Goal: Information Seeking & Learning: Learn about a topic

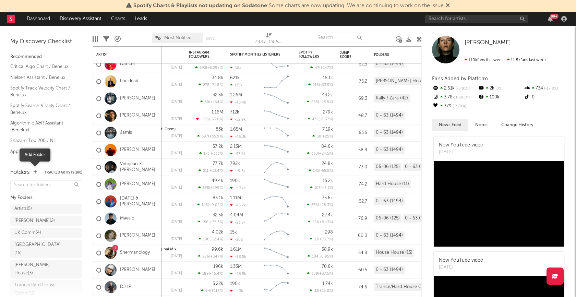
click at [35, 173] on icon "button" at bounding box center [35, 172] width 4 height 4
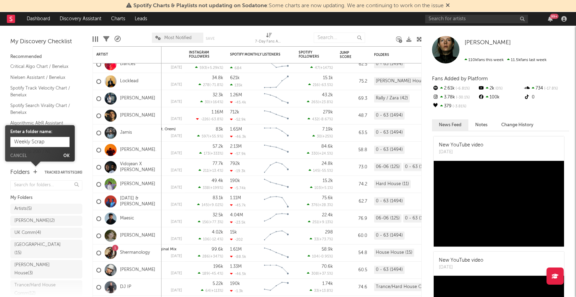
type input "Weekly Scrape"
click at [66, 154] on button "Ok" at bounding box center [66, 156] width 6 height 4
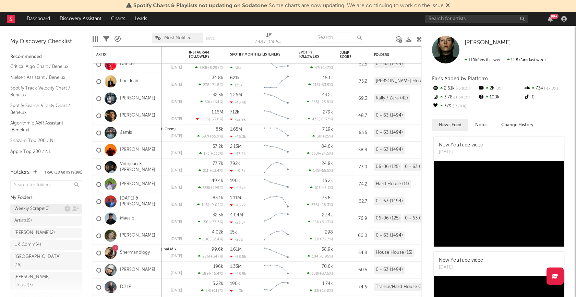
click at [52, 210] on div "Weekly Scrape ( 0 )" at bounding box center [39, 209] width 50 height 8
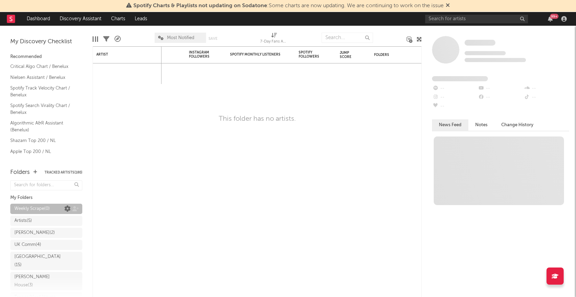
click at [67, 208] on icon at bounding box center [67, 209] width 6 height 6
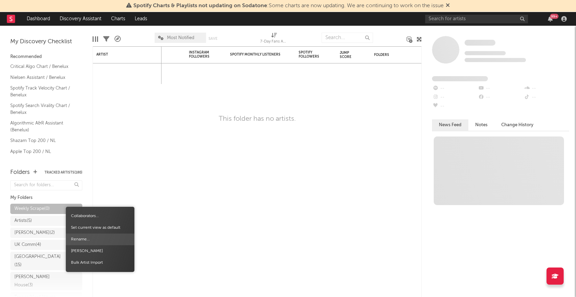
click at [81, 238] on span "Rename..." at bounding box center [100, 239] width 69 height 12
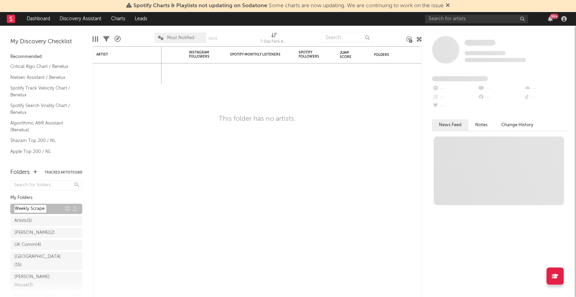
click at [43, 209] on input "Weekly Scrape" at bounding box center [30, 209] width 32 height 8
click at [15, 207] on input "Weekly Scrape" at bounding box center [30, 209] width 32 height 8
click at [48, 210] on input "a Weekly Scrape" at bounding box center [31, 209] width 35 height 8
type input "a Weekly Scrape 38"
click at [69, 209] on icon at bounding box center [67, 209] width 6 height 6
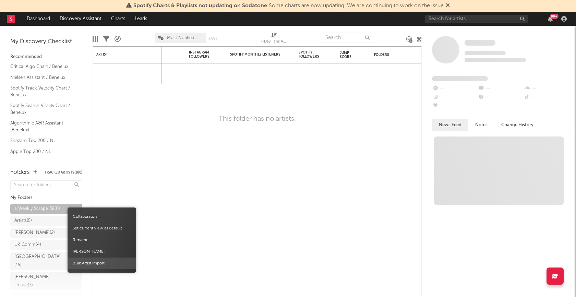
click at [85, 262] on span "Bulk Artist Import" at bounding box center [101, 263] width 69 height 12
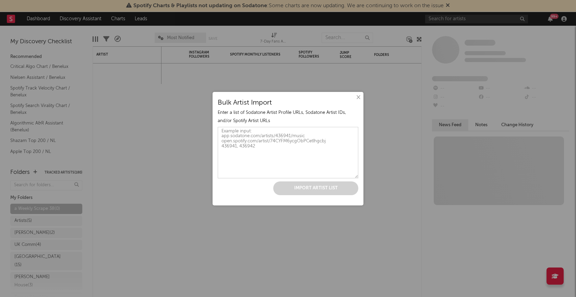
click at [258, 151] on textarea at bounding box center [288, 152] width 140 height 51
paste textarea "https://open.spotify.com/artist/5CnLwWTK3iavHh2JZ2KEx5 https://open.spotify.com…"
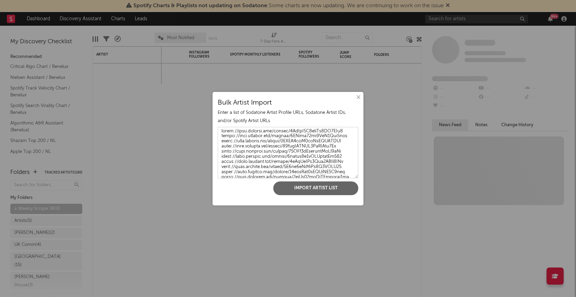
scroll to position [10878, 0]
type textarea "https://open.spotify.com/artist/5CnLwWTK3iavHh2JZ2KEx5 https://open.spotify.com…"
click at [292, 187] on button "Import Artist List" at bounding box center [315, 188] width 85 height 14
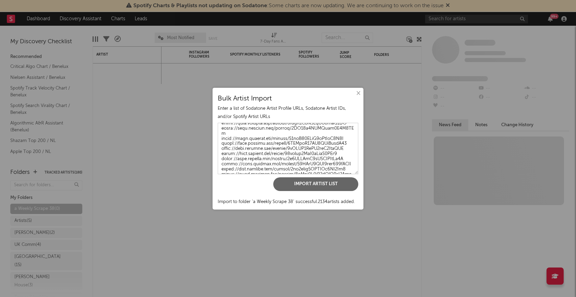
click at [358, 94] on button "×" at bounding box center [358, 93] width 8 height 8
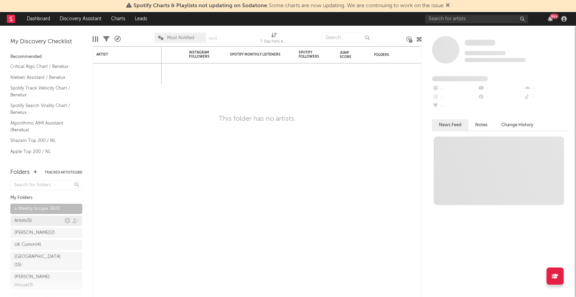
click at [37, 220] on div "Artists ( 5 )" at bounding box center [39, 221] width 50 height 8
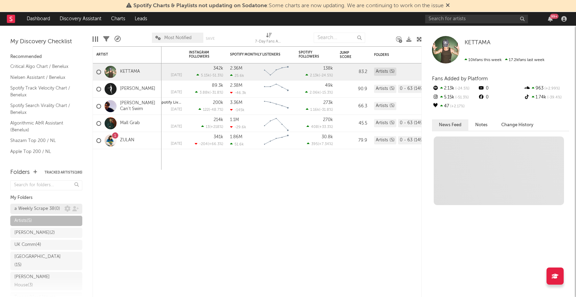
click at [38, 207] on div "a Weekly Scrape 38 ( 0 )" at bounding box center [37, 209] width 46 height 8
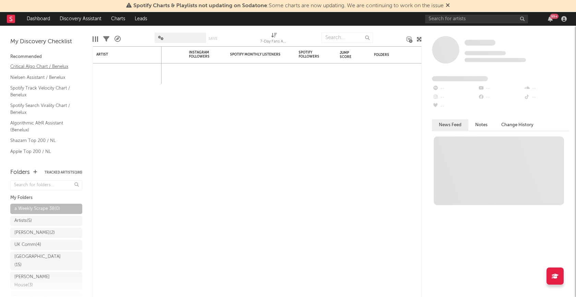
click at [40, 68] on link "Critical Algo Chart / Benelux" at bounding box center [42, 67] width 65 height 8
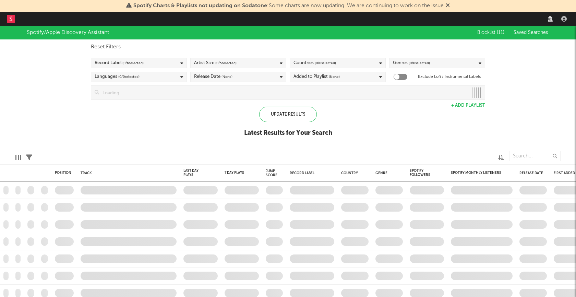
checkbox input "true"
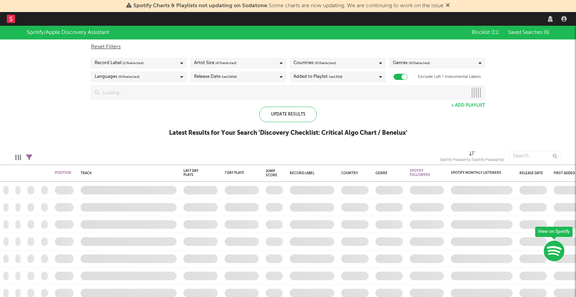
click at [13, 19] on rect at bounding box center [11, 19] width 8 height 8
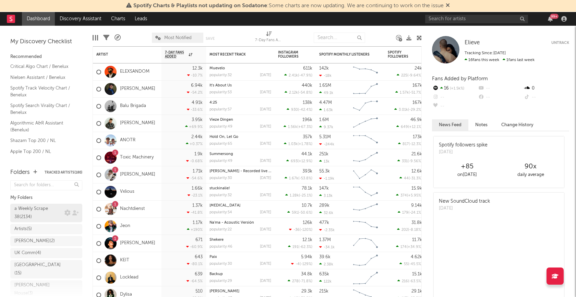
click at [34, 209] on div "a Weekly Scrape 38 ( 2134 )" at bounding box center [38, 213] width 48 height 16
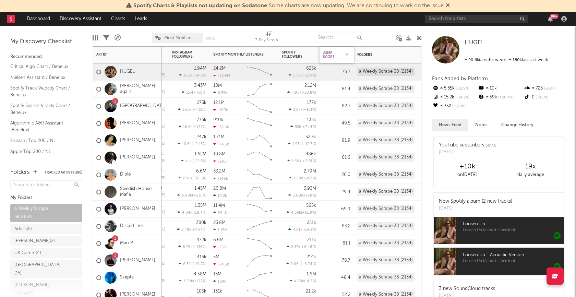
click at [328, 57] on div "Jump Score" at bounding box center [331, 55] width 17 height 8
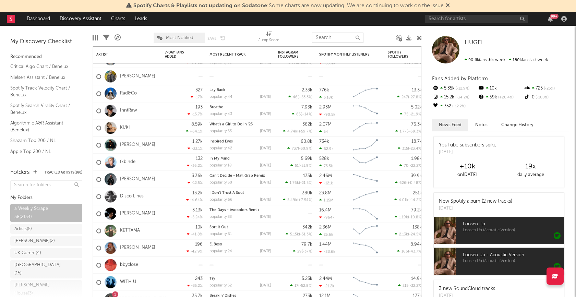
click at [333, 39] on input "text" at bounding box center [337, 38] width 51 height 10
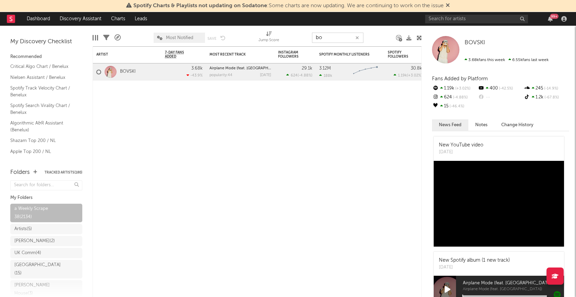
type input "b"
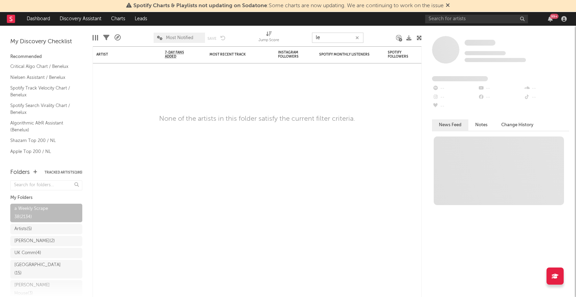
type input "l"
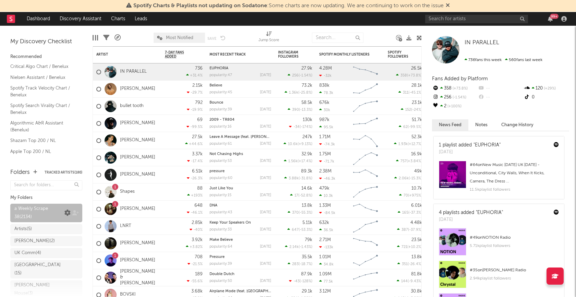
click at [70, 213] on icon at bounding box center [67, 213] width 6 height 6
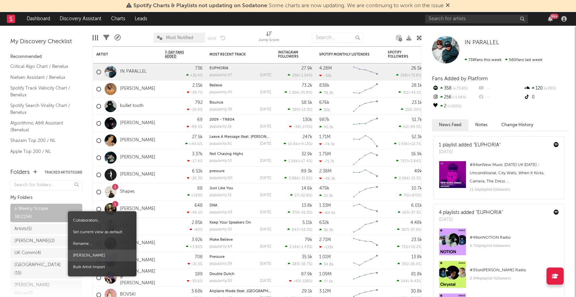
click at [93, 254] on span "Delete Folder" at bounding box center [102, 255] width 69 height 12
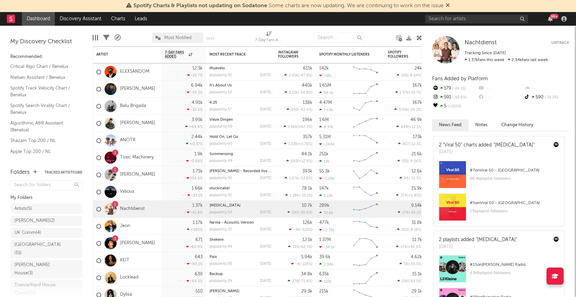
click at [32, 171] on div "Folders Tracked Artists ( 180 )" at bounding box center [46, 173] width 72 height 12
click at [35, 172] on icon "button" at bounding box center [35, 172] width 4 height 4
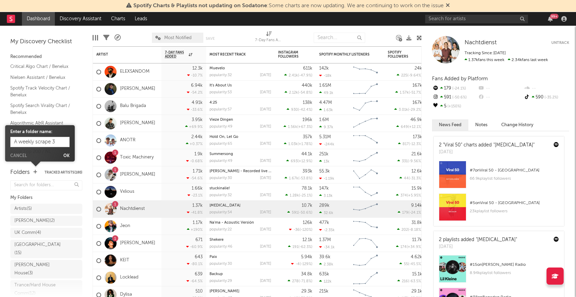
type input "A weekly scrape 38"
click at [66, 155] on button "Ok" at bounding box center [66, 156] width 6 height 4
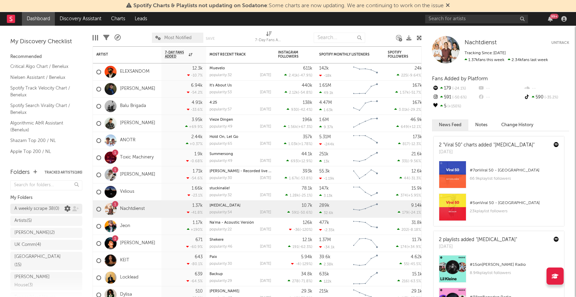
click at [69, 210] on icon at bounding box center [67, 209] width 6 height 6
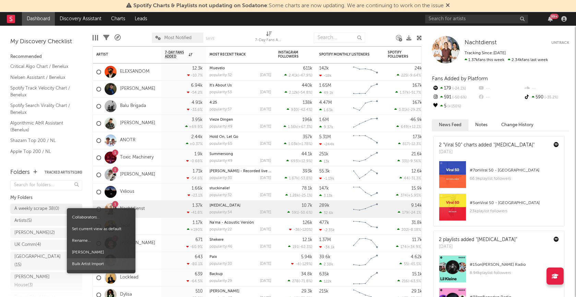
click at [92, 261] on span "Bulk Artist Import" at bounding box center [101, 264] width 69 height 12
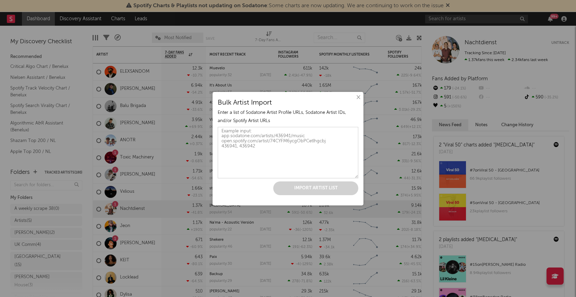
click at [264, 166] on textarea at bounding box center [288, 152] width 140 height 51
paste textarea "https://open.spotify.com/artist/37eRNhw77Tm4Ois5CezSvY https://open.spotify.com…"
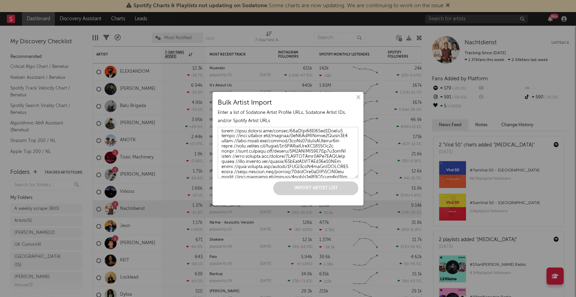
scroll to position [10546, 0]
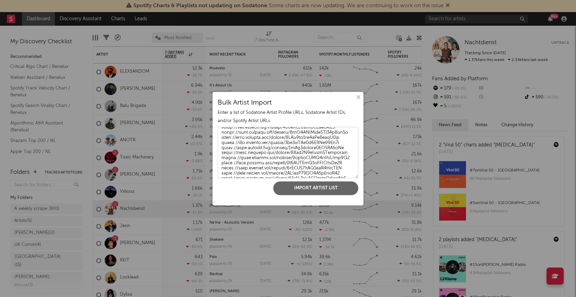
type textarea "https://open.spotify.com/artist/37eRNhw77Tm4Ois5CezSvY https://open.spotify.com…"
click at [293, 187] on button "Import Artist List" at bounding box center [315, 188] width 85 height 14
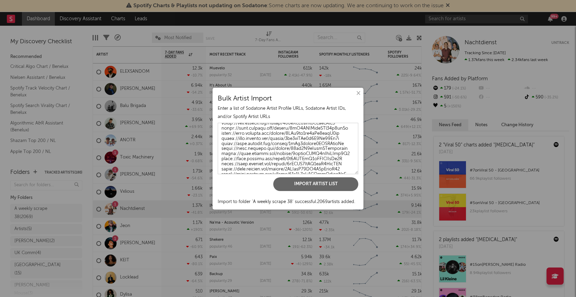
click at [358, 93] on button "×" at bounding box center [358, 93] width 8 height 8
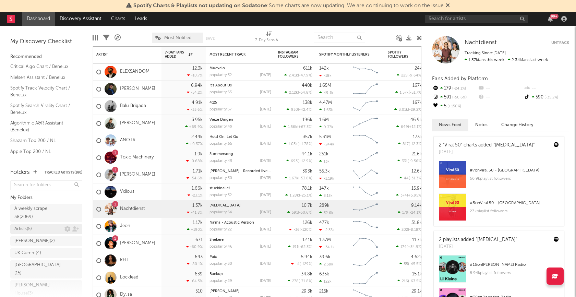
click at [38, 228] on div "Artists ( 5 )" at bounding box center [39, 229] width 50 height 8
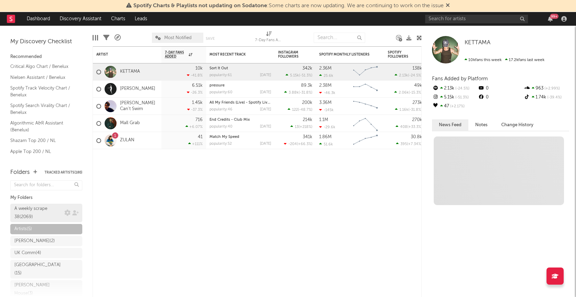
click at [42, 214] on div "A weekly scrape 38 ( 2069 )" at bounding box center [38, 213] width 48 height 16
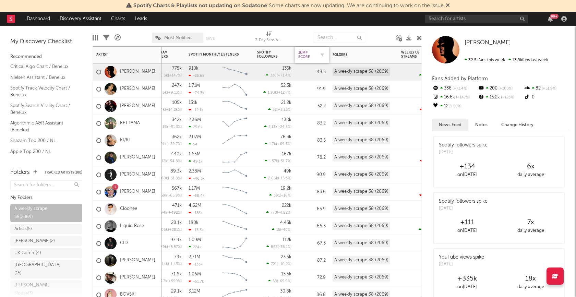
click at [306, 55] on div "Jump Score" at bounding box center [306, 55] width 17 height 8
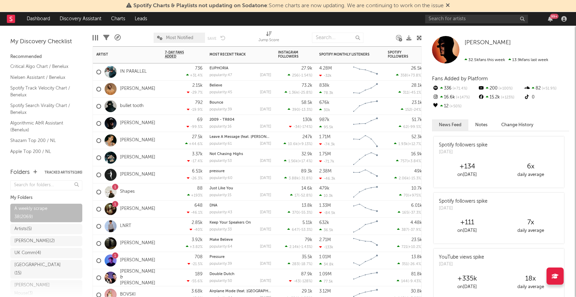
click at [107, 37] on icon at bounding box center [106, 38] width 6 height 6
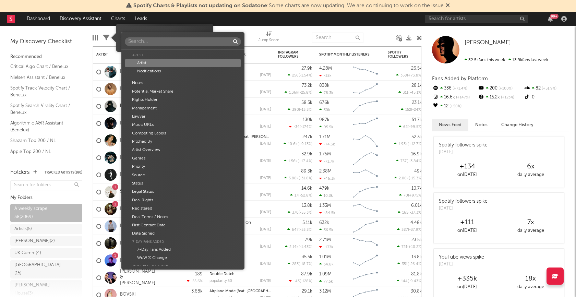
click at [185, 36] on body "Spotify Charts & Playlists not updating on Sodatone : Some charts are now updat…" at bounding box center [288, 148] width 576 height 297
click at [234, 29] on div "Artist Artist Notifications Notes Potential Market Share Rights Holder Manageme…" at bounding box center [288, 148] width 576 height 297
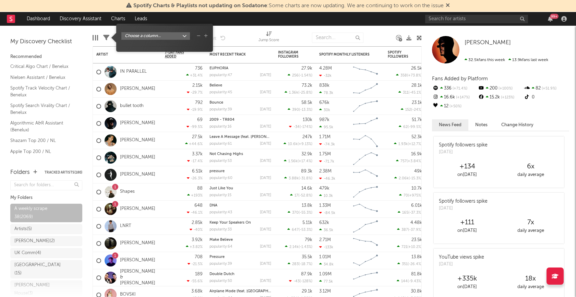
click at [107, 37] on icon at bounding box center [106, 38] width 6 height 6
click at [184, 36] on body "Spotify Charts & Playlists not updating on Sodatone : Some charts are now updat…" at bounding box center [288, 148] width 576 height 297
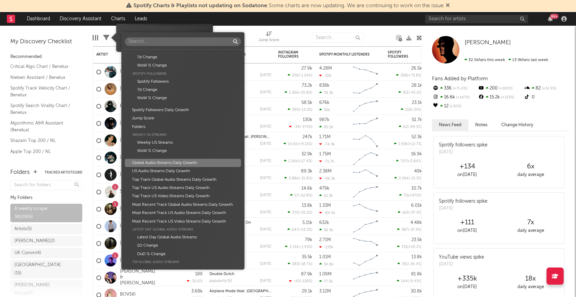
scroll to position [307, 0]
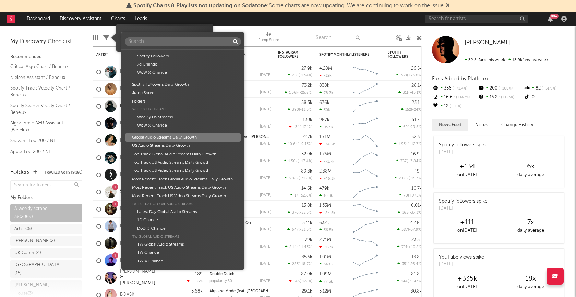
click at [186, 137] on div "Global Audio Streams Daily Growth" at bounding box center [183, 137] width 116 height 8
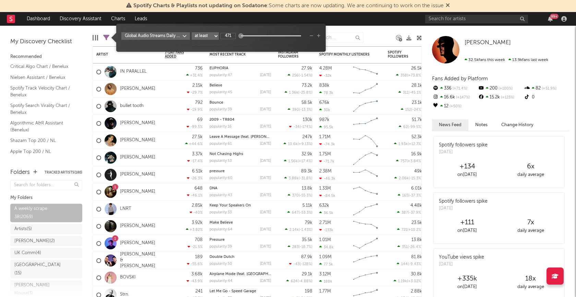
click at [185, 36] on body "Spotify Charts & Playlists not updating on Sodatone : Some charts are now updat…" at bounding box center [288, 148] width 576 height 297
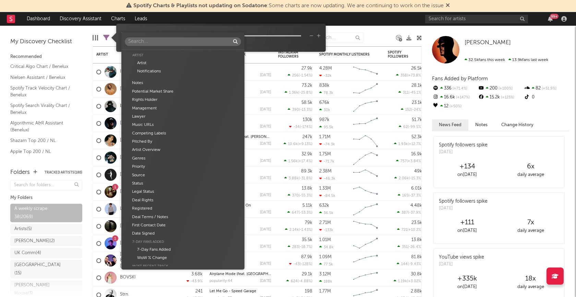
scroll to position [389, 0]
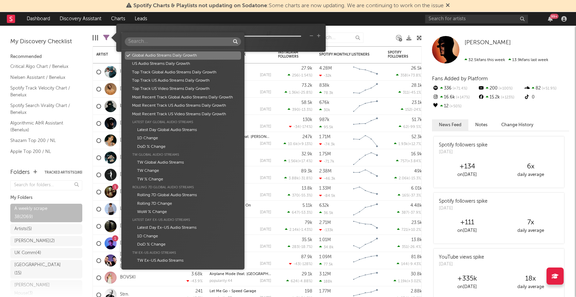
click at [310, 36] on div "Artist Artist Notifications Notes Potential Market Share Rights Holder Manageme…" at bounding box center [288, 148] width 576 height 297
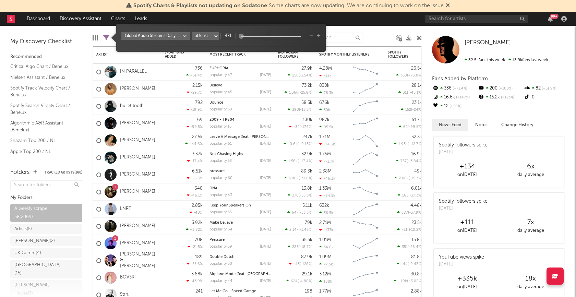
click at [310, 36] on icon "button" at bounding box center [311, 36] width 4 height 4
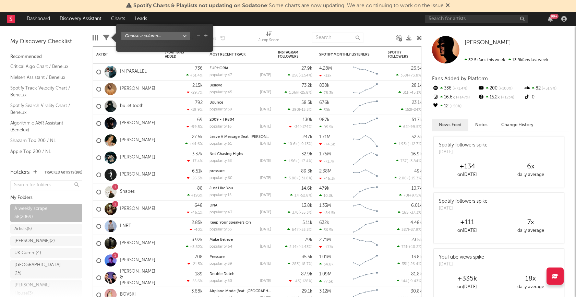
click at [185, 31] on span "Choose a column..." at bounding box center [164, 37] width 97 height 21
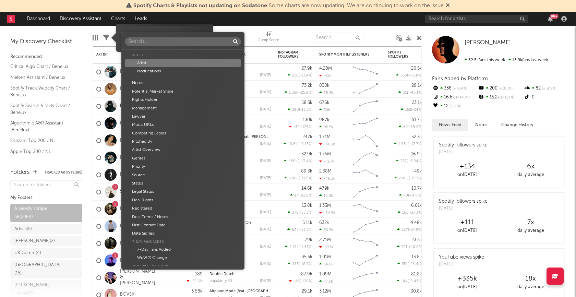
click at [185, 34] on body "Spotify Charts & Playlists not updating on Sodatone : Some charts are now updat…" at bounding box center [288, 148] width 576 height 297
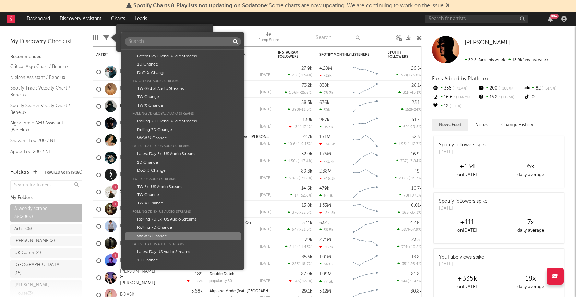
scroll to position [458, 0]
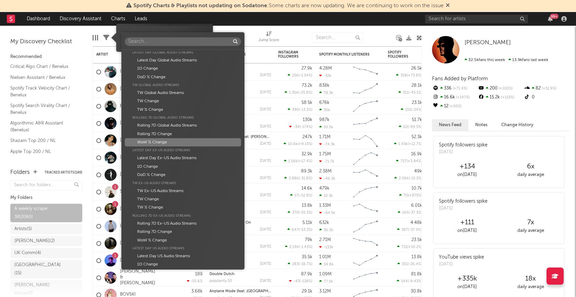
click at [165, 143] on div "WoW % Change" at bounding box center [183, 142] width 116 height 8
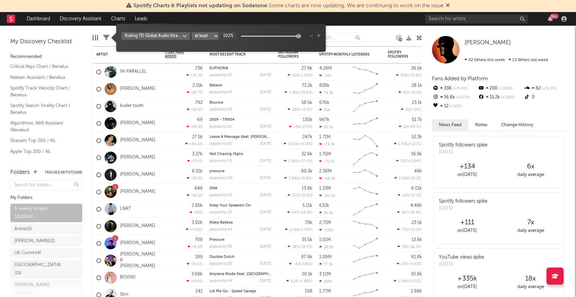
type input "100%"
drag, startPoint x: 241, startPoint y: 35, endPoint x: 298, endPoint y: 42, distance: 57.4
click at [298, 42] on div "Rolling 7D Global Audio Streams WoW % Change at least at most between 100%" at bounding box center [220, 40] width 199 height 16
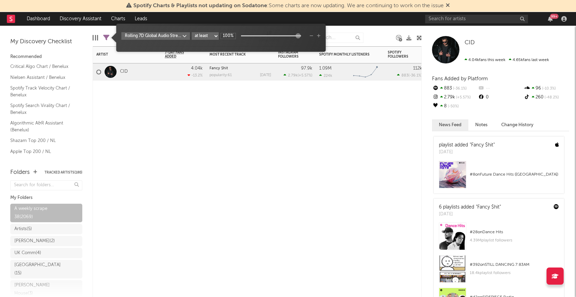
click at [198, 105] on div "Artist Notifications 7-Day Fans Added WoW % Change Most Recent Track Popularity…" at bounding box center [257, 171] width 329 height 250
click at [107, 36] on icon at bounding box center [106, 38] width 6 height 6
type input "58.6%"
drag, startPoint x: 297, startPoint y: 36, endPoint x: 285, endPoint y: 36, distance: 12.7
click at [285, 36] on div at bounding box center [284, 35] width 5 height 5
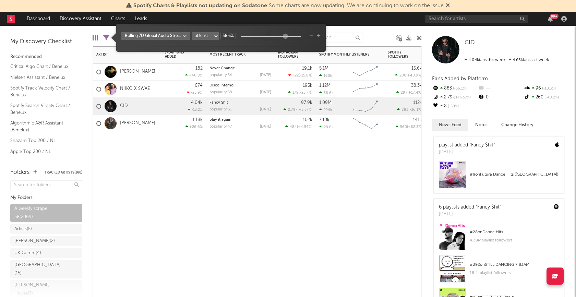
click at [211, 158] on div "Artist Notifications 7-Day Fans Added WoW % Change Most Recent Track Popularity…" at bounding box center [257, 171] width 329 height 250
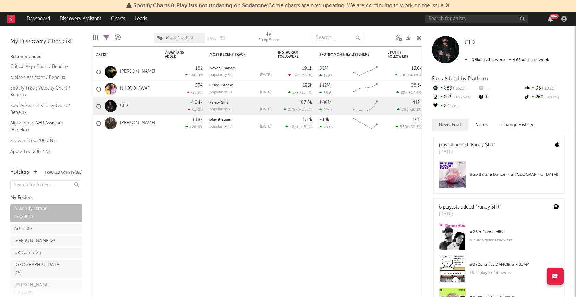
click at [106, 38] on icon at bounding box center [106, 38] width 6 height 6
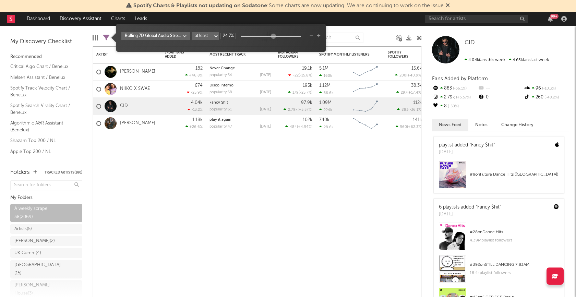
type input "25.8%"
drag, startPoint x: 285, startPoint y: 35, endPoint x: 275, endPoint y: 36, distance: 9.9
click at [275, 36] on div at bounding box center [274, 35] width 5 height 5
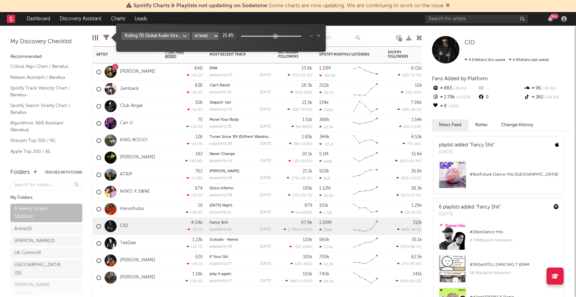
click at [176, 133] on div "126 -14.9 %" at bounding box center [184, 140] width 38 height 17
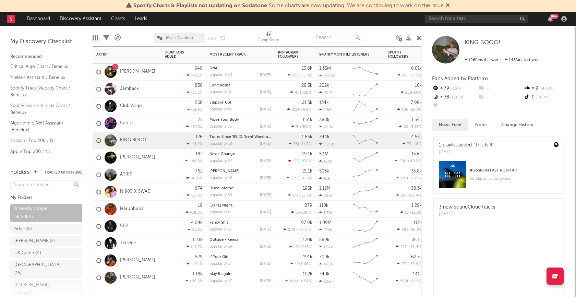
click at [176, 39] on span "Most Notified" at bounding box center [179, 38] width 27 height 4
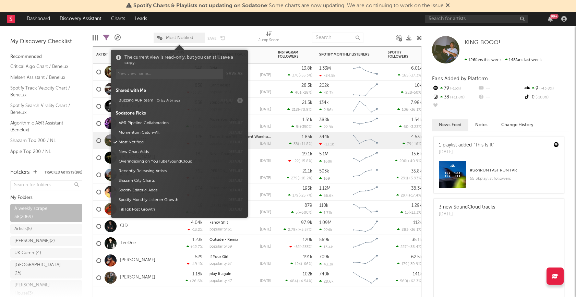
click at [176, 39] on span "Most Notified" at bounding box center [179, 38] width 27 height 4
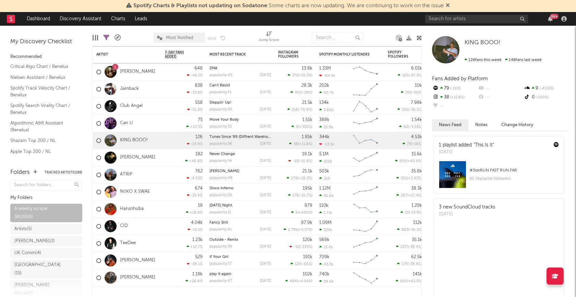
click at [107, 37] on icon at bounding box center [106, 38] width 6 height 6
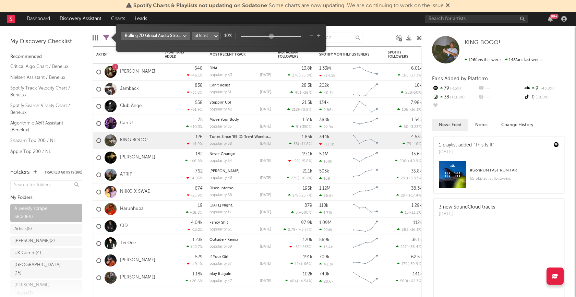
type input "8.87%"
drag, startPoint x: 276, startPoint y: 35, endPoint x: 271, endPoint y: 36, distance: 5.2
click at [271, 36] on div at bounding box center [269, 35] width 5 height 5
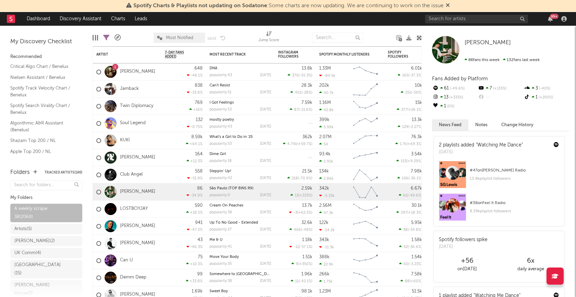
click at [107, 39] on icon at bounding box center [106, 38] width 6 height 6
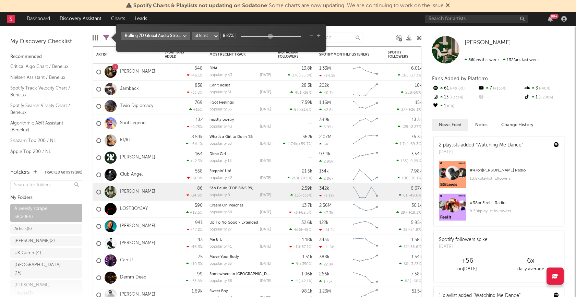
click at [186, 36] on body "Spotify Charts & Playlists not updating on Sodatone : Some charts are now updat…" at bounding box center [288, 148] width 576 height 297
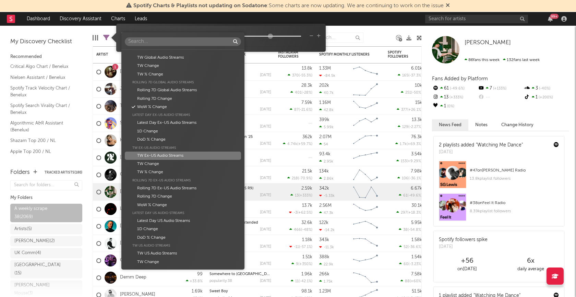
scroll to position [485, 0]
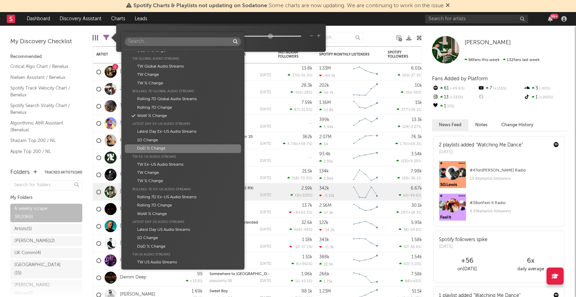
click at [180, 151] on div "DoD % Change" at bounding box center [183, 148] width 116 height 8
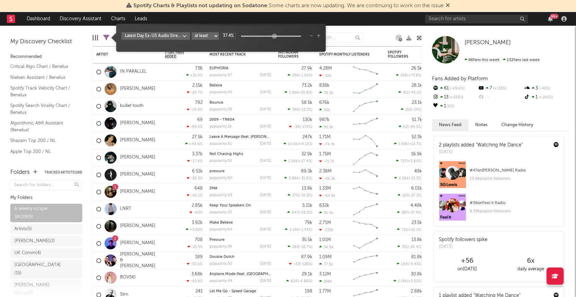
type input "38.1%"
drag, startPoint x: 222, startPoint y: 36, endPoint x: 280, endPoint y: 39, distance: 58.4
click at [280, 39] on div "Latest Day Ex-US Audio Streams DoD % Change at least at most between 38.1%" at bounding box center [220, 36] width 199 height 8
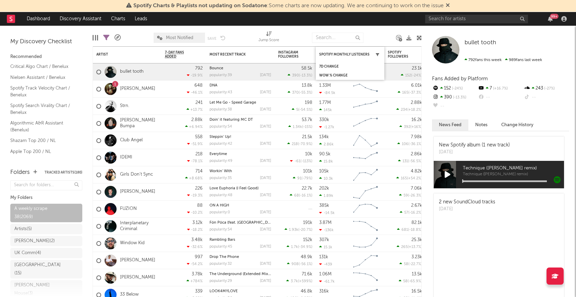
click at [378, 53] on icon "button" at bounding box center [376, 54] width 3 height 3
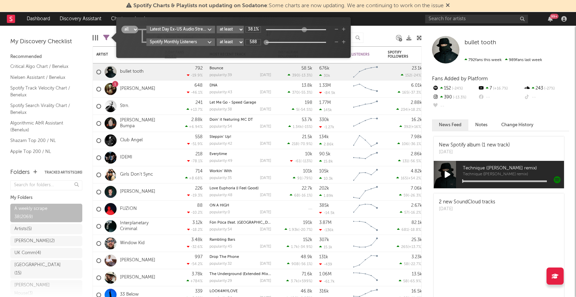
click at [237, 41] on select "at least at most between" at bounding box center [230, 42] width 27 height 8
select select "max"
click at [217, 38] on select "at least at most between" at bounding box center [230, 42] width 27 height 8
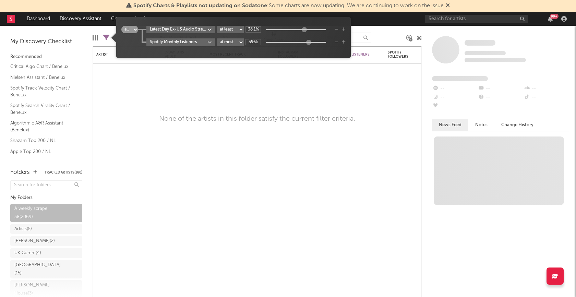
type input "418k"
drag, startPoint x: 268, startPoint y: 42, endPoint x: 310, endPoint y: 44, distance: 42.9
click at [310, 44] on div at bounding box center [308, 42] width 5 height 5
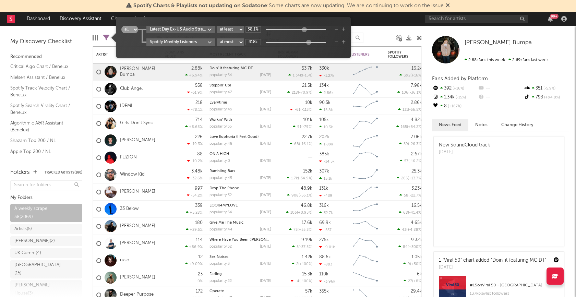
click at [429, 67] on div at bounding box center [426, 70] width 7 height 7
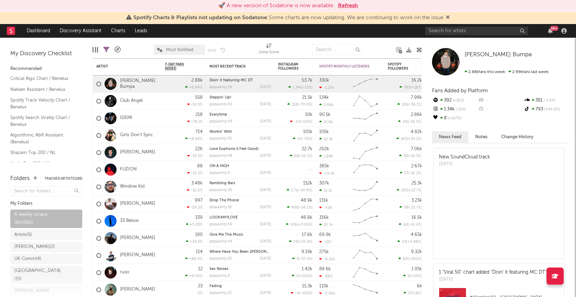
click at [36, 177] on icon "button" at bounding box center [35, 178] width 4 height 4
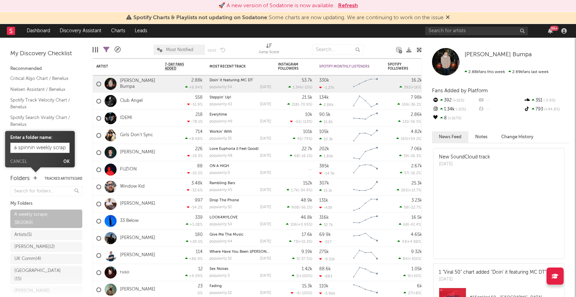
scroll to position [0, 3]
type input "a spinnin weekly scrape"
click at [65, 160] on button "Ok" at bounding box center [66, 162] width 6 height 4
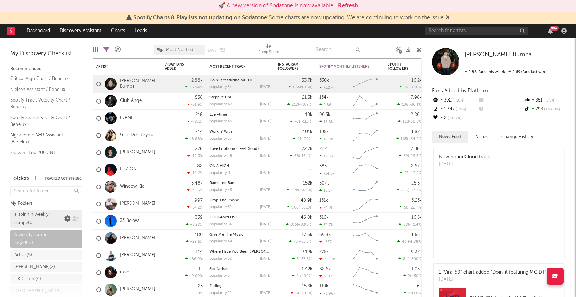
click at [66, 219] on icon at bounding box center [67, 218] width 6 height 6
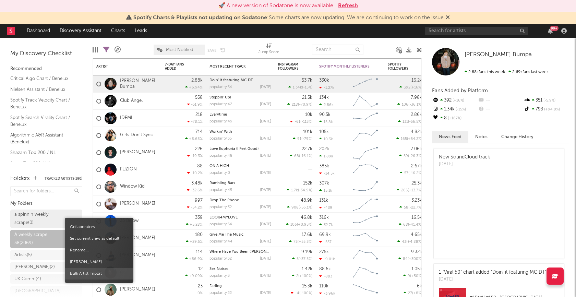
click at [82, 270] on span "Bulk Artist Import" at bounding box center [99, 274] width 69 height 12
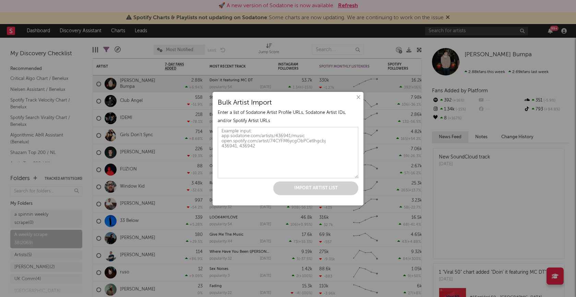
click at [272, 127] on textarea at bounding box center [288, 152] width 140 height 51
paste textarea "https://open.spotify.com/artist/0kstGkLZL1WToK99rZmVQM https://open.spotify.com…"
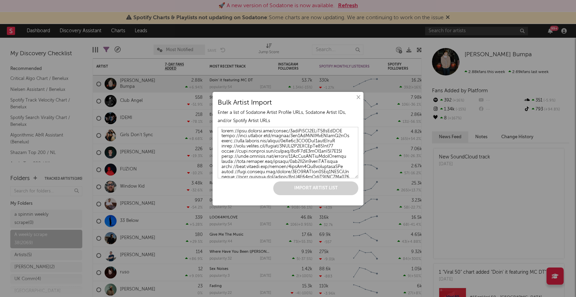
scroll to position [27194, 0]
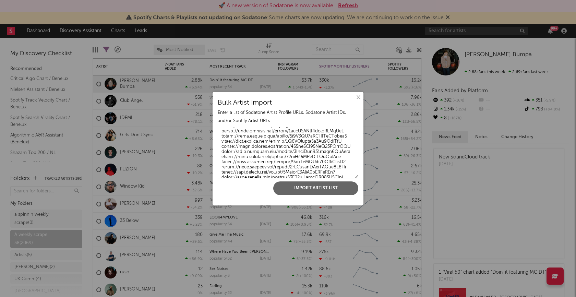
type textarea "https://open.spotify.com/artist/0kstGkLZL1WToK99rZmVQM https://open.spotify.com…"
click at [294, 188] on button "Import Artist List" at bounding box center [315, 188] width 85 height 14
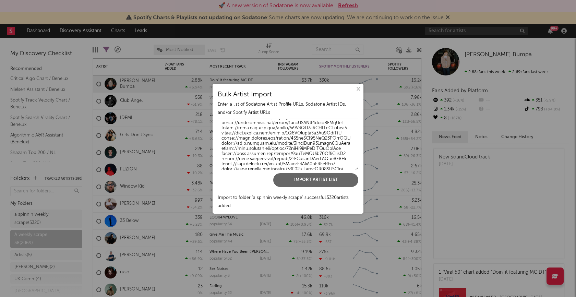
click at [359, 89] on button "×" at bounding box center [358, 89] width 8 height 8
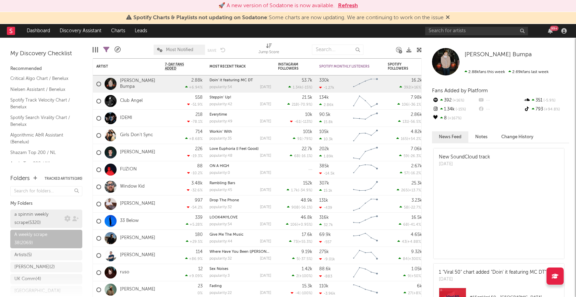
click at [38, 223] on div "a spinnin weekly scrape ( 5320 )" at bounding box center [38, 218] width 48 height 16
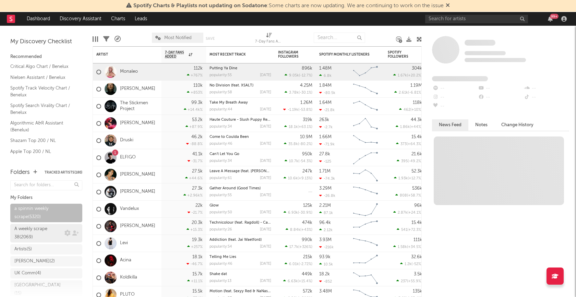
click at [46, 230] on div "A weekly scrape 38 ( 2069 )" at bounding box center [38, 233] width 48 height 16
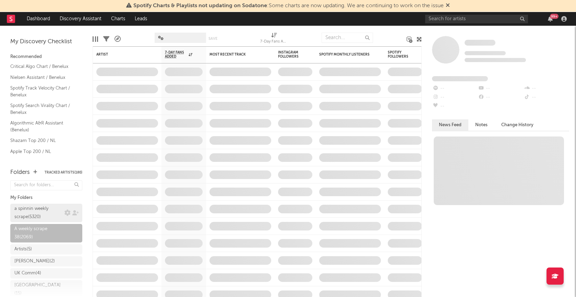
click at [38, 215] on div "a spinnin weekly scrape ( 5320 )" at bounding box center [38, 213] width 48 height 16
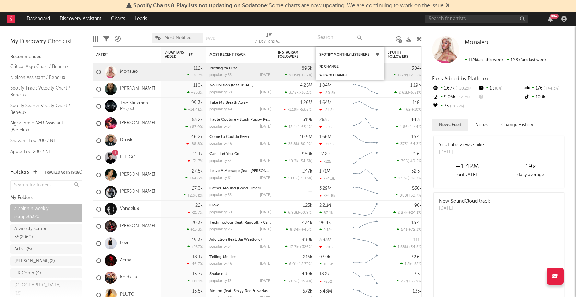
click at [377, 54] on icon "button" at bounding box center [376, 54] width 3 height 3
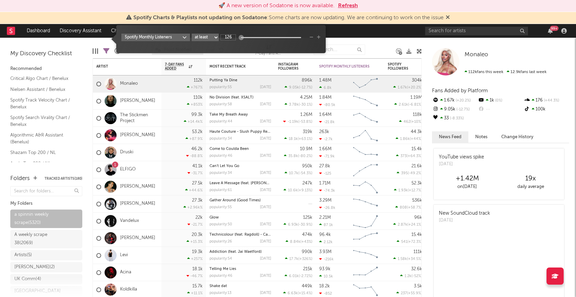
click at [213, 35] on select "at least at most between" at bounding box center [205, 38] width 27 height 8
select select "max"
click at [192, 41] on select "at least at most between" at bounding box center [205, 38] width 27 height 8
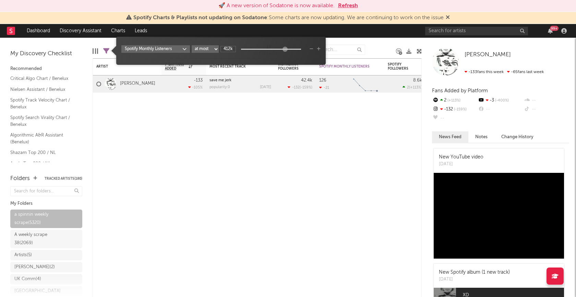
type input "439k"
drag, startPoint x: 241, startPoint y: 48, endPoint x: 286, endPoint y: 51, distance: 45.7
click at [286, 51] on div "439k" at bounding box center [263, 49] width 86 height 6
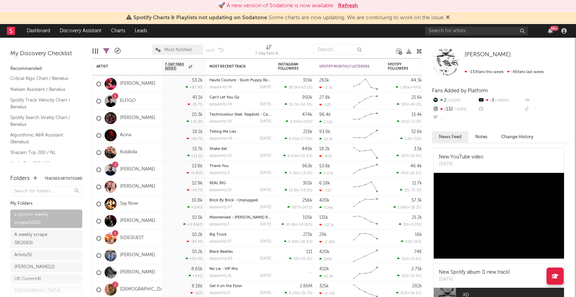
click at [382, 45] on div at bounding box center [380, 49] width 21 height 17
click at [107, 51] on icon at bounding box center [106, 51] width 6 height 6
select select "max"
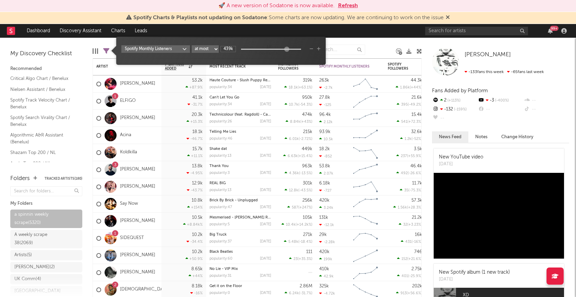
click at [319, 50] on icon "button" at bounding box center [319, 49] width 4 height 4
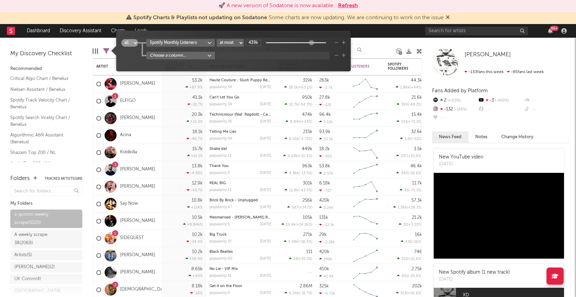
click at [210, 55] on body "🚀 A new version of Sodatone is now available. Refresh Spotify Charts & Playlist…" at bounding box center [288, 148] width 576 height 297
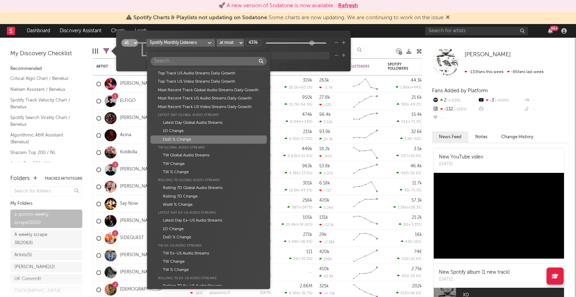
scroll to position [418, 0]
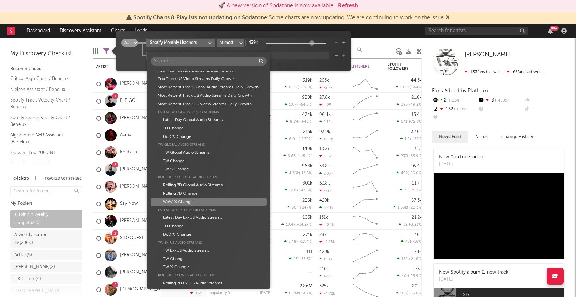
click at [43, 242] on div "Artist Artist Notifications Notes Potential Market Share Rights Holder Manageme…" at bounding box center [288, 148] width 576 height 297
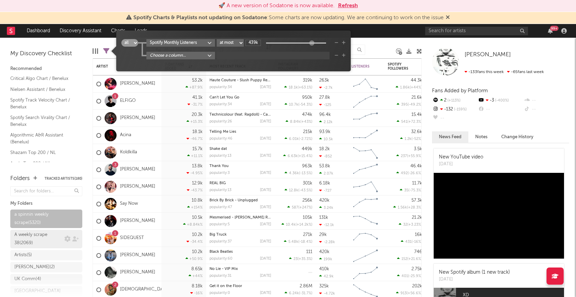
click at [43, 240] on div "A weekly scrape 38 ( 2069 )" at bounding box center [38, 239] width 48 height 16
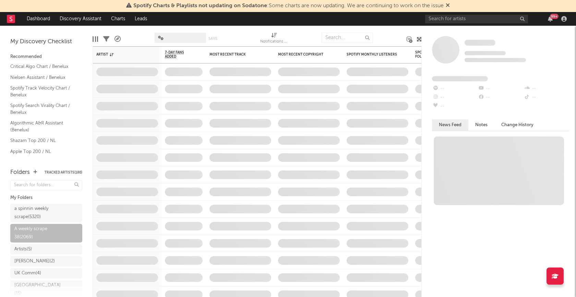
click at [107, 39] on icon at bounding box center [106, 39] width 6 height 6
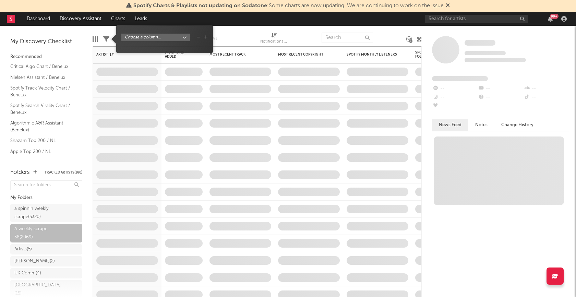
click at [107, 39] on icon at bounding box center [106, 39] width 6 height 6
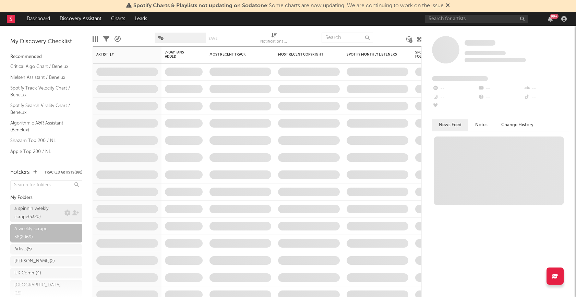
click at [45, 215] on div "a spinnin weekly scrape ( 5320 )" at bounding box center [46, 213] width 72 height 19
click at [35, 213] on div "a spinnin weekly scrape ( 5320 )" at bounding box center [38, 213] width 48 height 16
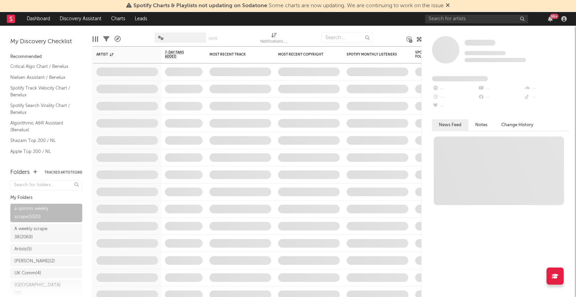
click at [135, 40] on div at bounding box center [138, 37] width 24 height 17
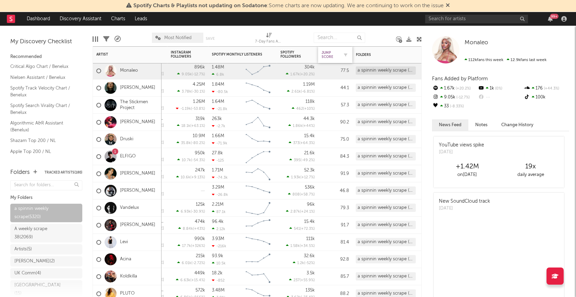
click at [329, 56] on div "Jump Score" at bounding box center [329, 55] width 17 height 8
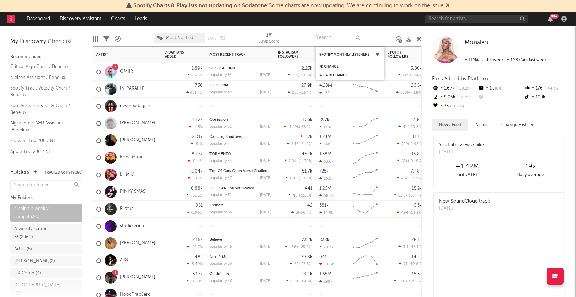
click at [378, 53] on icon "button" at bounding box center [376, 54] width 3 height 3
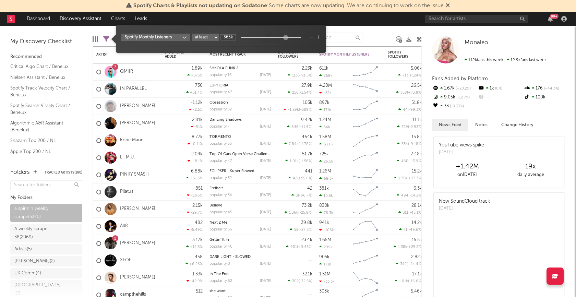
type input "388k"
drag, startPoint x: 242, startPoint y: 37, endPoint x: 286, endPoint y: 44, distance: 45.3
click at [286, 44] on div "Spotify Monthly Listeners at least at most between 388k" at bounding box center [220, 42] width 199 height 16
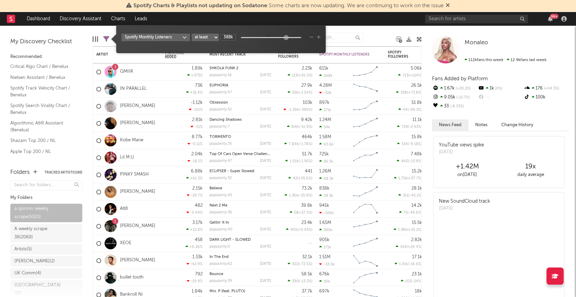
click at [213, 39] on select "at least at most between" at bounding box center [205, 38] width 27 height 8
select select "max"
click at [192, 34] on select "at least at most between" at bounding box center [205, 38] width 27 height 8
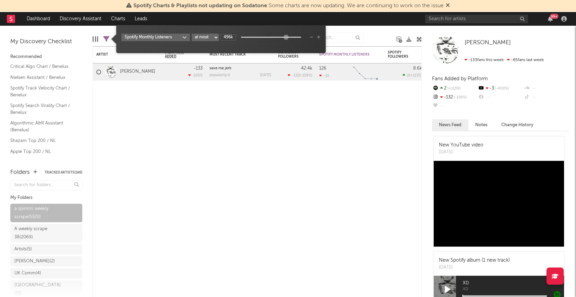
type input "527k"
drag, startPoint x: 242, startPoint y: 36, endPoint x: 288, endPoint y: 40, distance: 46.7
click at [288, 40] on div "527k" at bounding box center [263, 37] width 86 height 6
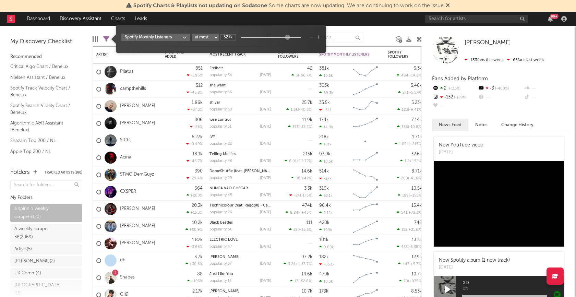
click at [319, 37] on icon "button" at bounding box center [319, 37] width 4 height 4
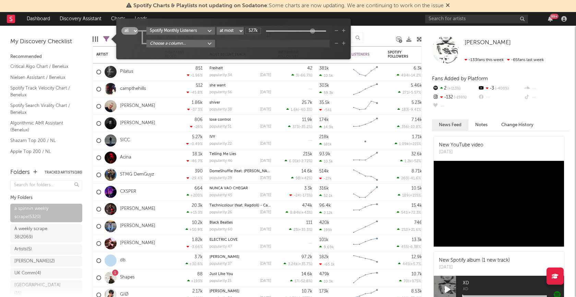
click at [188, 44] on body "Spotify Charts & Playlists not updating on Sodatone : Some charts are now updat…" at bounding box center [288, 148] width 576 height 297
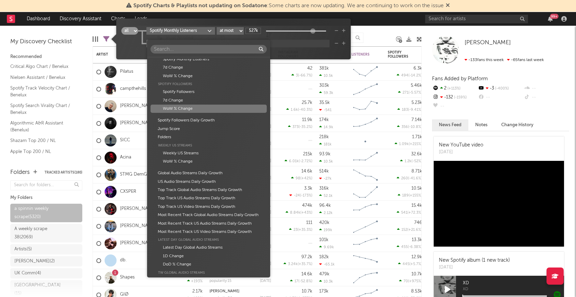
scroll to position [282, 0]
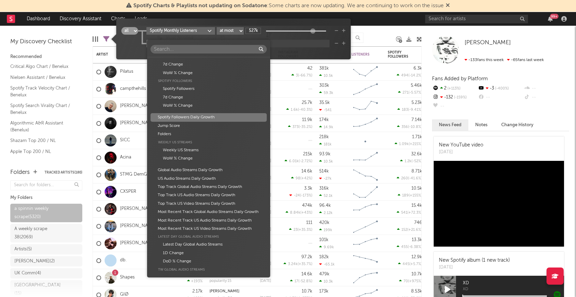
click at [195, 117] on div "Spotify Followers Daily Growth" at bounding box center [208, 117] width 116 height 8
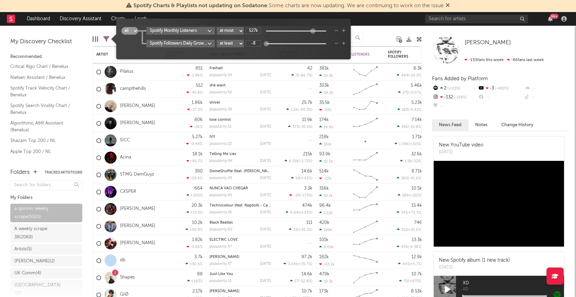
click at [209, 44] on body "Spotify Charts & Playlists not updating on Sodatone : Some charts are now updat…" at bounding box center [288, 148] width 576 height 297
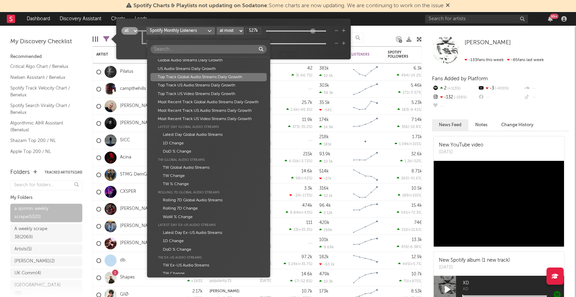
scroll to position [393, 0]
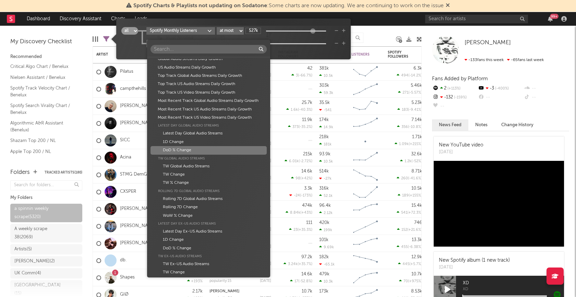
click at [182, 150] on div "DoD % Change" at bounding box center [208, 150] width 116 height 8
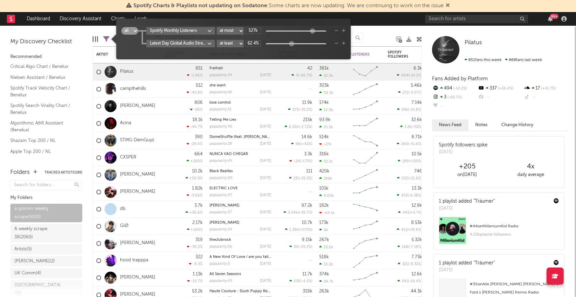
type input "63.7%"
drag, startPoint x: 275, startPoint y: 43, endPoint x: 293, endPoint y: 43, distance: 18.2
click at [293, 43] on div at bounding box center [293, 43] width 5 height 5
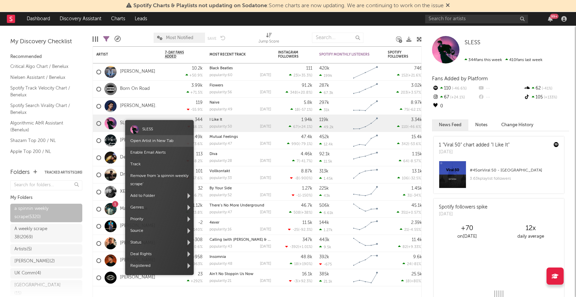
click at [149, 139] on link "Open Artist in New Tab" at bounding box center [151, 141] width 43 height 4
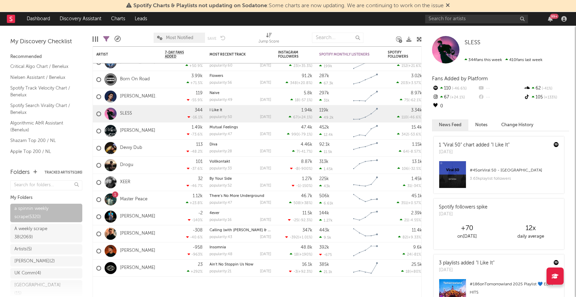
click at [110, 182] on div at bounding box center [110, 182] width 12 height 12
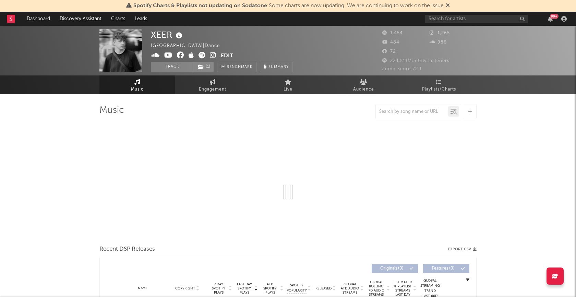
select select "6m"
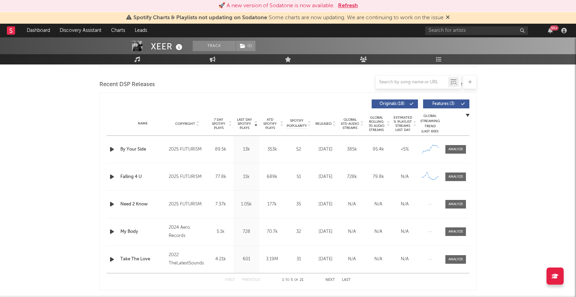
scroll to position [230, 0]
click at [457, 150] on div at bounding box center [455, 149] width 15 height 5
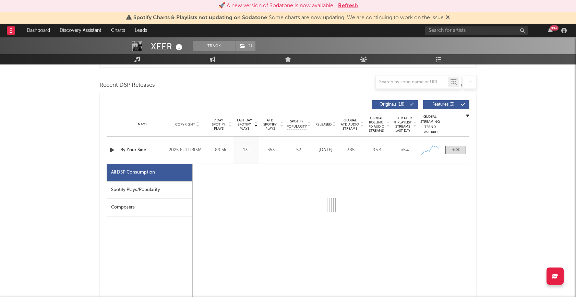
select select "1w"
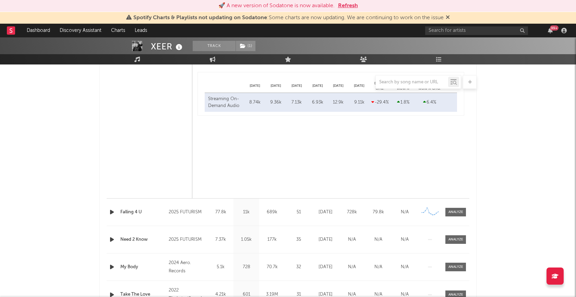
scroll to position [548, 0]
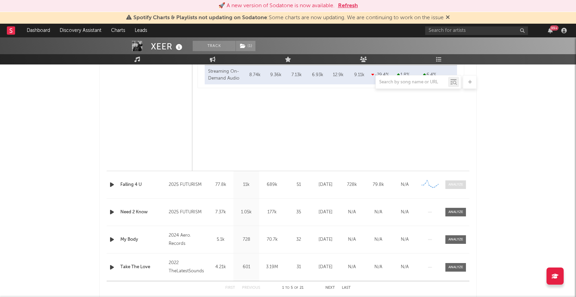
click at [462, 182] on div at bounding box center [455, 184] width 15 height 5
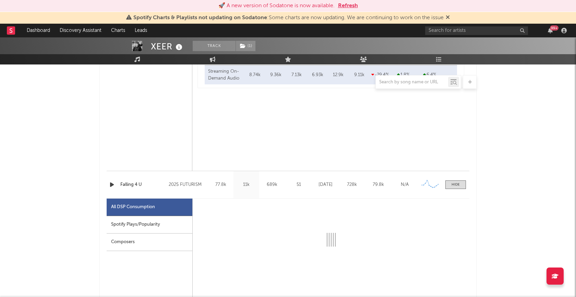
select select "1w"
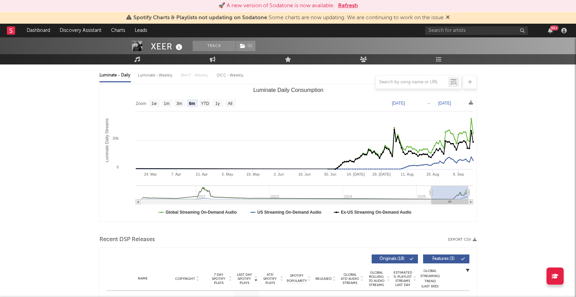
scroll to position [0, 0]
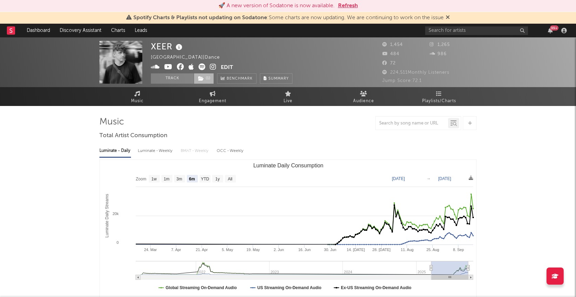
click at [209, 78] on span "( 1 )" at bounding box center [204, 78] width 20 height 10
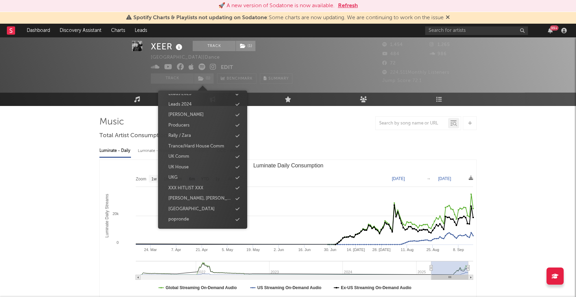
scroll to position [21, 0]
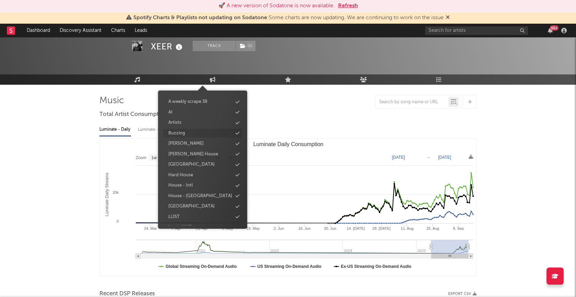
click at [197, 136] on div "Buzzing" at bounding box center [202, 133] width 79 height 9
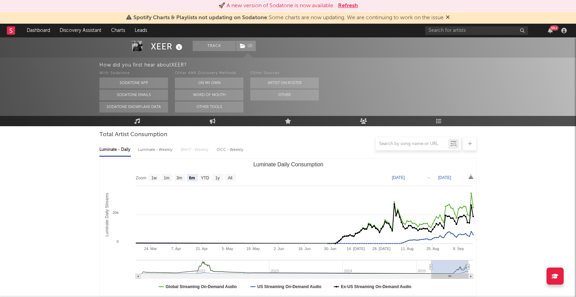
scroll to position [0, 0]
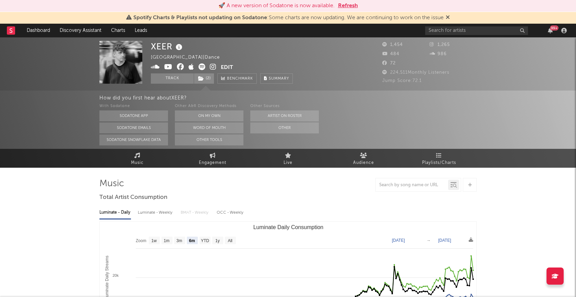
click at [9, 29] on rect at bounding box center [11, 30] width 8 height 8
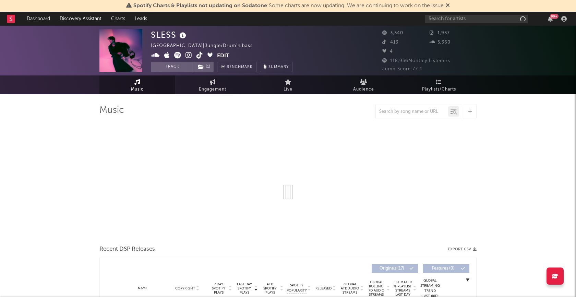
select select "1w"
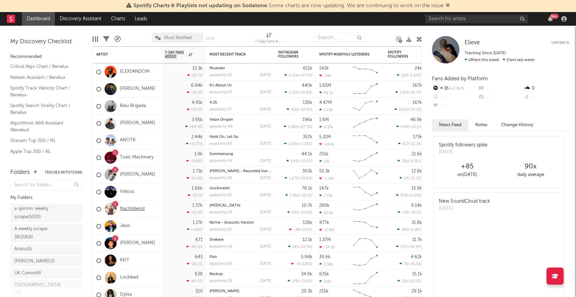
click at [40, 207] on div "a spinnin weekly scrape ( 5320 )" at bounding box center [38, 213] width 48 height 16
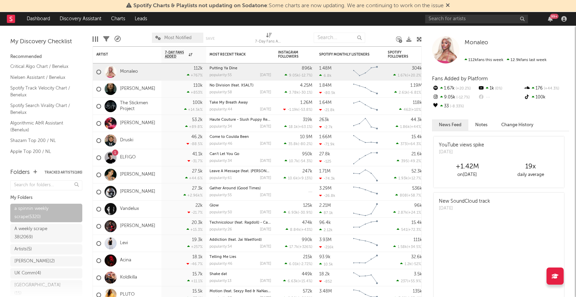
click at [108, 39] on icon at bounding box center [106, 39] width 6 height 6
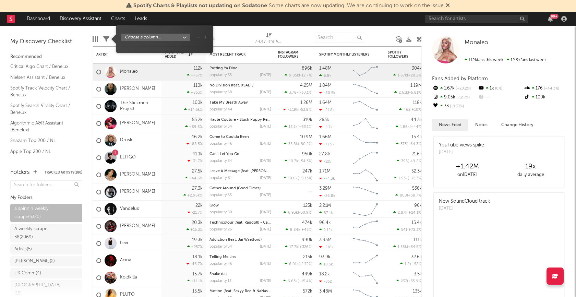
click at [186, 37] on body "Spotify Charts & Playlists not updating on Sodatone : Some charts are now updat…" at bounding box center [288, 148] width 576 height 297
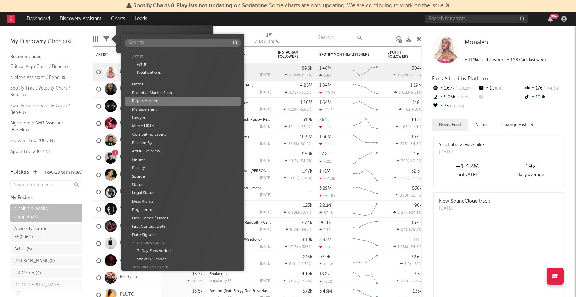
click at [351, 54] on div "Artist Artist Notifications Notes Potential Market Share Rights Holder Manageme…" at bounding box center [288, 148] width 576 height 297
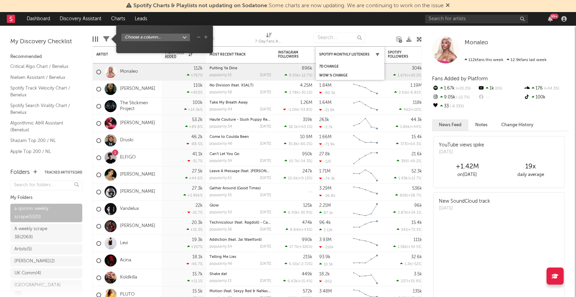
click at [378, 54] on icon "button" at bounding box center [376, 54] width 3 height 3
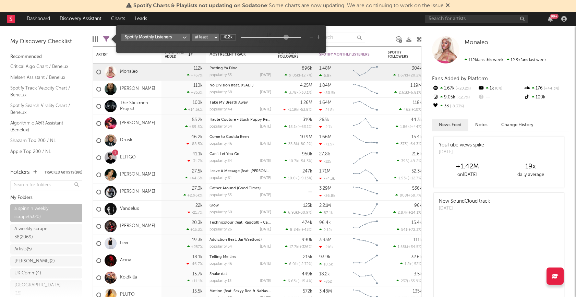
drag, startPoint x: 239, startPoint y: 38, endPoint x: 285, endPoint y: 38, distance: 45.2
click at [285, 38] on div at bounding box center [285, 37] width 5 height 5
type input "412k"
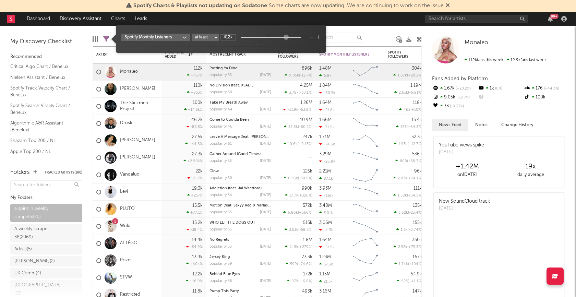
click at [215, 38] on select "at least at most between" at bounding box center [205, 38] width 27 height 8
select select "max"
click at [192, 34] on select "at least at most between" at bounding box center [205, 38] width 27 height 8
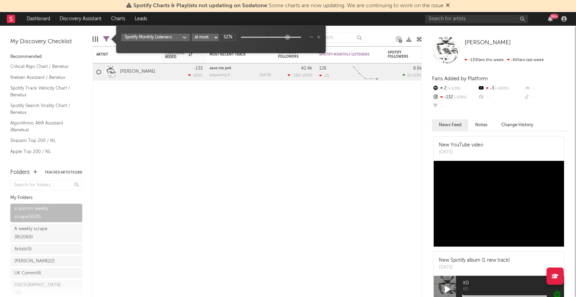
type input "496k"
drag, startPoint x: 242, startPoint y: 36, endPoint x: 288, endPoint y: 39, distance: 46.3
click at [288, 39] on div at bounding box center [286, 37] width 5 height 5
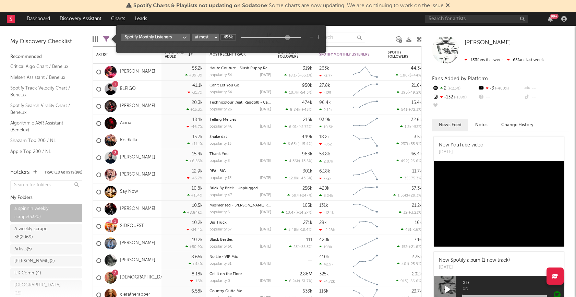
click at [100, 30] on div "Edit Columns Filters ( 1,341 of 5,320 ) A&R Pipeline Most Notified Save Save as…" at bounding box center [257, 36] width 329 height 21
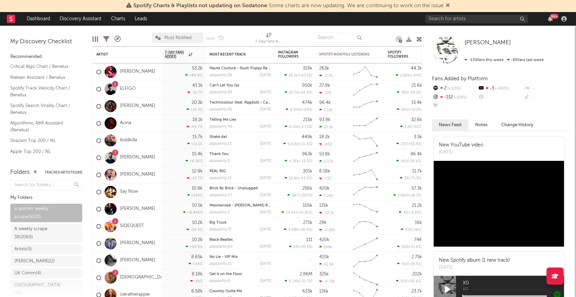
click at [108, 38] on icon at bounding box center [106, 39] width 6 height 6
select select "max"
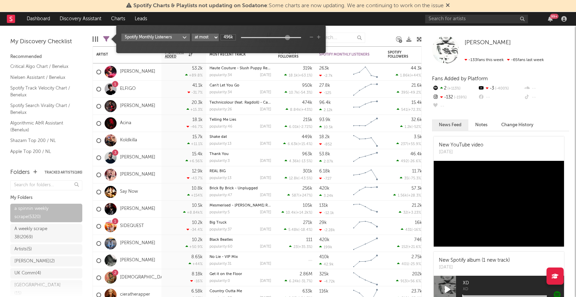
click at [319, 37] on icon "button" at bounding box center [319, 37] width 4 height 4
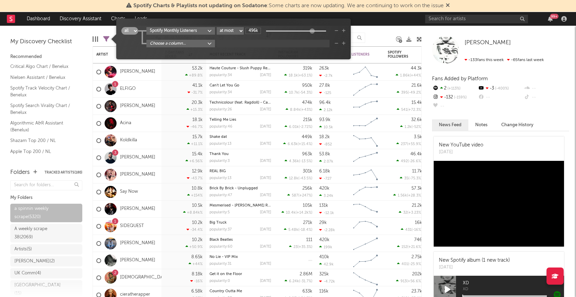
click at [202, 41] on body "Spotify Charts & Playlists not updating on Sodatone : Some charts are now updat…" at bounding box center [288, 148] width 576 height 297
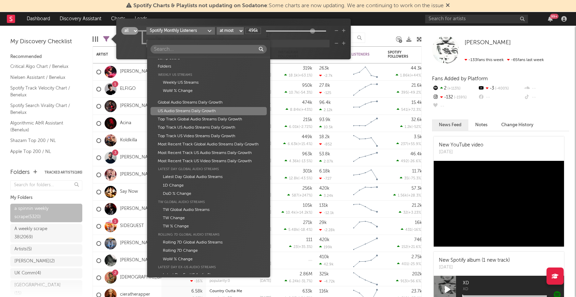
scroll to position [350, 0]
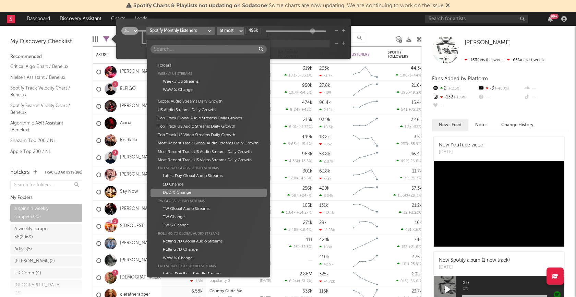
click at [191, 190] on div "DoD % Change" at bounding box center [208, 192] width 116 height 8
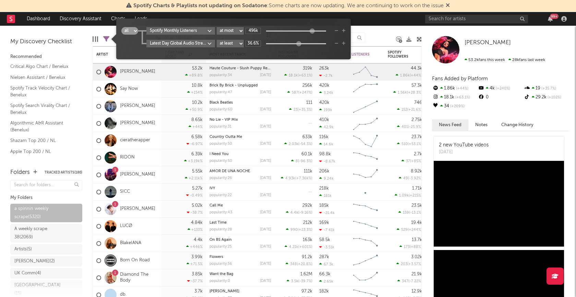
drag, startPoint x: 267, startPoint y: 43, endPoint x: 303, endPoint y: 44, distance: 35.6
click at [301, 44] on div at bounding box center [298, 43] width 5 height 5
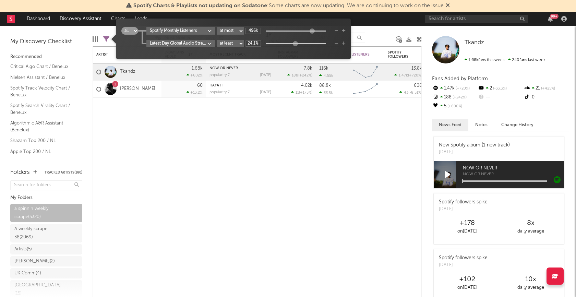
drag, startPoint x: 302, startPoint y: 44, endPoint x: 296, endPoint y: 44, distance: 6.2
click at [296, 44] on div at bounding box center [295, 43] width 5 height 5
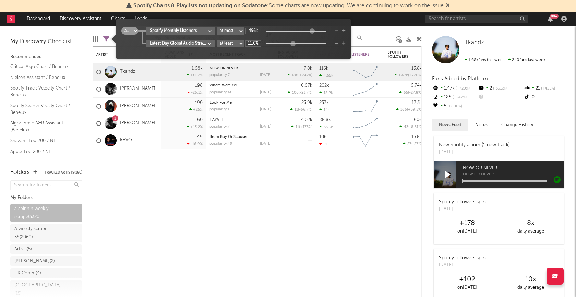
type input "10.9%"
drag, startPoint x: 296, startPoint y: 44, endPoint x: 289, endPoint y: 45, distance: 6.5
click at [290, 45] on div at bounding box center [292, 43] width 5 height 5
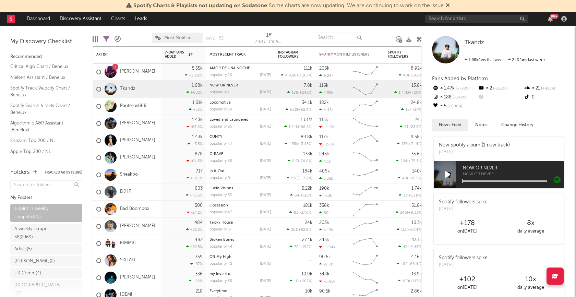
click at [107, 38] on icon at bounding box center [106, 39] width 6 height 6
select select "max"
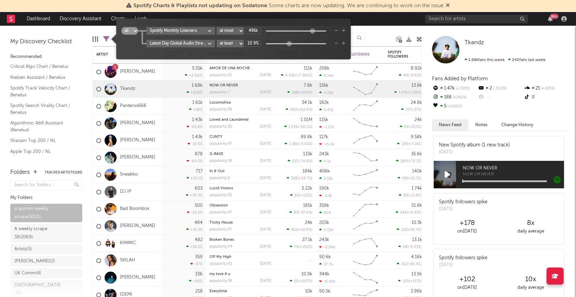
click at [208, 43] on body "Spotify Charts & Playlists not updating on Sodatone : Some charts are now updat…" at bounding box center [288, 148] width 576 height 297
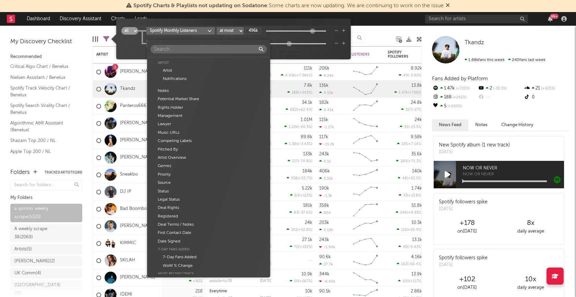
scroll to position [456, 0]
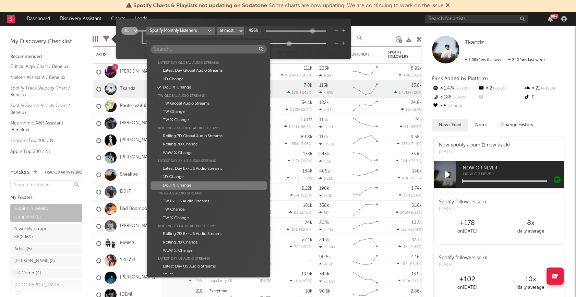
click at [179, 184] on div "DoD % Change" at bounding box center [208, 185] width 116 height 8
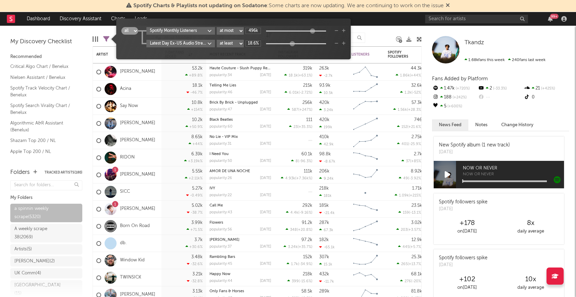
drag, startPoint x: 272, startPoint y: 43, endPoint x: 292, endPoint y: 44, distance: 20.2
click at [292, 44] on div at bounding box center [291, 43] width 5 height 5
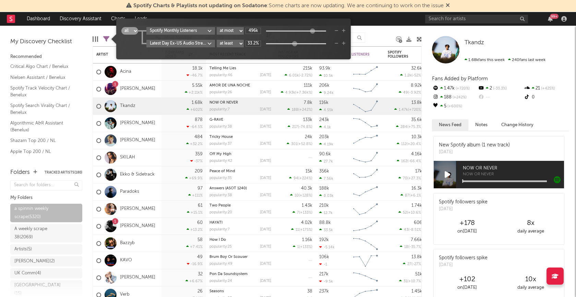
drag, startPoint x: 292, startPoint y: 44, endPoint x: 298, endPoint y: 44, distance: 5.5
click at [297, 44] on div at bounding box center [294, 43] width 5 height 5
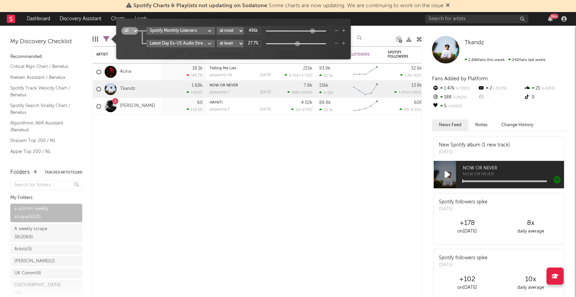
click at [296, 44] on div at bounding box center [296, 43] width 5 height 5
type input "15.8%"
drag, startPoint x: 296, startPoint y: 44, endPoint x: 291, endPoint y: 44, distance: 4.5
click at [291, 44] on div at bounding box center [290, 43] width 5 height 5
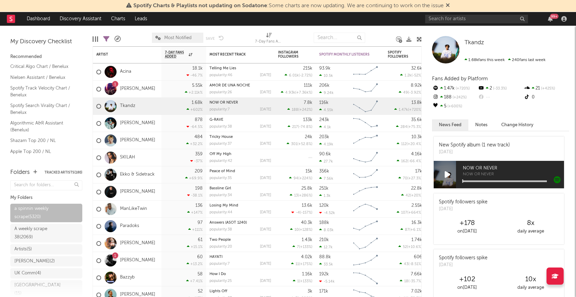
click at [107, 39] on icon at bounding box center [106, 39] width 6 height 6
select select "max"
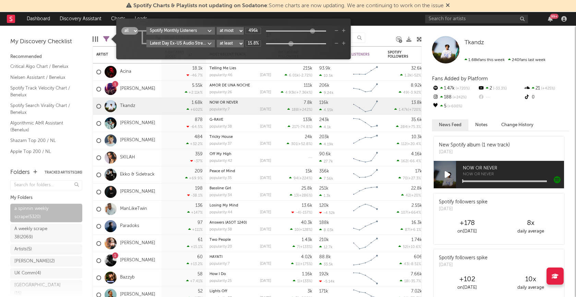
click at [210, 42] on body "Spotify Charts & Playlists not updating on Sodatone : Some charts are now updat…" at bounding box center [288, 148] width 576 height 297
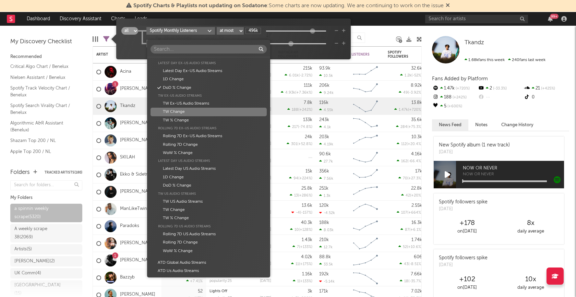
scroll to position [552, 0]
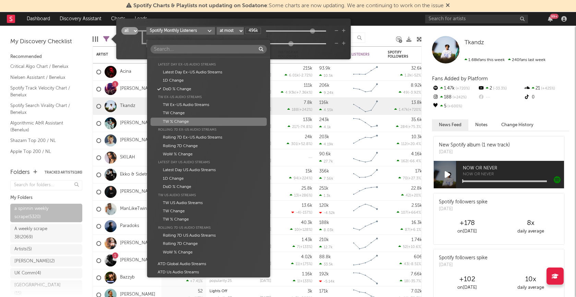
click at [190, 122] on div "TW % Change" at bounding box center [208, 122] width 116 height 8
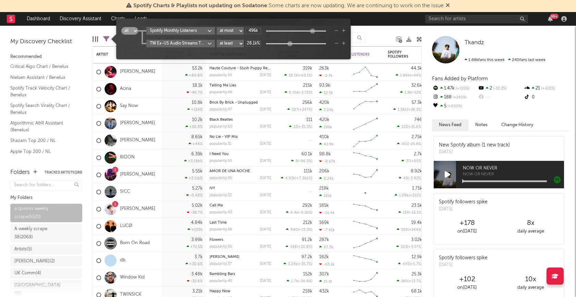
drag, startPoint x: 271, startPoint y: 44, endPoint x: 292, endPoint y: 44, distance: 20.9
click at [292, 44] on div at bounding box center [289, 43] width 5 height 5
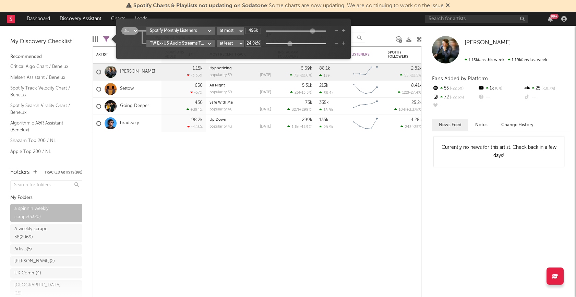
click at [288, 44] on div at bounding box center [289, 43] width 5 height 5
drag, startPoint x: 287, startPoint y: 43, endPoint x: 283, endPoint y: 43, distance: 4.5
click at [283, 43] on div at bounding box center [283, 43] width 5 height 5
drag, startPoint x: 283, startPoint y: 43, endPoint x: 277, endPoint y: 43, distance: 5.8
click at [277, 43] on div at bounding box center [279, 43] width 5 height 5
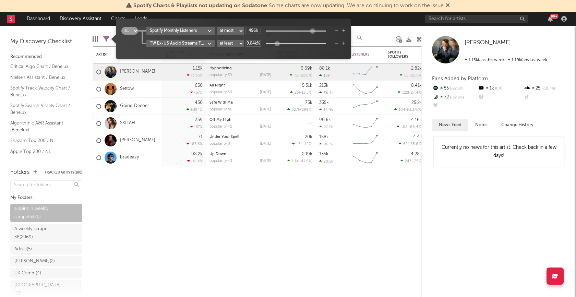
click at [274, 43] on div at bounding box center [276, 43] width 5 height 5
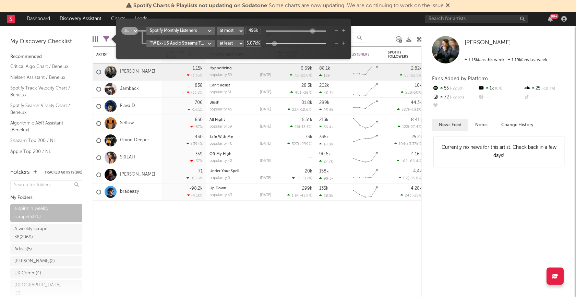
drag, startPoint x: 274, startPoint y: 43, endPoint x: 270, endPoint y: 43, distance: 4.1
click at [271, 43] on div at bounding box center [273, 43] width 5 height 5
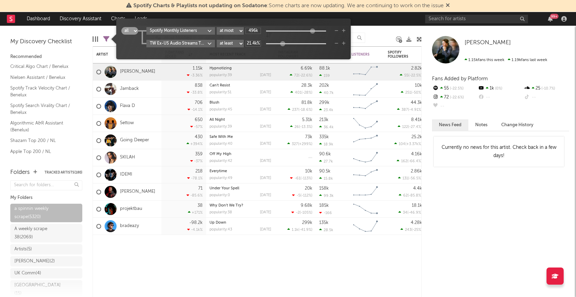
drag, startPoint x: 270, startPoint y: 43, endPoint x: 284, endPoint y: 42, distance: 14.1
click at [284, 42] on div at bounding box center [282, 43] width 5 height 5
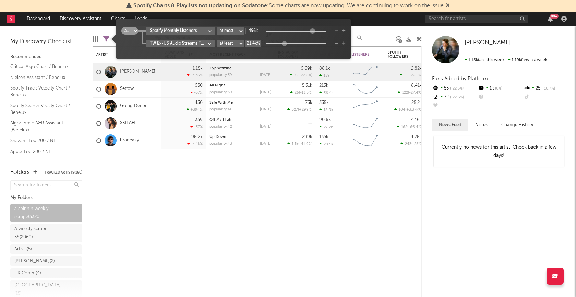
click at [258, 44] on input "21.4k%" at bounding box center [252, 43] width 15 height 6
click at [257, 44] on input "21.4k%" at bounding box center [252, 43] width 15 height 6
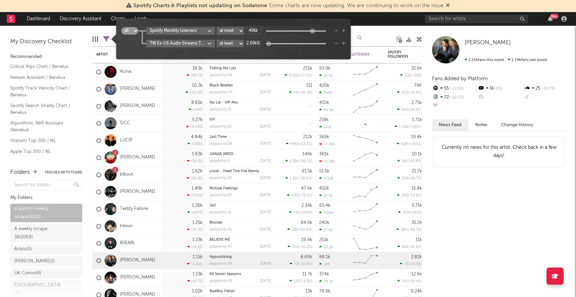
click at [271, 44] on div at bounding box center [268, 43] width 5 height 5
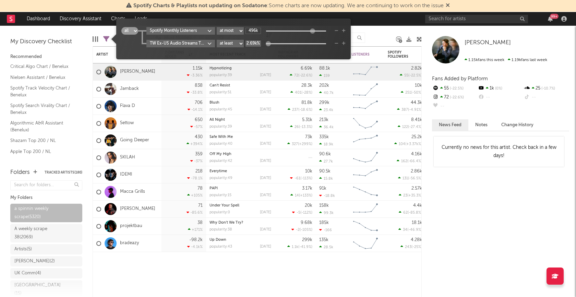
click at [255, 45] on input "2.69k%" at bounding box center [252, 43] width 15 height 6
type input "30%"
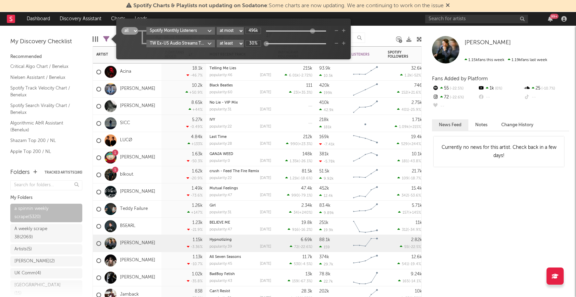
drag, startPoint x: 170, startPoint y: 132, endPoint x: 173, endPoint y: 172, distance: 40.6
click at [170, 132] on div "4.84k +133 %" at bounding box center [184, 140] width 38 height 17
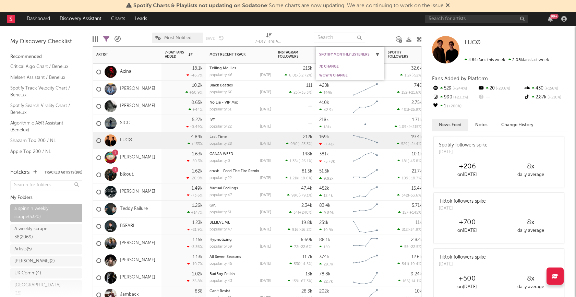
click at [378, 54] on icon "button" at bounding box center [376, 54] width 3 height 3
select select "max"
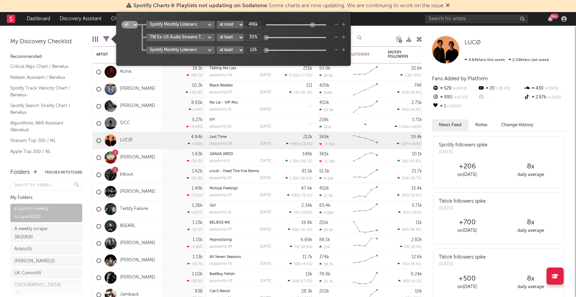
click at [211, 38] on body "Spotify Charts & Playlists not updating on Sodatone : Some charts are now updat…" at bounding box center [288, 148] width 576 height 297
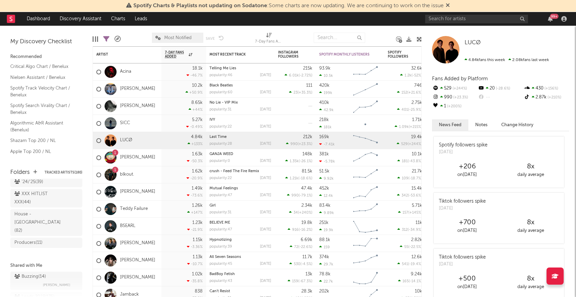
scroll to position [332, 0]
click at [105, 38] on icon at bounding box center [106, 39] width 6 height 6
select select "max"
click at [107, 40] on icon at bounding box center [106, 39] width 6 height 6
select select "max"
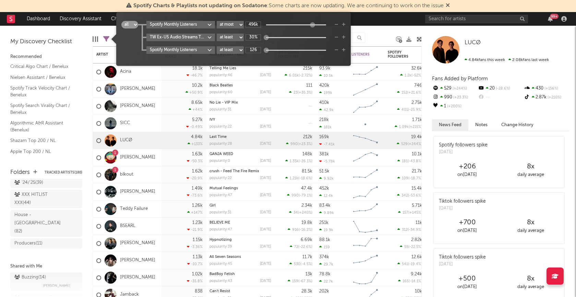
click at [336, 50] on icon "button" at bounding box center [336, 50] width 4 height 4
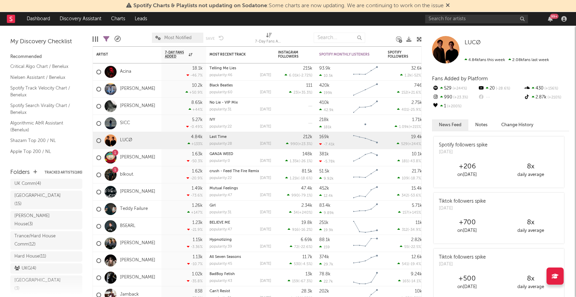
scroll to position [0, 0]
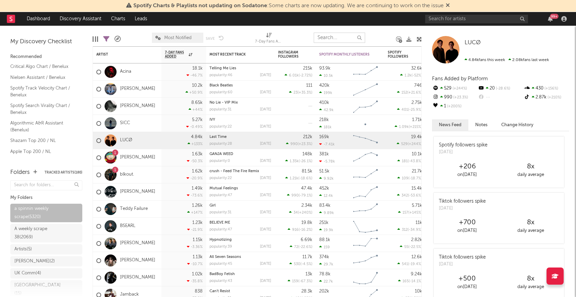
click at [339, 38] on input "text" at bounding box center [338, 38] width 51 height 10
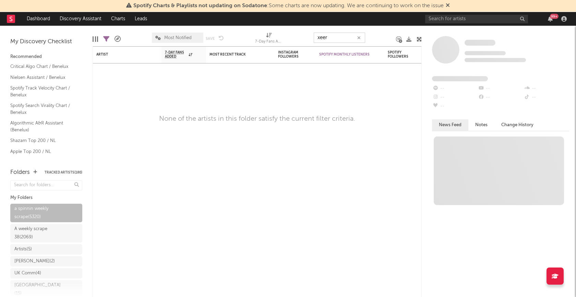
type input "xeer"
click at [106, 37] on icon at bounding box center [106, 39] width 6 height 6
select select "max"
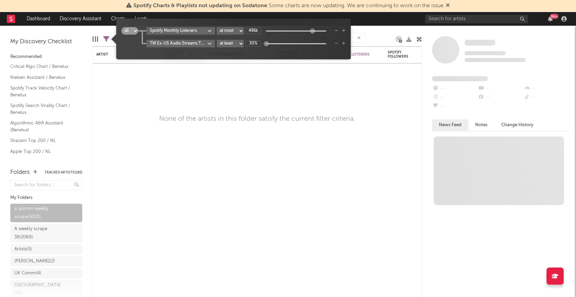
click at [338, 32] on icon "button" at bounding box center [336, 31] width 4 height 4
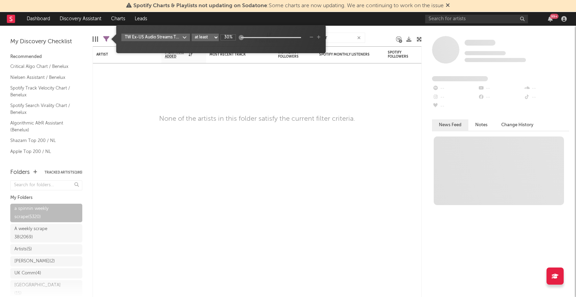
click at [311, 37] on icon "button" at bounding box center [311, 37] width 4 height 4
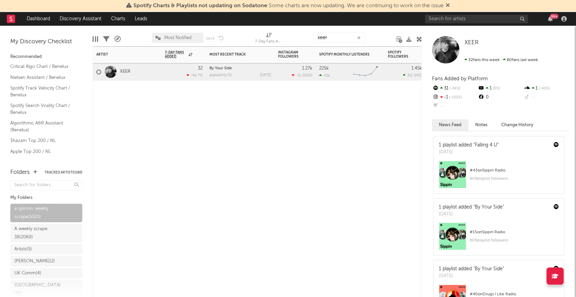
click at [292, 105] on div "Artist Notifications 7-Day Fans Added WoW % Change Most Recent Track Popularity…" at bounding box center [257, 171] width 329 height 250
click at [171, 37] on span "Most Notified" at bounding box center [177, 38] width 27 height 4
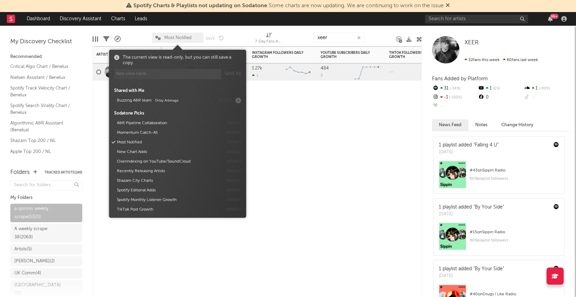
click at [171, 37] on span "Most Notified" at bounding box center [177, 38] width 27 height 4
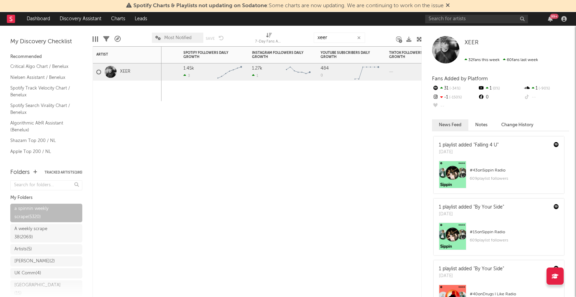
click at [107, 39] on icon at bounding box center [106, 39] width 6 height 6
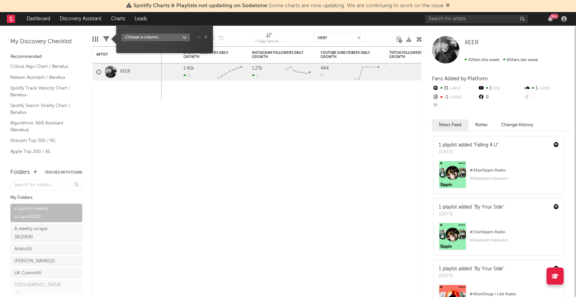
click at [183, 36] on body "Spotify Charts & Playlists not updating on Sodatone : Some charts are now updat…" at bounding box center [288, 148] width 576 height 297
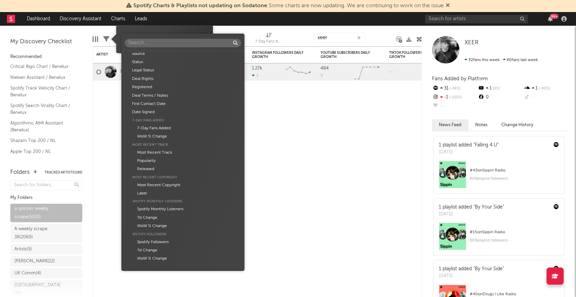
scroll to position [157, 0]
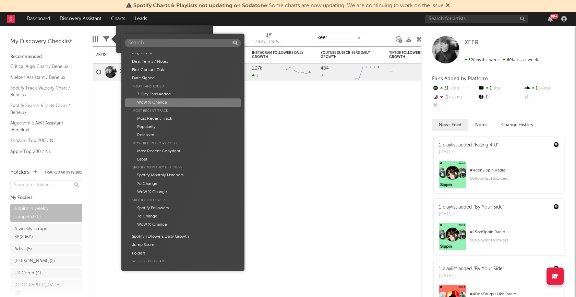
click at [278, 114] on div "Artist Artist Notifications Notes Potential Market Share Rights Holder Manageme…" at bounding box center [288, 148] width 576 height 297
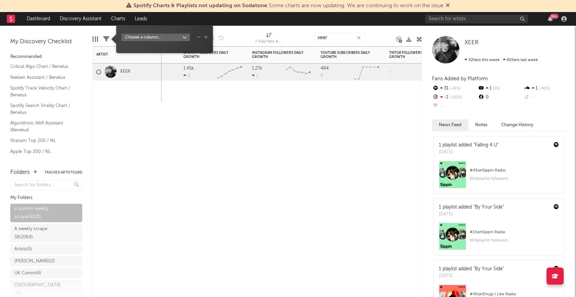
click at [257, 94] on div at bounding box center [282, 91] width 69 height 21
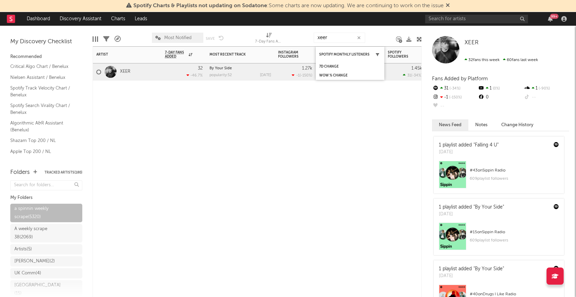
click at [378, 54] on icon "button" at bounding box center [376, 54] width 3 height 3
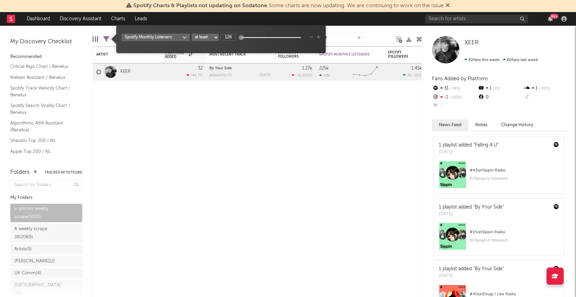
click at [210, 40] on select "at least at most between" at bounding box center [205, 38] width 27 height 8
select select "max"
click at [192, 34] on select "at least at most between" at bounding box center [205, 38] width 27 height 8
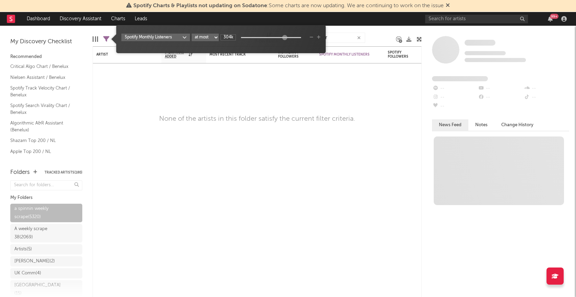
type input "323k"
drag, startPoint x: 242, startPoint y: 36, endPoint x: 285, endPoint y: 37, distance: 43.9
click at [285, 37] on div at bounding box center [284, 37] width 5 height 5
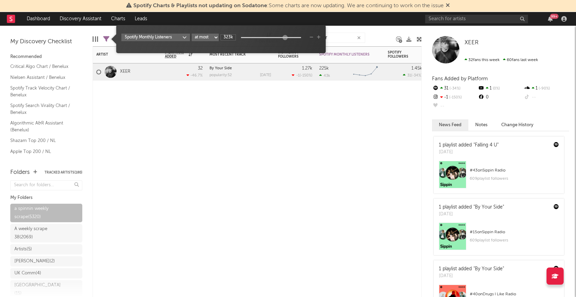
click at [266, 96] on div at bounding box center [240, 91] width 69 height 21
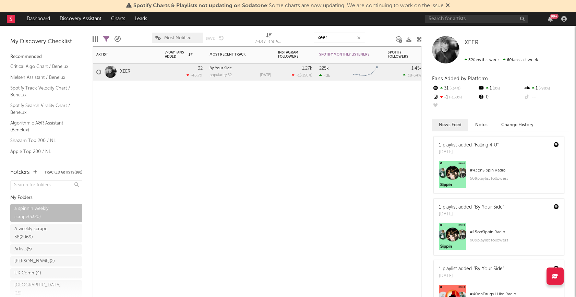
click at [360, 37] on icon "button" at bounding box center [358, 38] width 3 height 4
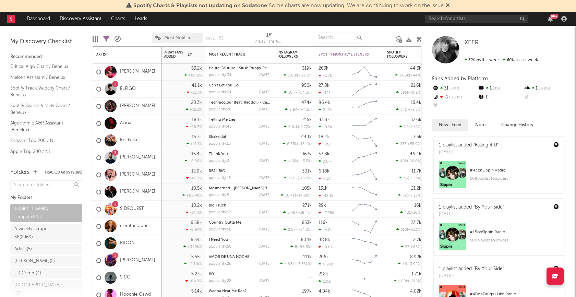
click at [115, 39] on icon at bounding box center [117, 39] width 6 height 6
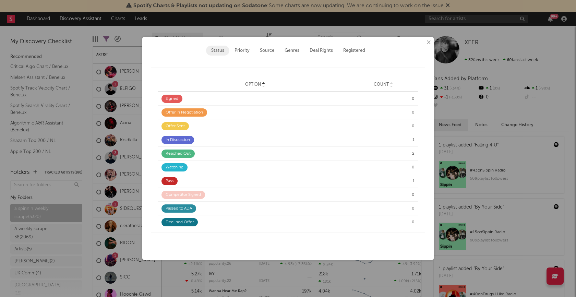
click at [116, 39] on div "× Status Priority Source Genres Deal Rights Registered Option Option Count Opti…" at bounding box center [288, 148] width 576 height 297
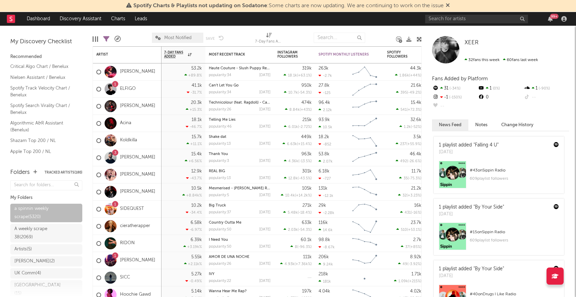
click at [106, 39] on icon at bounding box center [106, 39] width 6 height 6
select select "max"
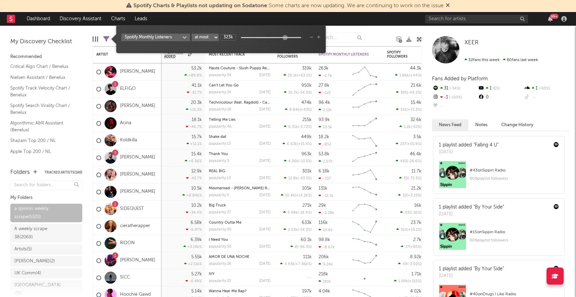
click at [318, 36] on icon "button" at bounding box center [319, 37] width 4 height 4
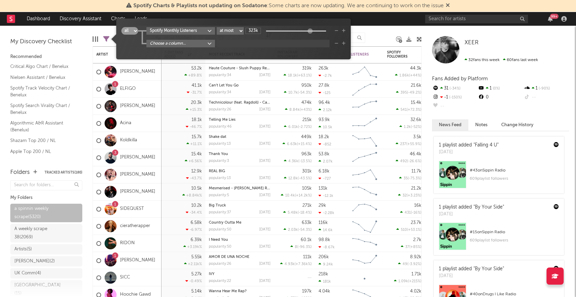
click at [210, 43] on body "Spotify Charts & Playlists not updating on Sodatone : Some charts are now updat…" at bounding box center [288, 148] width 576 height 297
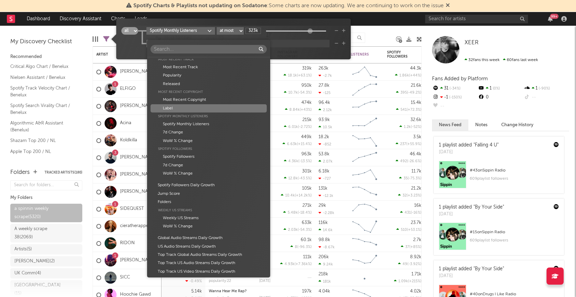
scroll to position [241, 0]
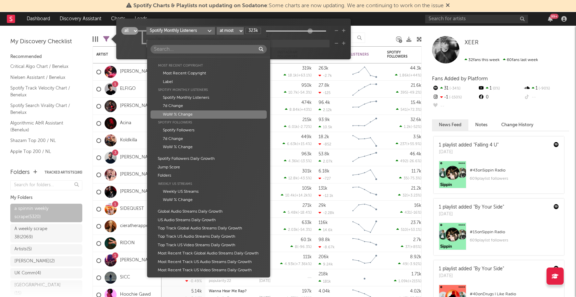
click at [197, 113] on div "WoW % Change" at bounding box center [208, 114] width 116 height 8
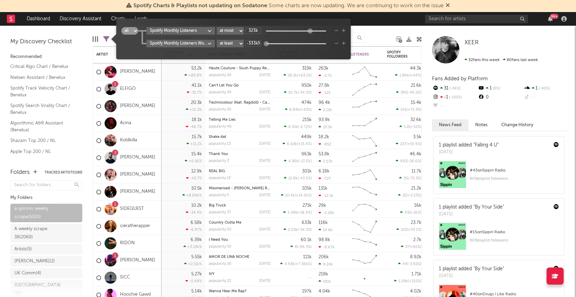
scroll to position [0, 0]
click at [255, 44] on input "-333k%" at bounding box center [252, 43] width 15 height 6
drag, startPoint x: 258, startPoint y: 44, endPoint x: 245, endPoint y: 44, distance: 13.0
click at [245, 44] on div "Spotify Monthly Listeners WoW % Change at least at most between -333k%" at bounding box center [245, 44] width 199 height 8
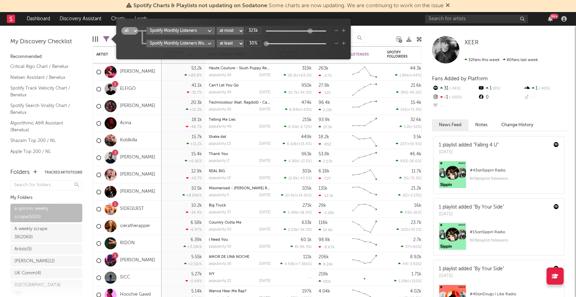
type input "30%"
click at [274, 49] on div "all any Spotify Monthly Listeners at least at most between 323k Spotify Monthly…" at bounding box center [233, 41] width 224 height 29
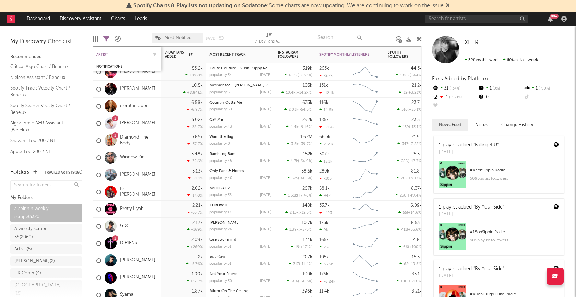
click at [106, 53] on div "Artist" at bounding box center [121, 54] width 51 height 4
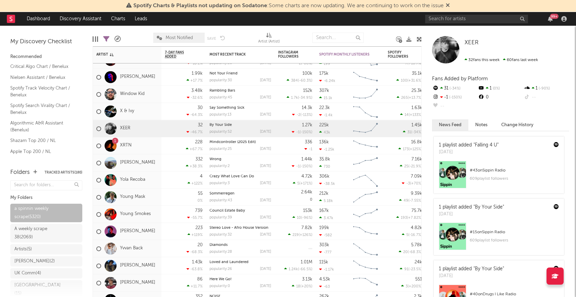
select select "max"
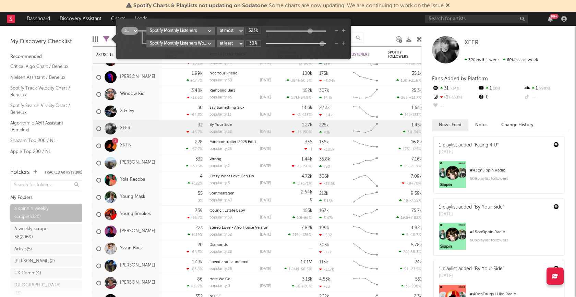
click at [107, 40] on icon at bounding box center [106, 39] width 6 height 6
click at [256, 44] on input "30%" at bounding box center [252, 43] width 15 height 6
type input "50%"
click at [275, 54] on div "all any Spotify Monthly Listeners at least at most between 323k Spotify Monthly…" at bounding box center [233, 41] width 224 height 29
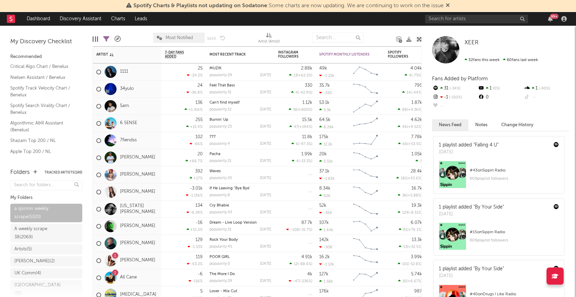
click at [107, 39] on icon at bounding box center [106, 39] width 6 height 6
select select "max"
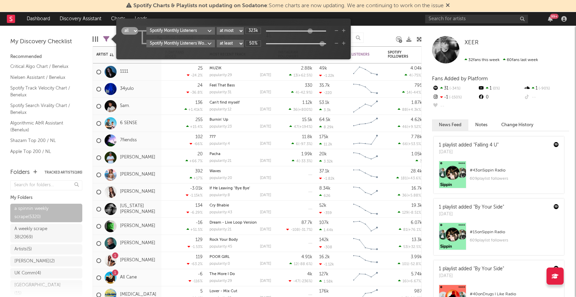
click at [256, 42] on input "50%" at bounding box center [252, 43] width 15 height 6
type input "100%"
click at [274, 55] on div "all any Spotify Monthly Listeners at least at most between 323k Spotify Monthly…" at bounding box center [233, 41] width 224 height 29
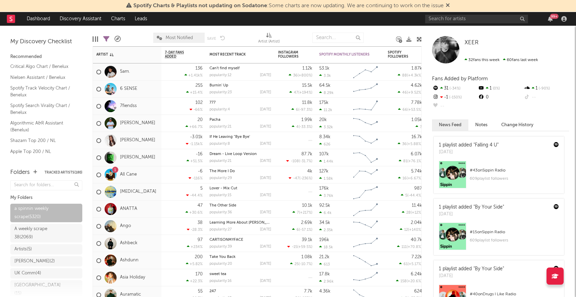
click at [109, 39] on icon at bounding box center [106, 39] width 6 height 6
select select "max"
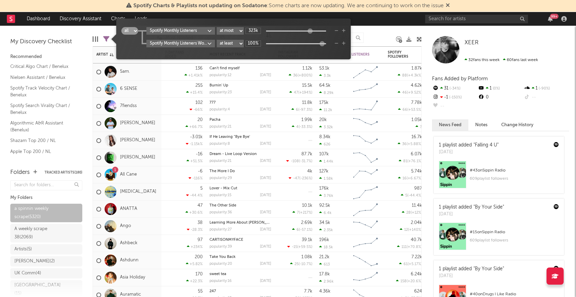
click at [256, 44] on input "100%" at bounding box center [252, 43] width 15 height 6
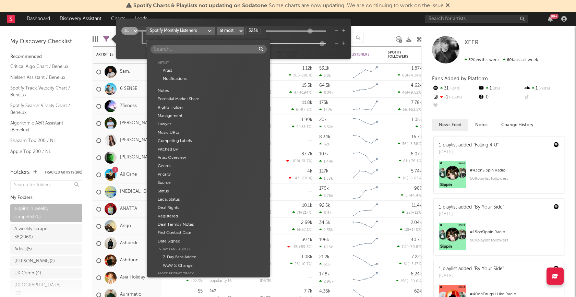
click at [205, 43] on body "Spotify Charts & Playlists not updating on Sodatone : Some charts are now updat…" at bounding box center [288, 148] width 576 height 297
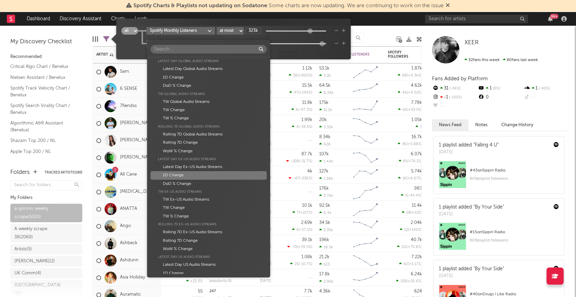
scroll to position [458, 0]
click at [191, 182] on div "DoD % Change" at bounding box center [208, 182] width 116 height 8
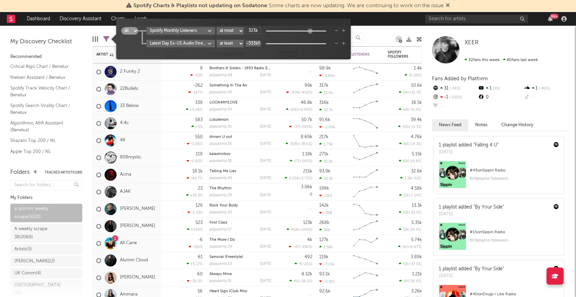
scroll to position [0, 0]
drag, startPoint x: 258, startPoint y: 44, endPoint x: 244, endPoint y: 44, distance: 13.7
click at [244, 44] on div "Latest Day Ex-US Audio Streams DoD % Change at least at most between -333k%" at bounding box center [245, 44] width 199 height 8
click at [256, 41] on input "-333k%" at bounding box center [252, 43] width 15 height 6
drag, startPoint x: 258, startPoint y: 42, endPoint x: 244, endPoint y: 42, distance: 13.7
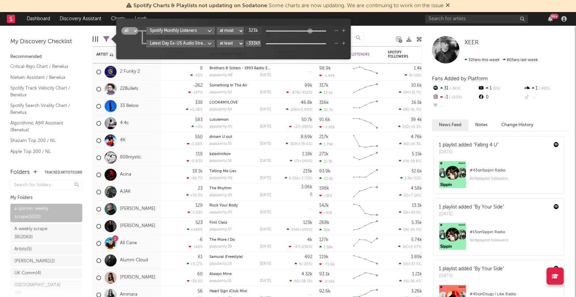
click at [244, 42] on div "Latest Day Ex-US Audio Streams DoD % Change at least at most between -333k%" at bounding box center [245, 44] width 199 height 8
click at [269, 51] on div "all any Spotify Monthly Listeners at least at most between 323k Latest Day Ex-U…" at bounding box center [233, 41] width 224 height 29
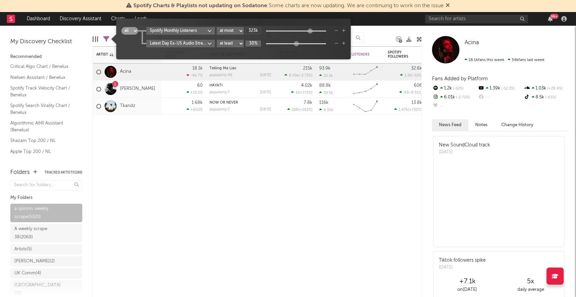
click at [255, 43] on input "30%" at bounding box center [252, 43] width 15 height 6
type input "20%"
click at [259, 51] on div "all any Spotify Monthly Listeners at least at most between 323k Latest Day Ex-U…" at bounding box center [233, 41] width 224 height 29
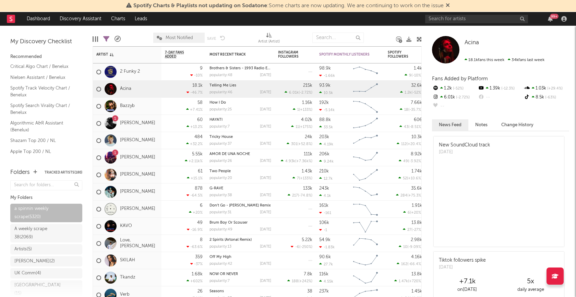
click at [165, 37] on span "Most Notified" at bounding box center [178, 38] width 51 height 10
click at [139, 37] on div at bounding box center [137, 37] width 22 height 17
click at [107, 37] on icon at bounding box center [106, 39] width 6 height 6
select select "max"
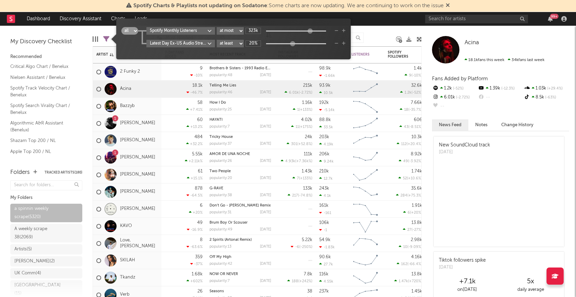
click at [209, 44] on body "Spotify Charts & Playlists not updating on Sodatone : Some charts are now updat…" at bounding box center [288, 148] width 576 height 297
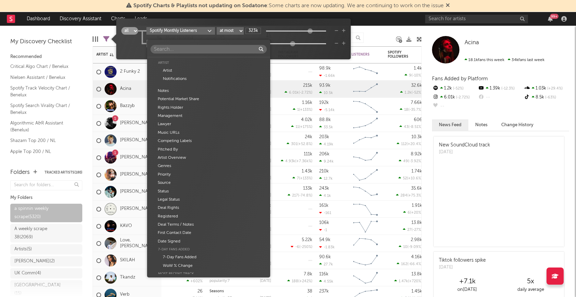
scroll to position [553, 0]
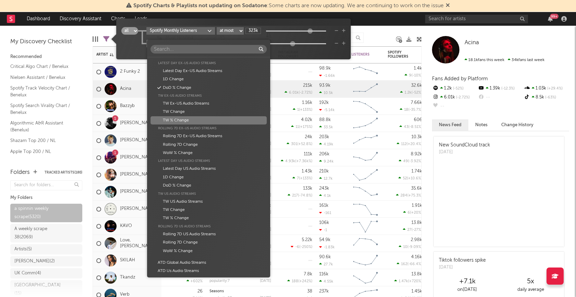
click at [192, 118] on div "TW % Change" at bounding box center [208, 120] width 116 height 8
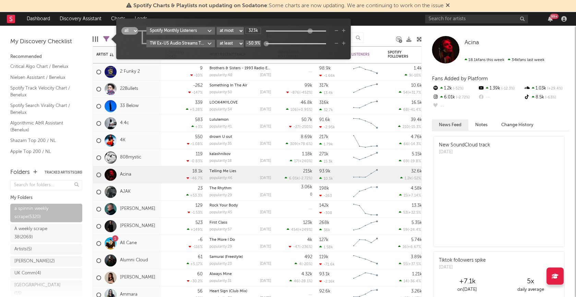
drag, startPoint x: 258, startPoint y: 44, endPoint x: 241, endPoint y: 44, distance: 17.1
click at [241, 44] on div "TW Ex-US Audio Streams TW % Change at least at most between -50.9%" at bounding box center [245, 44] width 199 height 8
drag, startPoint x: 257, startPoint y: 43, endPoint x: 247, endPoint y: 43, distance: 10.3
click at [247, 43] on input "-50.9%" at bounding box center [252, 43] width 15 height 6
type input "50%"
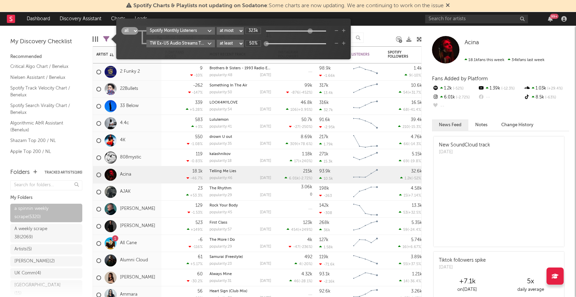
click at [256, 51] on div "all any Spotify Monthly Listeners at least at most between 323k TW Ex-US Audio …" at bounding box center [233, 41] width 224 height 29
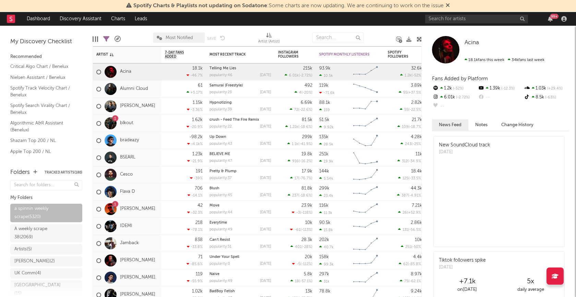
select select "max"
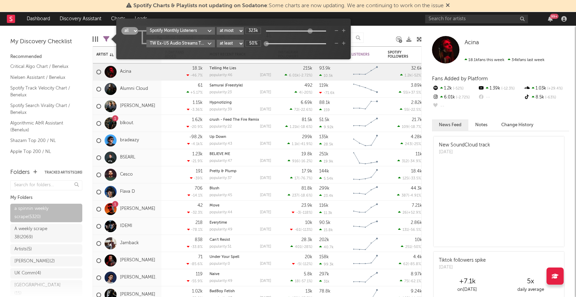
click at [108, 38] on icon at bounding box center [106, 39] width 6 height 6
click at [211, 44] on body "Spotify Charts & Playlists not updating on Sodatone : Some charts are now updat…" at bounding box center [288, 148] width 576 height 297
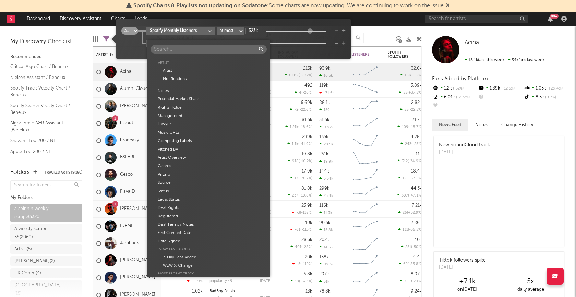
scroll to position [586, 0]
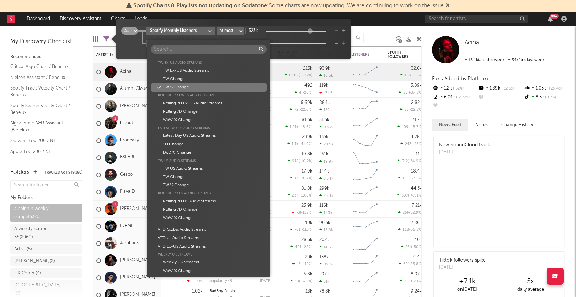
click at [253, 37] on div "Artist Artist Notifications Notes Potential Market Share Rights Holder Manageme…" at bounding box center [288, 148] width 576 height 297
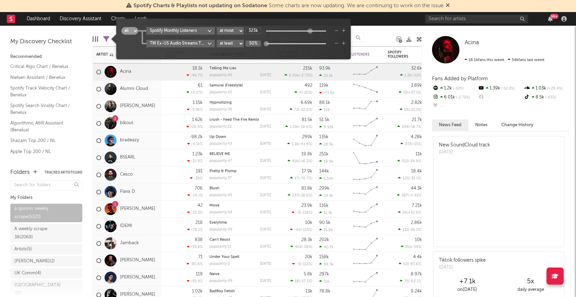
click at [256, 44] on input "50%" at bounding box center [252, 43] width 15 height 6
click at [255, 44] on input "50%" at bounding box center [252, 43] width 15 height 6
click at [264, 50] on div "all any Spotify Monthly Listeners at least at most between 323k TW Ex-US Audio …" at bounding box center [233, 41] width 224 height 29
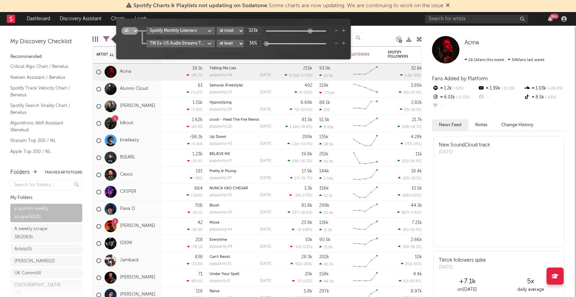
click at [209, 43] on body "Spotify Charts & Playlists not updating on Sodatone : Some charts are now updat…" at bounding box center [288, 148] width 576 height 297
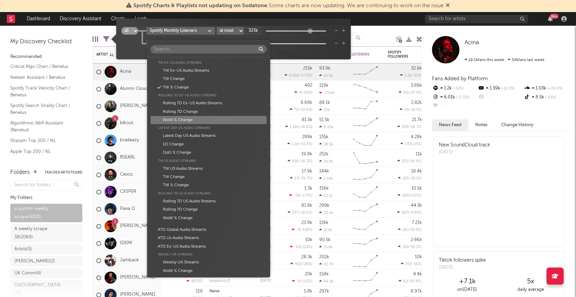
click at [190, 118] on div "WoW % Change" at bounding box center [208, 120] width 116 height 8
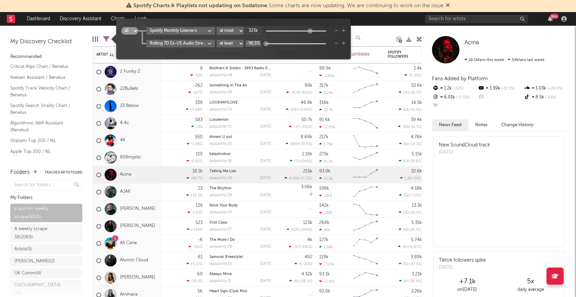
drag, startPoint x: 257, startPoint y: 44, endPoint x: 241, endPoint y: 44, distance: 16.1
click at [241, 44] on div "Rolling 7D Ex-US Audio Streams WoW % Change at least at most between -96.5%" at bounding box center [245, 44] width 199 height 8
click at [256, 44] on input "-96.5%" at bounding box center [252, 43] width 15 height 6
click at [258, 44] on input "-96.5%" at bounding box center [252, 43] width 15 height 6
drag, startPoint x: 257, startPoint y: 43, endPoint x: 239, endPoint y: 43, distance: 18.5
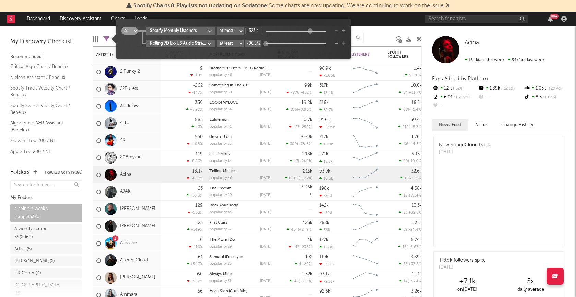
click at [239, 43] on div "Rolling 7D Ex-US Audio Streams WoW % Change at least at most between -96.5%" at bounding box center [245, 44] width 199 height 8
type input "30%"
click at [254, 50] on div "all any Spotify Monthly Listeners at least at most between 323k Rolling 7D Ex-U…" at bounding box center [233, 41] width 224 height 29
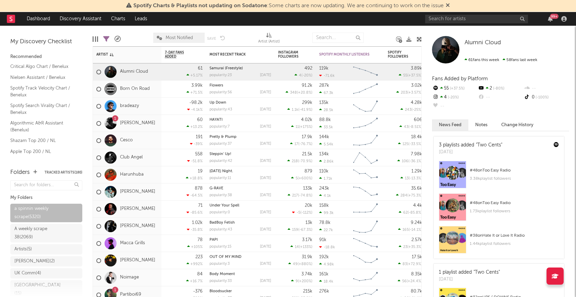
click at [108, 39] on icon at bounding box center [106, 39] width 6 height 6
select select "max"
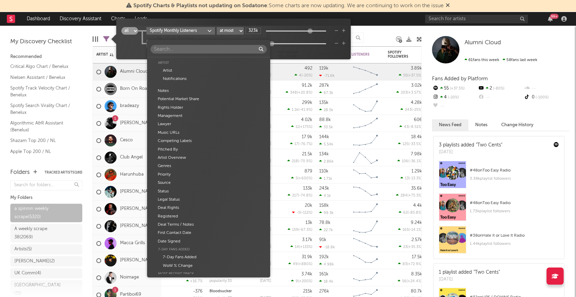
click at [210, 44] on body "Spotify Charts & Playlists not updating on Sodatone : Some charts are now updat…" at bounding box center [288, 148] width 576 height 297
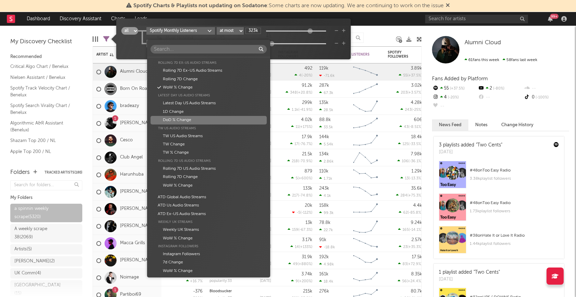
click at [193, 120] on div "DoD % Change" at bounding box center [208, 120] width 116 height 8
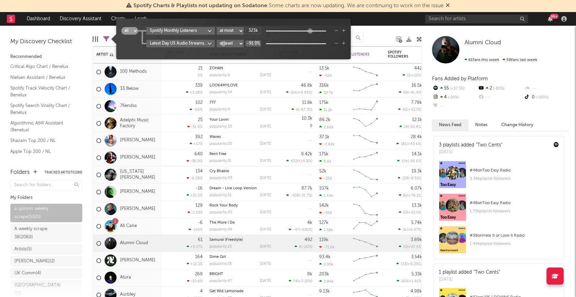
drag, startPoint x: 259, startPoint y: 43, endPoint x: 247, endPoint y: 43, distance: 12.0
click at [247, 43] on input "-91.9%" at bounding box center [252, 43] width 15 height 6
drag, startPoint x: 259, startPoint y: 44, endPoint x: 237, endPoint y: 44, distance: 21.9
click at [237, 44] on div "Latest Day US Audio Streams DoD % Change at least at most between -91.9%" at bounding box center [245, 44] width 199 height 8
click at [269, 54] on div "all any Spotify Monthly Listeners at least at most between 323k Latest Day US A…" at bounding box center [233, 41] width 224 height 29
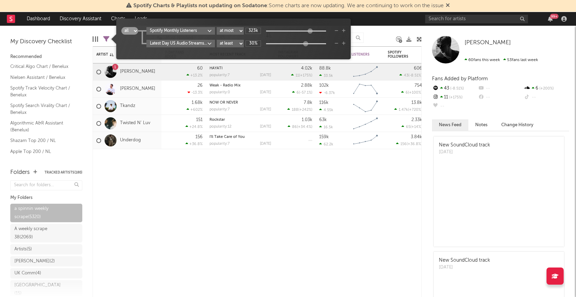
click at [205, 44] on body "Spotify Charts & Playlists not updating on Sodatone : Some charts are now updat…" at bounding box center [288, 148] width 576 height 297
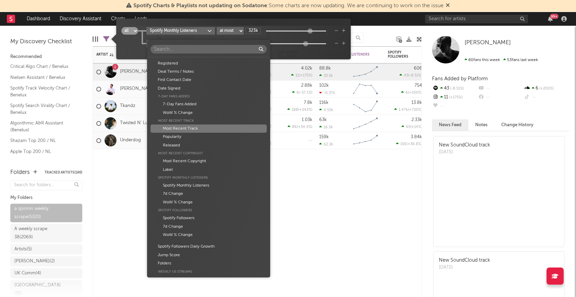
scroll to position [186, 0]
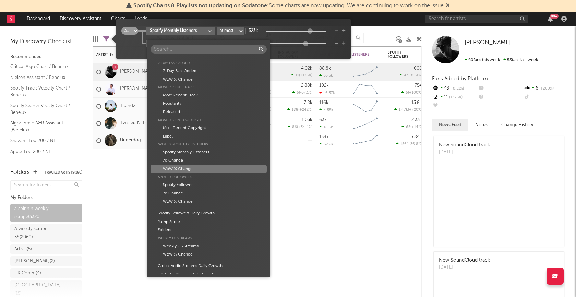
click at [192, 170] on div "WoW % Change" at bounding box center [208, 169] width 116 height 8
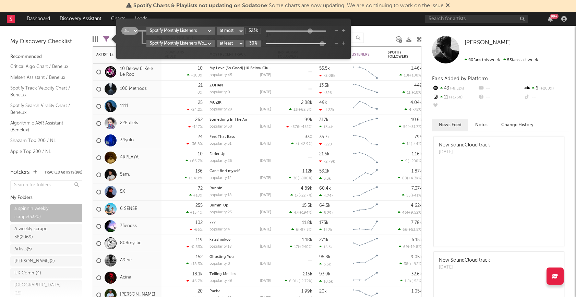
type input "30%"
click at [267, 55] on div "all any Spotify Monthly Listeners at least at most between 323k Spotify Monthly…" at bounding box center [233, 41] width 224 height 29
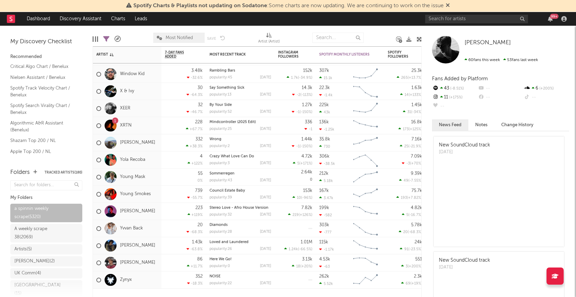
click at [108, 39] on icon at bounding box center [106, 39] width 6 height 6
select select "max"
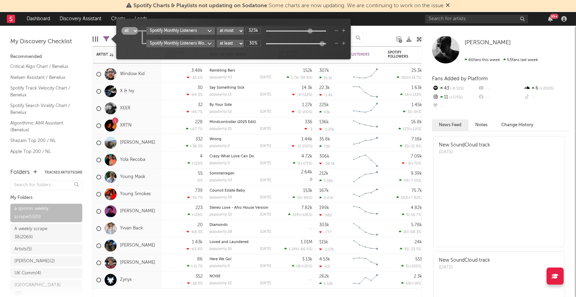
click at [210, 43] on body "Spotify Charts & Playlists not updating on Sodatone : Some charts are now updat…" at bounding box center [288, 148] width 576 height 297
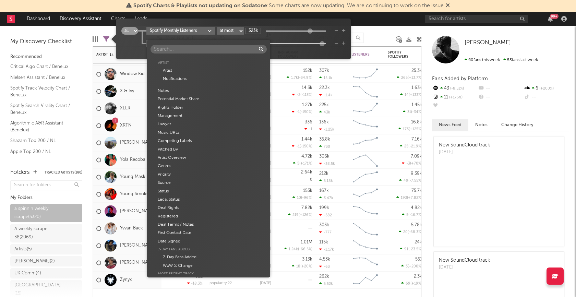
scroll to position [268, 0]
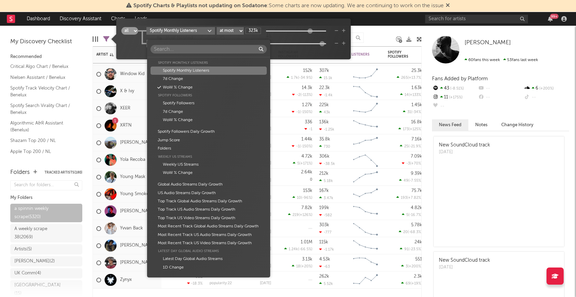
click at [282, 51] on div "Artist Artist Notifications Notes Potential Market Share Rights Holder Manageme…" at bounding box center [288, 148] width 576 height 297
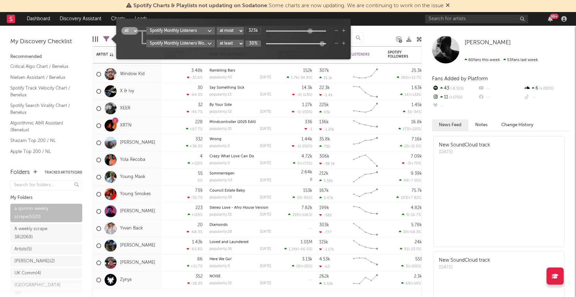
click at [255, 43] on input "30%" at bounding box center [252, 43] width 15 height 6
type input "50%"
click at [267, 49] on div "all any Spotify Monthly Listeners at least at most between 323k Spotify Monthly…" at bounding box center [233, 41] width 224 height 29
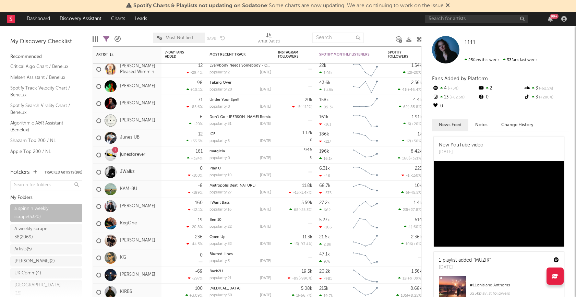
click at [107, 38] on icon at bounding box center [106, 39] width 6 height 6
select select "max"
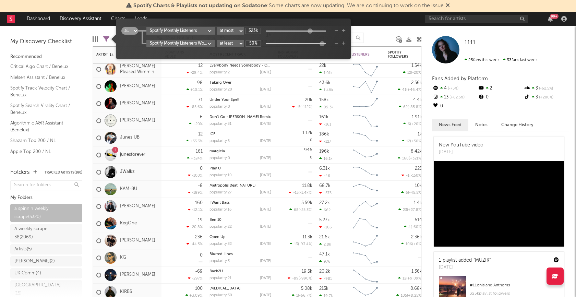
click at [254, 41] on input "50%" at bounding box center [252, 43] width 15 height 6
type input "100%"
click at [272, 54] on div "all any Spotify Monthly Listeners at least at most between 323k Spotify Monthly…" at bounding box center [233, 41] width 224 height 29
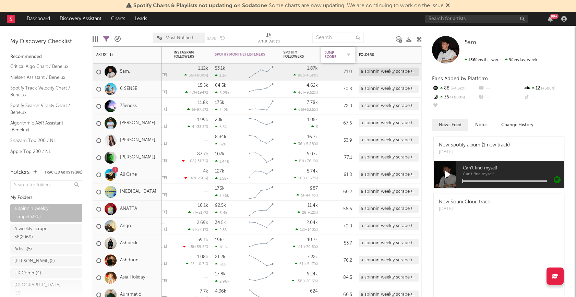
click at [327, 57] on div "Jump Score" at bounding box center [332, 55] width 17 height 8
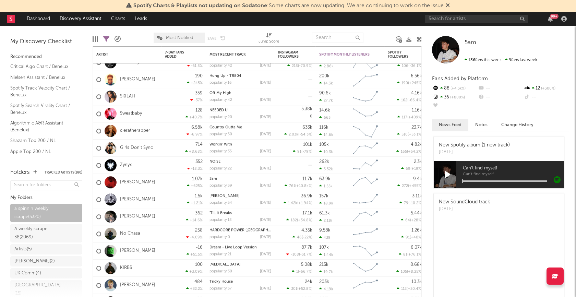
click at [107, 40] on icon at bounding box center [106, 39] width 6 height 6
select select "max"
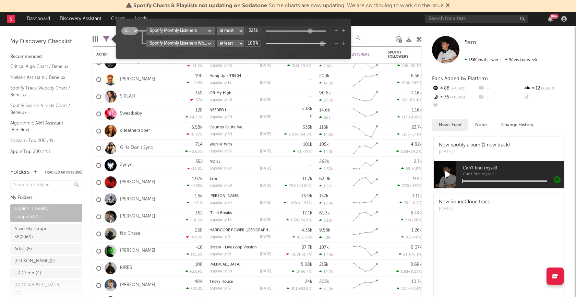
click at [256, 44] on input "100%" at bounding box center [252, 43] width 15 height 6
drag, startPoint x: 258, startPoint y: 44, endPoint x: 246, endPoint y: 44, distance: 12.3
click at [246, 44] on div "Spotify Monthly Listeners WoW % Change at least at most between 100%" at bounding box center [245, 44] width 199 height 8
type input "300%"
click at [262, 50] on div "all any Spotify Monthly Listeners at least at most between 323k Spotify Monthly…" at bounding box center [233, 41] width 224 height 29
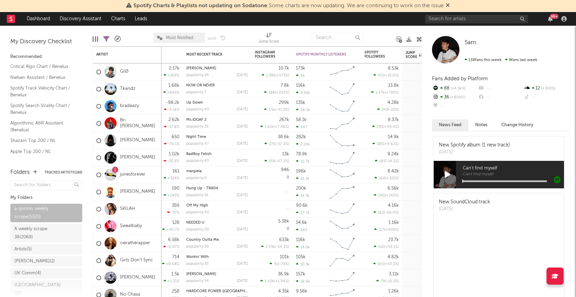
click at [106, 38] on icon at bounding box center [106, 39] width 6 height 6
select select "max"
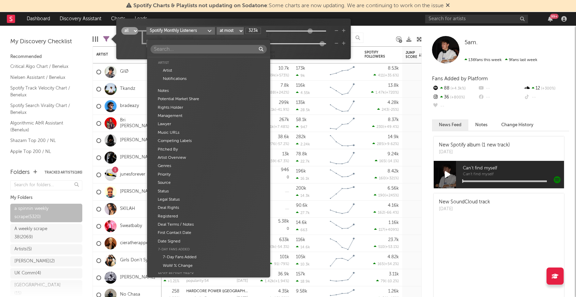
click at [211, 43] on body "Spotify Charts & Playlists not updating on Sodatone : Some charts are now updat…" at bounding box center [288, 148] width 576 height 297
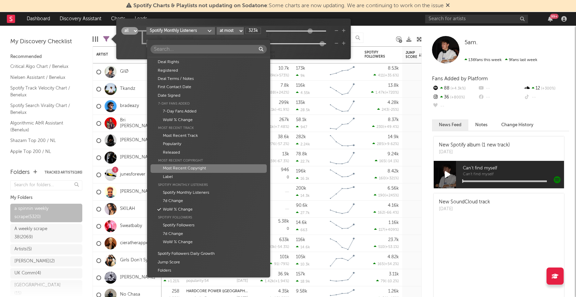
scroll to position [147, 0]
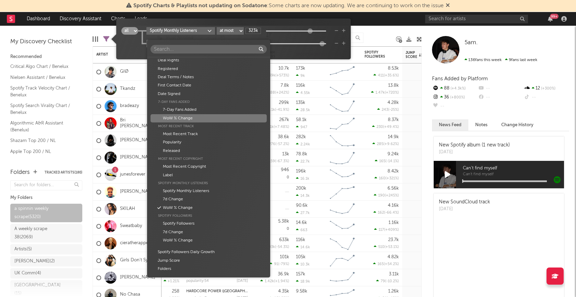
click at [192, 119] on div "WoW % Change" at bounding box center [208, 118] width 116 height 8
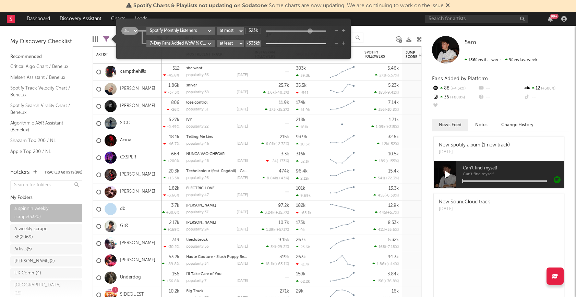
drag, startPoint x: 258, startPoint y: 45, endPoint x: 244, endPoint y: 45, distance: 13.4
click at [244, 45] on div "7-Day Fans Added WoW % Change at least at most between -333k%" at bounding box center [245, 44] width 199 height 8
click at [258, 44] on input "-333k%" at bounding box center [252, 43] width 15 height 6
drag, startPoint x: 258, startPoint y: 43, endPoint x: 244, endPoint y: 44, distance: 14.1
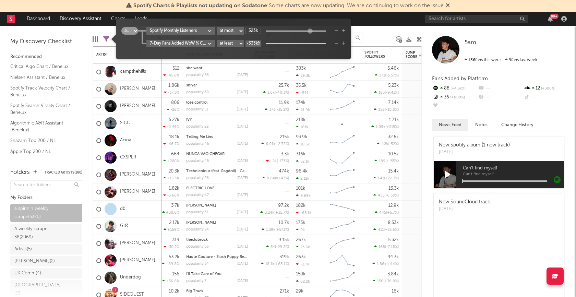
click at [244, 44] on div "7-Day Fans Added WoW % Change at least at most between -333k%" at bounding box center [245, 44] width 199 height 8
type input "30%"
click at [247, 49] on div "all any Spotify Monthly Listeners at least at most between 323k 7-Day Fans Adde…" at bounding box center [233, 41] width 224 height 29
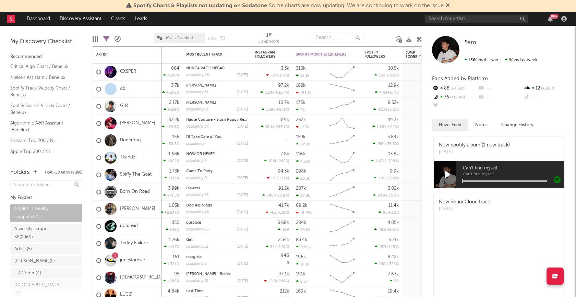
click at [106, 39] on icon at bounding box center [106, 39] width 6 height 6
select select "max"
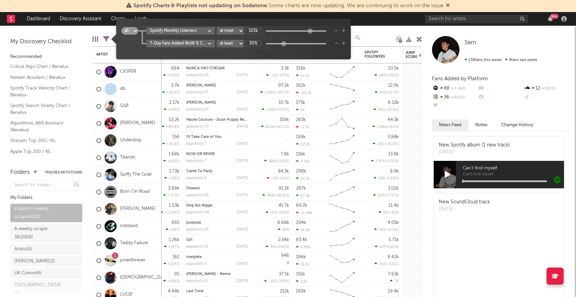
click at [255, 44] on input "30%" at bounding box center [252, 43] width 15 height 6
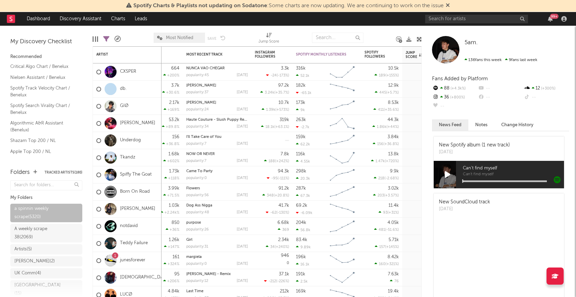
click at [369, 33] on div at bounding box center [379, 37] width 23 height 17
click at [357, 35] on input "text" at bounding box center [337, 38] width 51 height 10
type input "c"
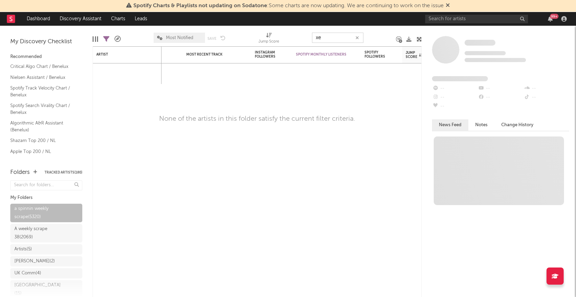
type input "x"
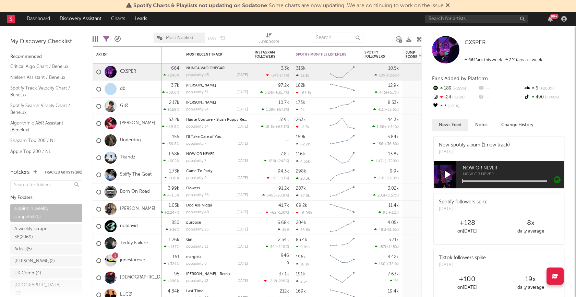
click at [107, 38] on icon at bounding box center [106, 39] width 6 height 6
select select "max"
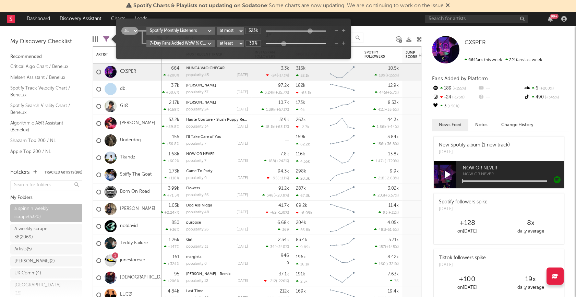
click at [210, 43] on body "Spotify Charts & Playlists not updating on Sodatone : Some charts are now updat…" at bounding box center [288, 148] width 576 height 297
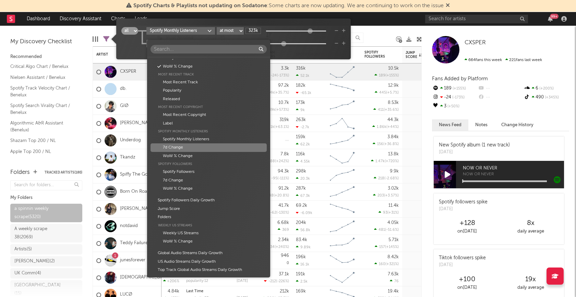
scroll to position [215, 0]
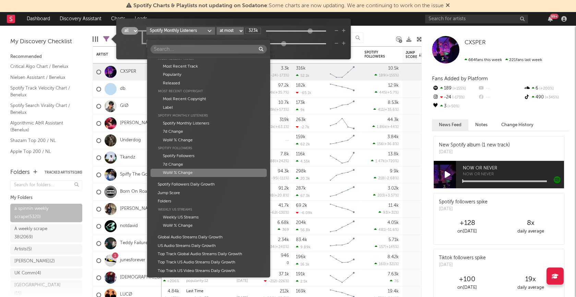
click at [186, 171] on div "WoW % Change" at bounding box center [208, 173] width 116 height 8
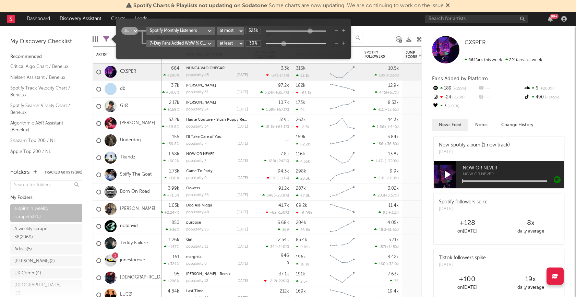
type input "-12.6k%"
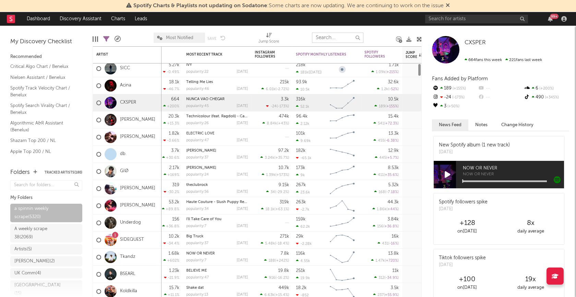
click at [336, 40] on input "text" at bounding box center [337, 38] width 51 height 10
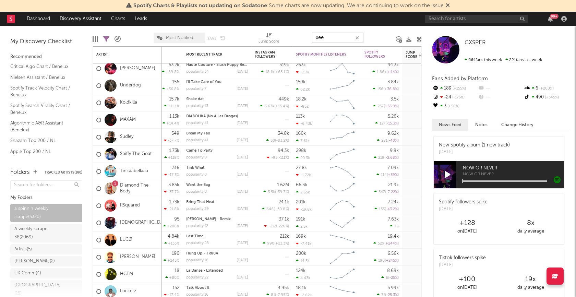
type input "xeer"
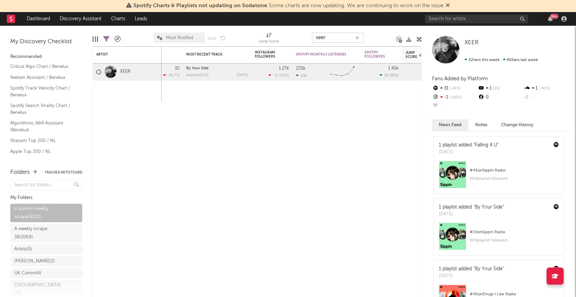
click at [358, 37] on icon "button" at bounding box center [356, 38] width 3 height 4
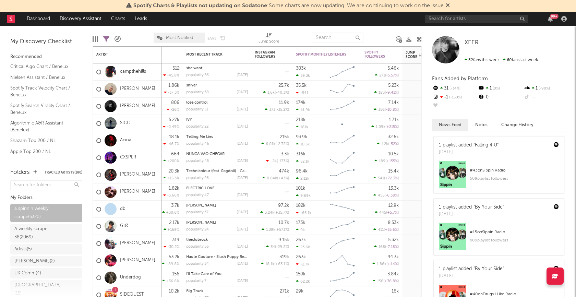
click at [107, 38] on icon at bounding box center [106, 39] width 6 height 6
select select "max"
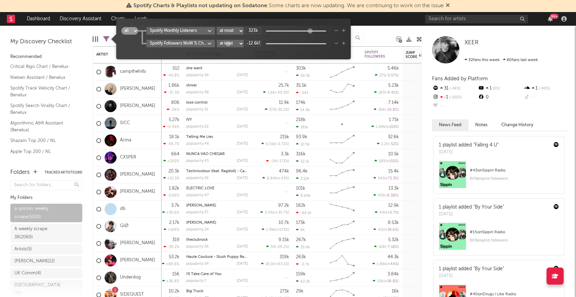
scroll to position [0, 1]
click at [258, 44] on input "-12.6k%" at bounding box center [252, 43] width 15 height 6
drag, startPoint x: 258, startPoint y: 44, endPoint x: 239, endPoint y: 44, distance: 18.5
click at [239, 44] on div "Spotify Followers WoW % Change at least at most between -12.6k%" at bounding box center [245, 44] width 199 height 8
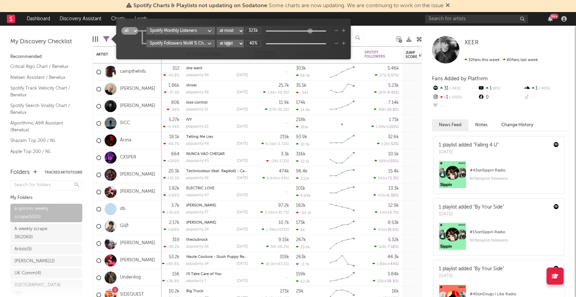
type input "40%"
click at [252, 51] on div "all any Spotify Monthly Listeners at least at most between 323k Spotify Followe…" at bounding box center [233, 41] width 224 height 29
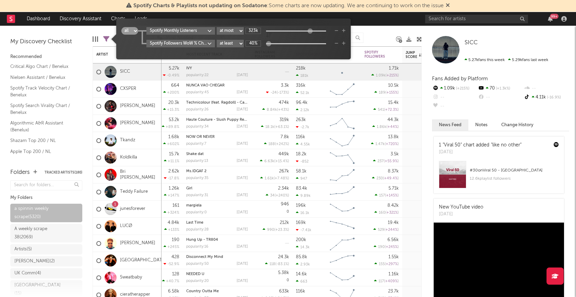
click at [252, 51] on div "all any Spotify Monthly Listeners at least at most between 323k Spotify Followe…" at bounding box center [233, 41] width 224 height 29
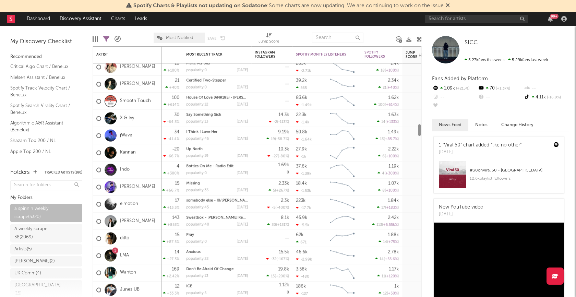
select select "max"
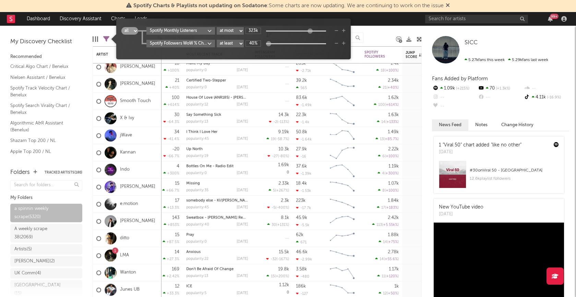
click at [106, 38] on icon at bounding box center [106, 39] width 6 height 6
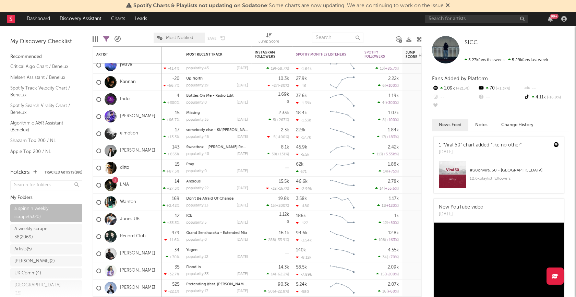
click at [106, 38] on icon at bounding box center [106, 39] width 6 height 6
select select "max"
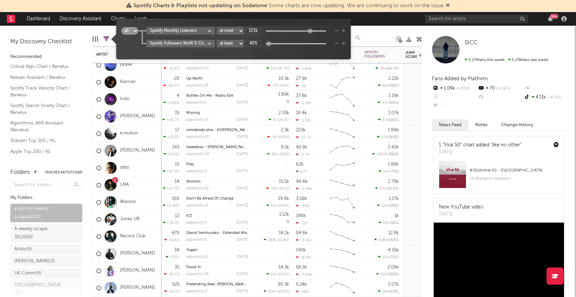
click at [262, 101] on div "1.69k 0" at bounding box center [272, 99] width 34 height 17
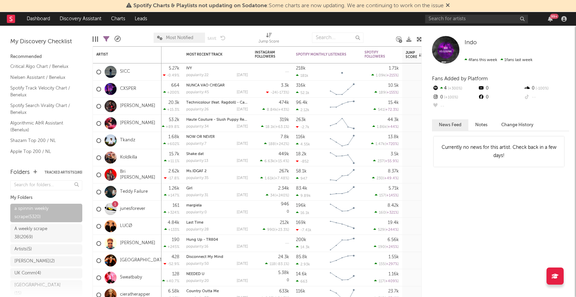
click at [106, 38] on icon at bounding box center [106, 39] width 6 height 6
select select "max"
click at [40, 233] on div "A weekly scrape 38 ( 2069 )" at bounding box center [38, 233] width 48 height 16
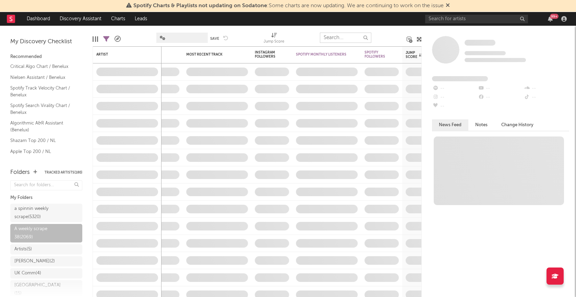
click at [335, 38] on input "text" at bounding box center [345, 38] width 51 height 10
click at [383, 34] on div at bounding box center [388, 37] width 25 height 17
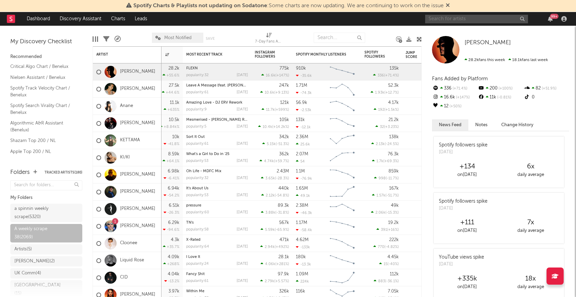
click at [457, 15] on input "text" at bounding box center [476, 19] width 103 height 9
type input "xeer"
click at [386, 28] on div "Edit Columns Filters A&R Pipeline Most Notified Save Save as 7-Day Fans Added (…" at bounding box center [257, 36] width 329 height 21
click at [342, 36] on input "text" at bounding box center [338, 38] width 51 height 10
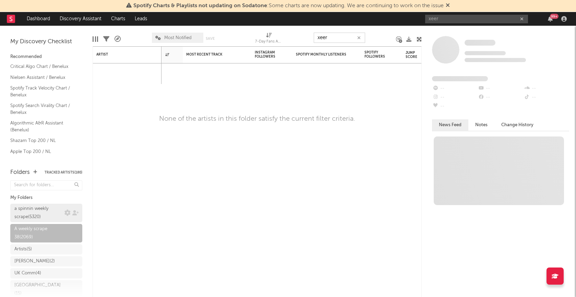
type input "xeer"
click at [39, 209] on div "a spinnin weekly scrape ( 5320 )" at bounding box center [38, 213] width 48 height 16
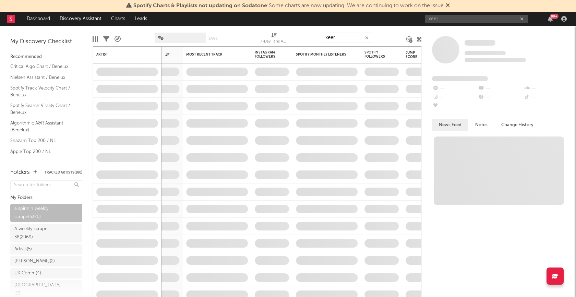
click at [366, 40] on button "button" at bounding box center [366, 38] width 5 height 7
click at [386, 39] on div at bounding box center [390, 37] width 24 height 17
click at [522, 19] on icon "button" at bounding box center [521, 19] width 3 height 4
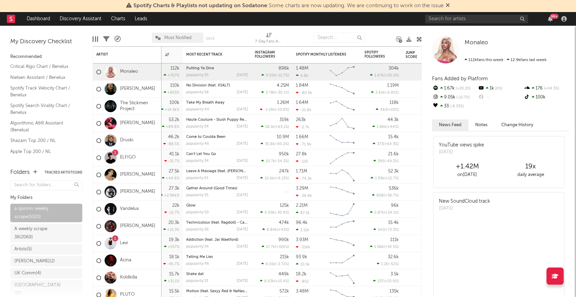
click at [107, 39] on icon at bounding box center [106, 39] width 6 height 6
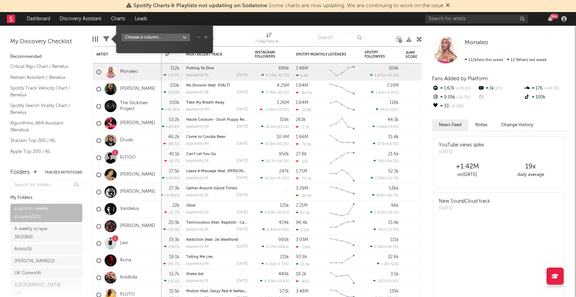
click at [187, 35] on body "Spotify Charts & Playlists not updating on Sodatone : Some charts are now updat…" at bounding box center [288, 148] width 576 height 297
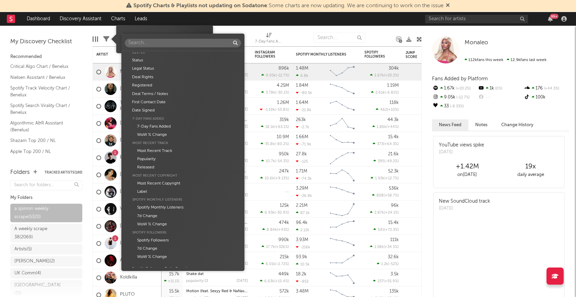
scroll to position [142, 0]
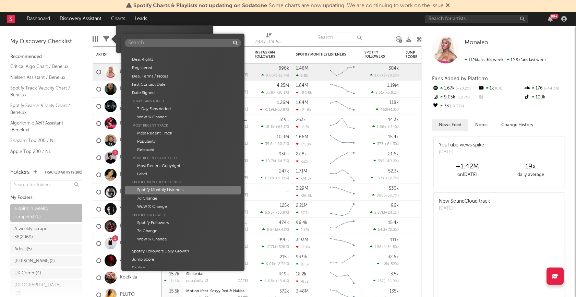
click at [166, 189] on div "Spotify Monthly Listeners" at bounding box center [183, 190] width 116 height 8
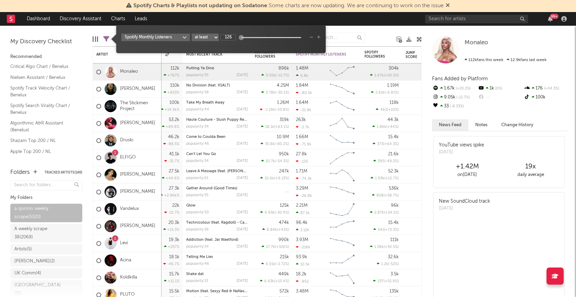
click at [214, 38] on select "at least at most between" at bounding box center [205, 38] width 27 height 8
select select "max"
click at [192, 34] on select "at least at most between" at bounding box center [205, 38] width 27 height 8
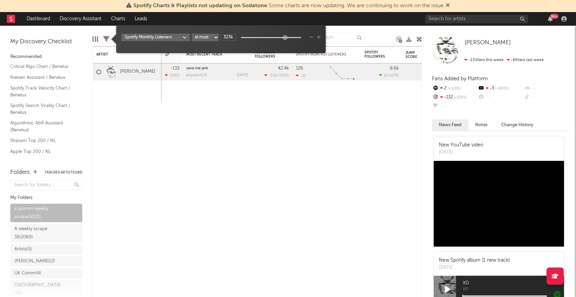
drag, startPoint x: 241, startPoint y: 37, endPoint x: 285, endPoint y: 37, distance: 43.9
click at [285, 37] on div at bounding box center [284, 37] width 5 height 5
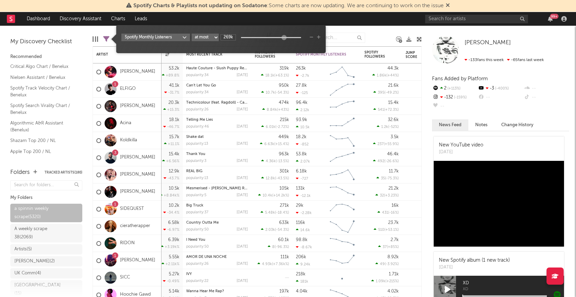
type input "286k"
click at [284, 37] on div at bounding box center [283, 37] width 5 height 5
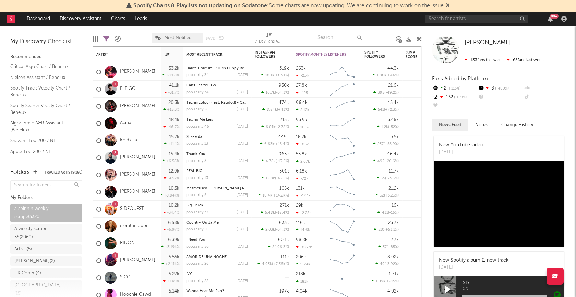
click at [107, 38] on icon at bounding box center [106, 39] width 6 height 6
select select "max"
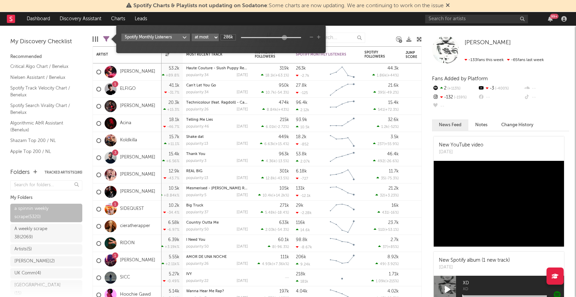
click at [319, 37] on icon "button" at bounding box center [319, 37] width 4 height 4
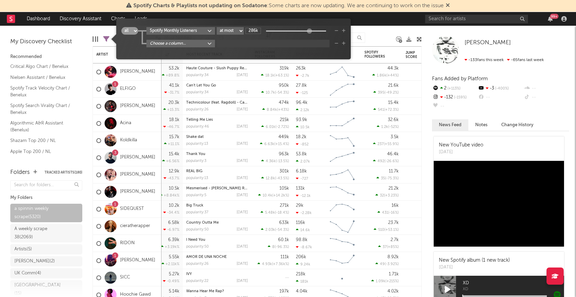
click at [204, 42] on body "Spotify Charts & Playlists not updating on Sodatone : Some charts are now updat…" at bounding box center [288, 148] width 576 height 297
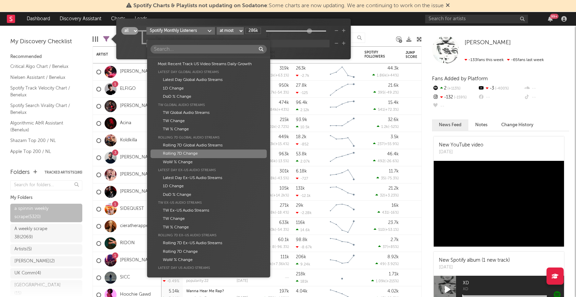
scroll to position [447, 0]
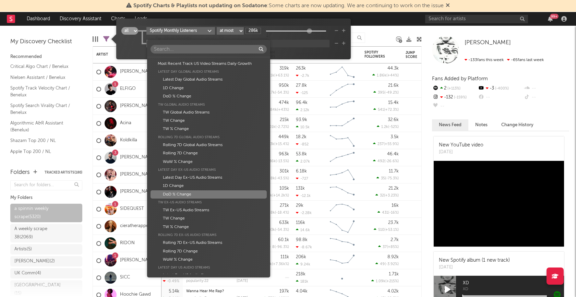
click at [194, 194] on div "DoD % Change" at bounding box center [208, 194] width 116 height 8
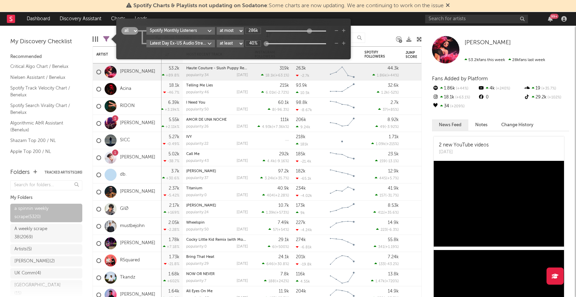
click at [276, 54] on div "all any Spotify Monthly Listeners at least at most between 286k Latest Day Ex-U…" at bounding box center [233, 41] width 224 height 29
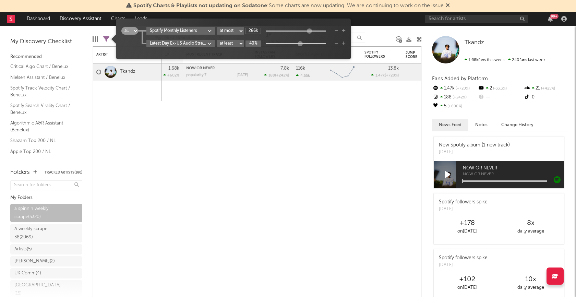
click at [254, 43] on input "40%" at bounding box center [252, 43] width 15 height 6
type input "30%"
click at [280, 54] on div "all any Spotify Monthly Listeners at least at most between 286k Latest Day Ex-U…" at bounding box center [233, 41] width 224 height 29
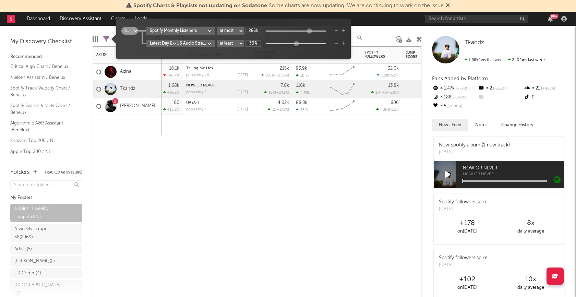
click at [249, 170] on div "7-Day Fans Added WoW % Change Most Recent Track Popularity Released Instagram F…" at bounding box center [257, 171] width 329 height 250
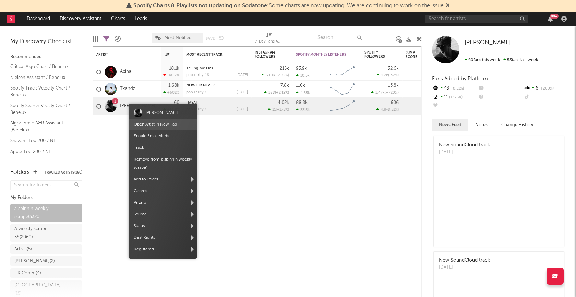
click at [149, 121] on span "Open Artist in New Tab" at bounding box center [162, 125] width 69 height 12
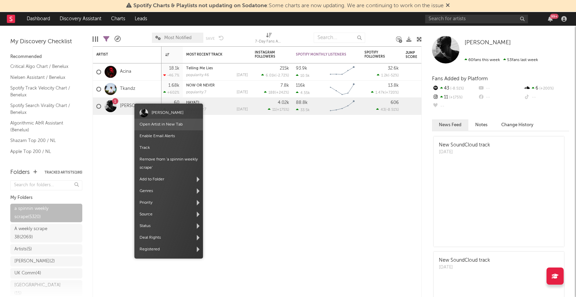
click at [159, 124] on link "Open Artist in New Tab" at bounding box center [160, 124] width 43 height 4
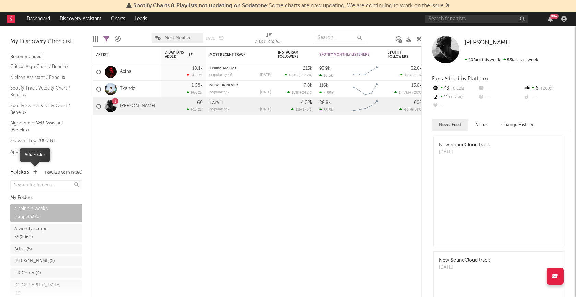
click at [34, 172] on icon "button" at bounding box center [35, 172] width 4 height 4
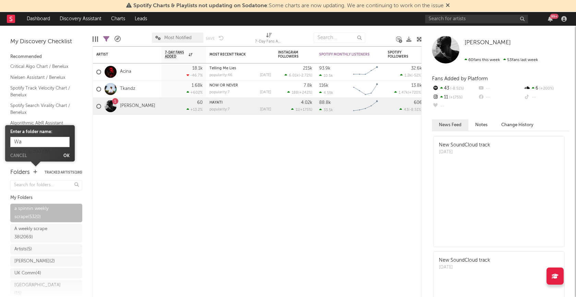
type input "W"
type input "a scrape watching"
click at [66, 154] on button "Ok" at bounding box center [66, 156] width 6 height 4
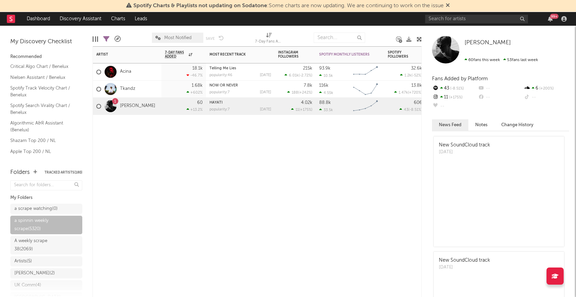
click at [144, 107] on div "1 Cade Alami" at bounding box center [127, 106] width 69 height 17
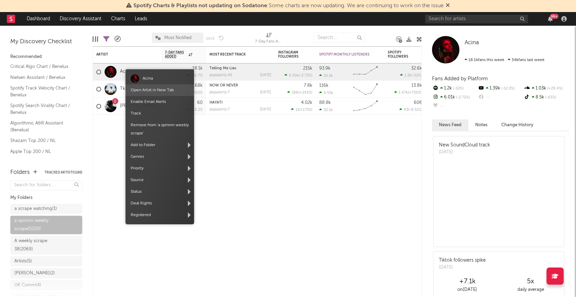
click at [155, 90] on link "Open Artist in New Tab" at bounding box center [152, 90] width 43 height 4
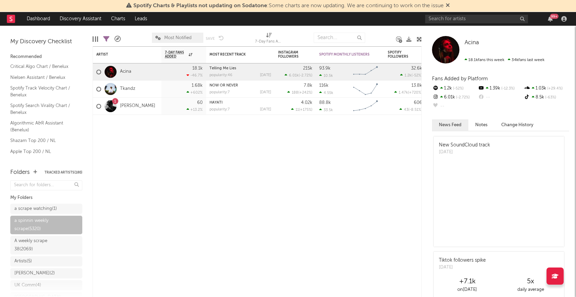
select select "max"
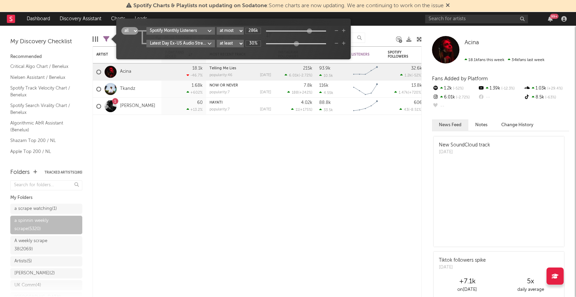
click at [107, 40] on icon at bounding box center [106, 39] width 6 height 6
click at [254, 44] on input "30%" at bounding box center [252, 43] width 15 height 6
type input "20%"
click at [269, 52] on div "all any Spotify Monthly Listeners at least at most between 286k Latest Day Ex-U…" at bounding box center [233, 41] width 224 height 29
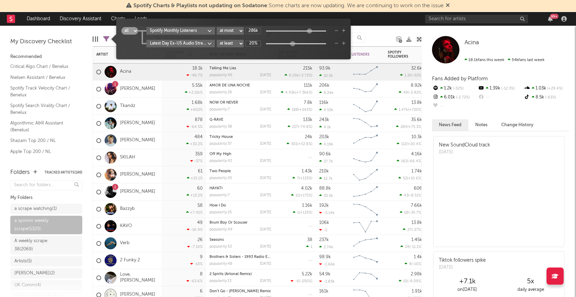
click at [161, 143] on div "Fenrick" at bounding box center [127, 140] width 69 height 17
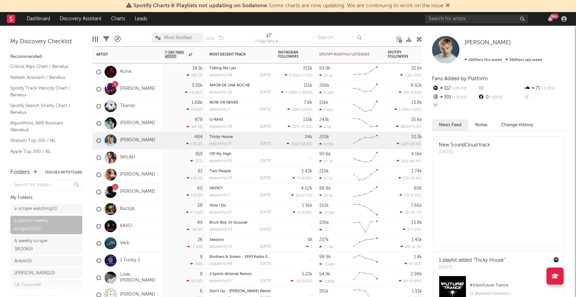
click at [151, 175] on div "Jake Jeffery" at bounding box center [127, 174] width 69 height 17
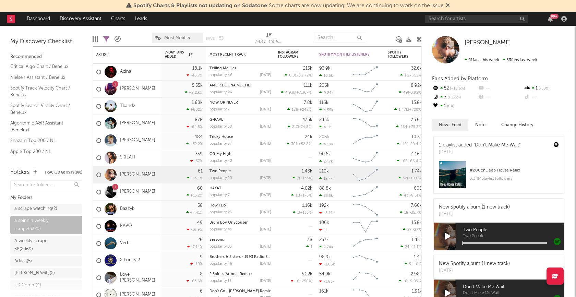
click at [108, 38] on icon at bounding box center [106, 39] width 6 height 6
select select "max"
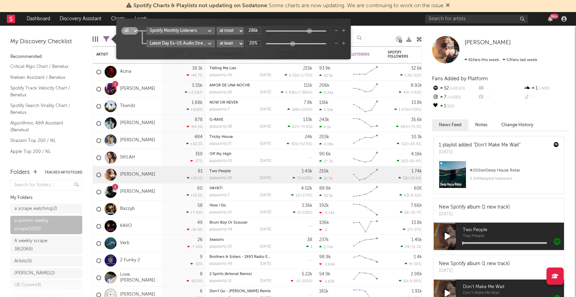
click at [254, 43] on input "20%" at bounding box center [252, 43] width 15 height 6
type input "10%"
click at [281, 51] on div "all any Spotify Monthly Listeners at least at most between 286k Latest Day Ex-U…" at bounding box center [233, 41] width 224 height 29
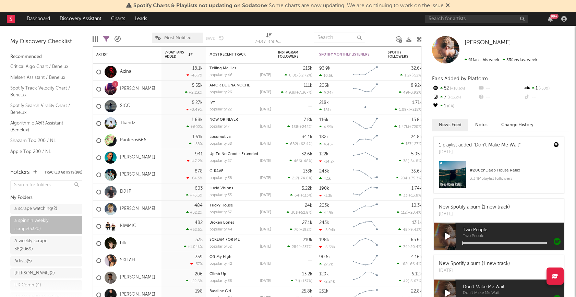
click at [107, 38] on icon at bounding box center [106, 39] width 6 height 6
select select "max"
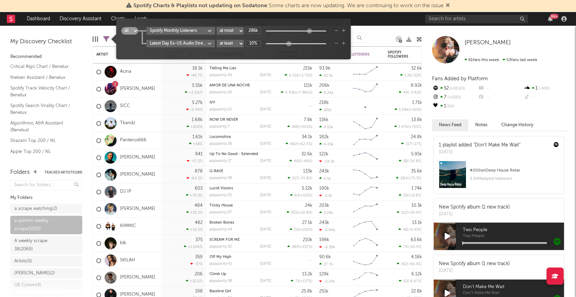
click at [212, 44] on body "Spotify Charts & Playlists not updating on Sodatone : Some charts are now updat…" at bounding box center [288, 148] width 576 height 297
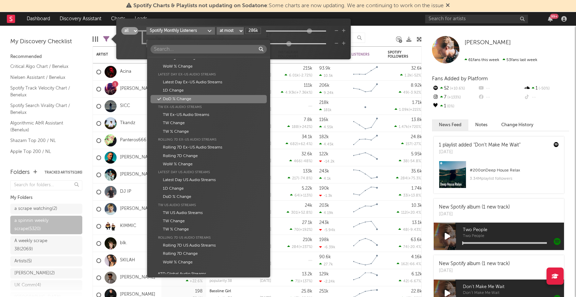
scroll to position [541, 0]
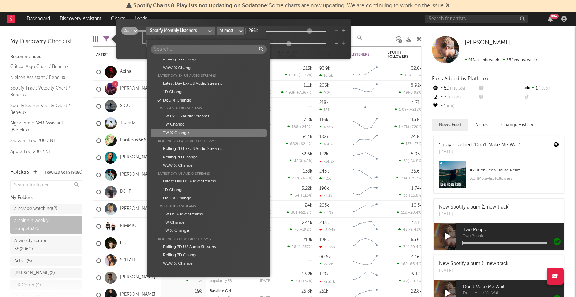
click at [191, 132] on div "TW % Change" at bounding box center [208, 133] width 116 height 8
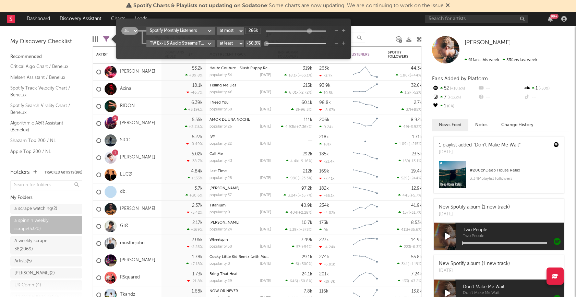
click at [254, 44] on input "-50.9%" at bounding box center [252, 43] width 15 height 6
type input "20%"
click at [269, 51] on div "all any Spotify Monthly Listeners at least at most between 286k TW Ex-US Audio …" at bounding box center [233, 41] width 224 height 29
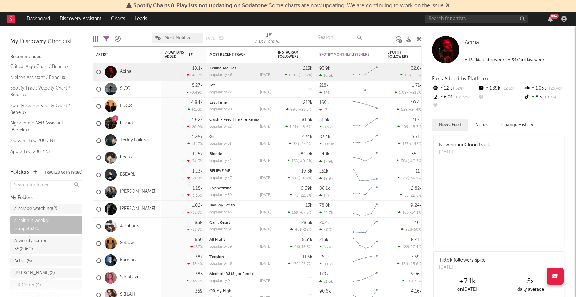
select select "max"
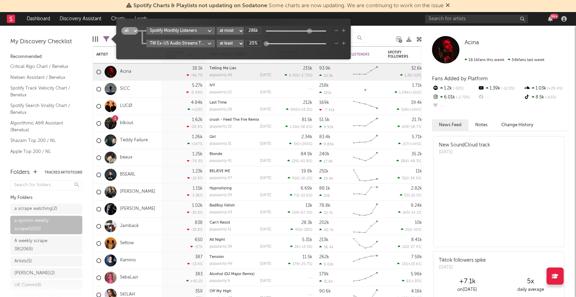
click at [106, 39] on icon at bounding box center [106, 39] width 6 height 6
click at [255, 45] on input "20%" at bounding box center [252, 43] width 15 height 6
type input "15%"
click at [258, 54] on div "all any Spotify Monthly Listeners at least at most between 286k TW Ex-US Audio …" at bounding box center [233, 41] width 224 height 29
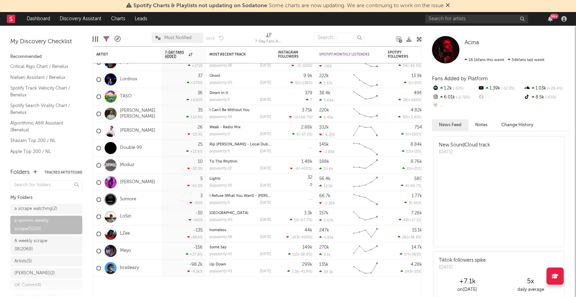
click at [107, 37] on icon at bounding box center [106, 39] width 6 height 6
select select "max"
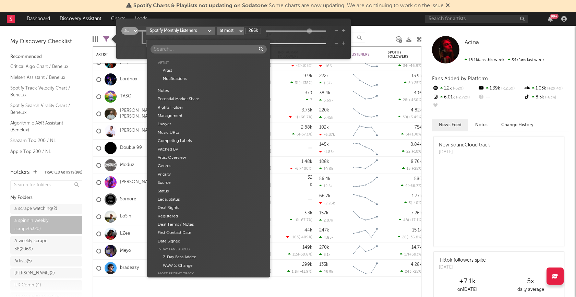
click at [188, 41] on body "Spotify Charts & Playlists not updating on Sodatone : Some charts are now updat…" at bounding box center [288, 148] width 576 height 297
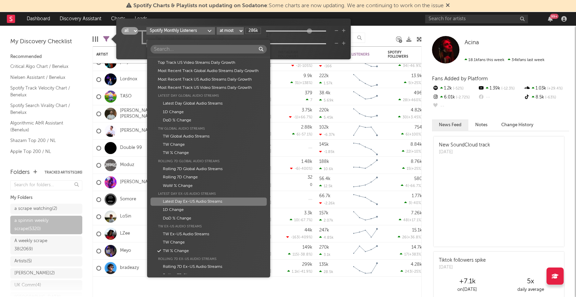
scroll to position [412, 0]
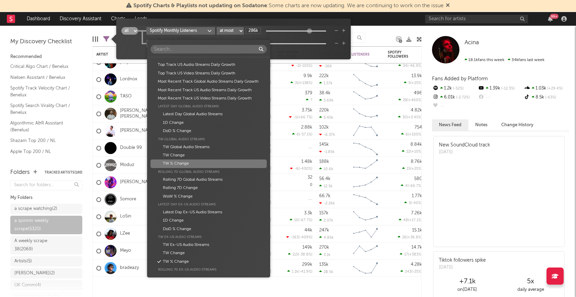
click at [192, 161] on div "TW % Change" at bounding box center [208, 163] width 116 height 8
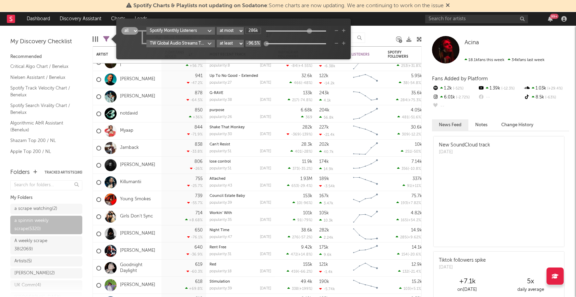
click at [253, 44] on input "-96.5%" at bounding box center [252, 43] width 15 height 6
type input "30%"
click at [253, 55] on div "all any Spotify Monthly Listeners at least at most between 286k TW Global Audio…" at bounding box center [233, 41] width 224 height 29
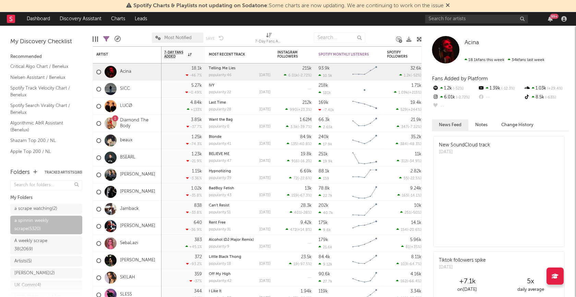
click at [107, 39] on icon at bounding box center [106, 39] width 6 height 6
select select "max"
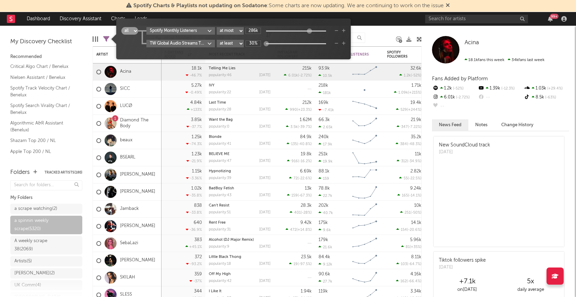
click at [255, 43] on input "30%" at bounding box center [252, 43] width 15 height 6
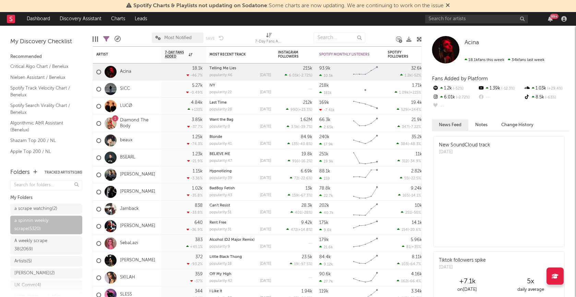
click at [107, 39] on icon at bounding box center [106, 39] width 6 height 6
select select "max"
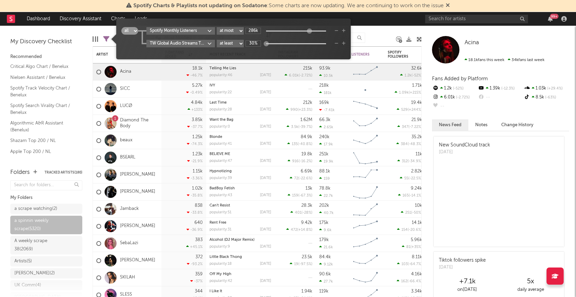
click at [255, 46] on input "30%" at bounding box center [252, 43] width 15 height 6
type input "20%"
click at [262, 55] on div "all any Spotify Monthly Listeners at least at most between 286k TW Global Audio…" at bounding box center [233, 41] width 224 height 29
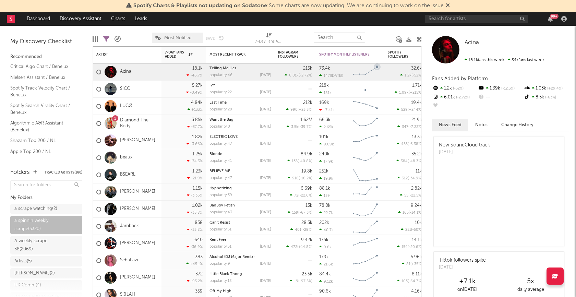
click at [331, 36] on input "text" at bounding box center [338, 38] width 51 height 10
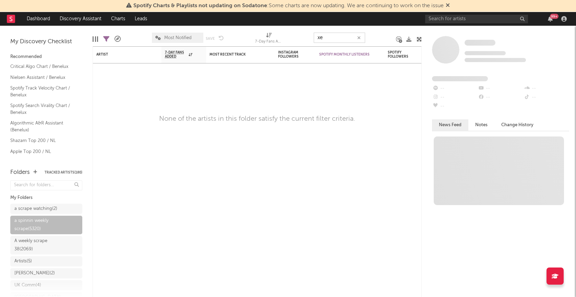
type input "x"
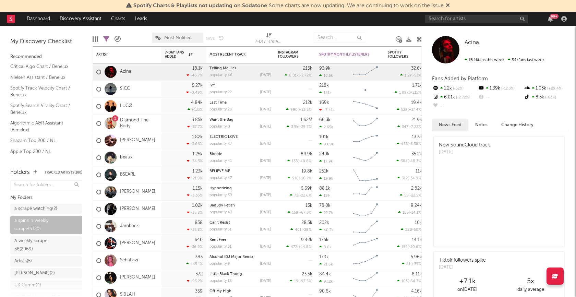
select select "max"
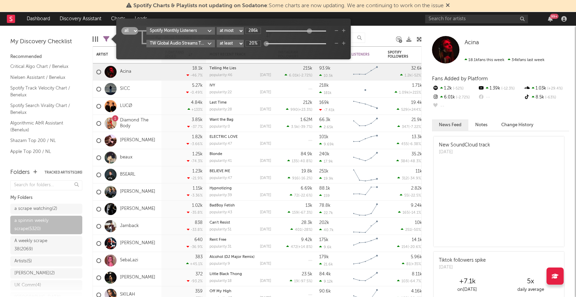
click at [104, 36] on icon at bounding box center [106, 39] width 6 height 6
click at [255, 43] on input "20%" at bounding box center [252, 43] width 15 height 6
type input "15%"
click at [272, 55] on div "all any Spotify Monthly Listeners at least at most between 286k TW Global Audio…" at bounding box center [233, 41] width 224 height 29
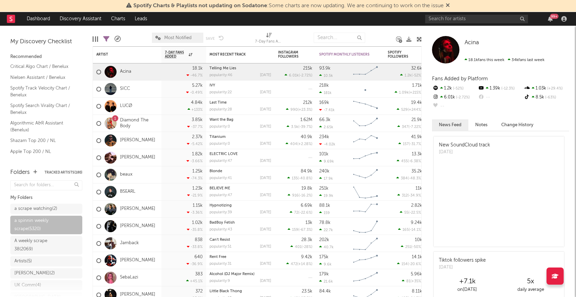
click at [108, 39] on icon at bounding box center [106, 39] width 6 height 6
select select "max"
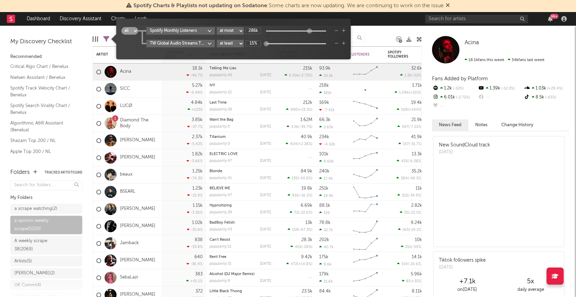
click at [255, 44] on input "15%" at bounding box center [252, 43] width 15 height 6
type input "10%"
click at [262, 51] on div "all any Spotify Monthly Listeners at least at most between 286k TW Global Audio…" at bounding box center [233, 41] width 224 height 29
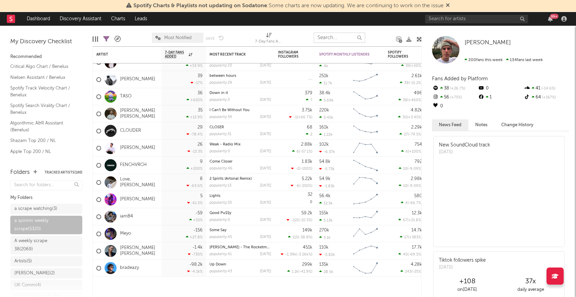
click at [329, 37] on input "text" at bounding box center [338, 38] width 51 height 10
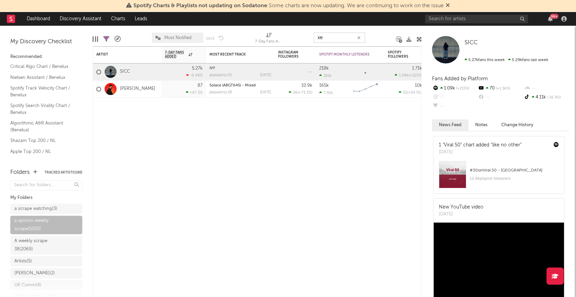
type input "x"
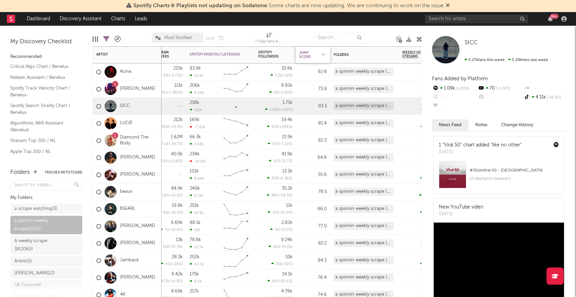
click at [301, 54] on div "Jump Score" at bounding box center [307, 55] width 17 height 8
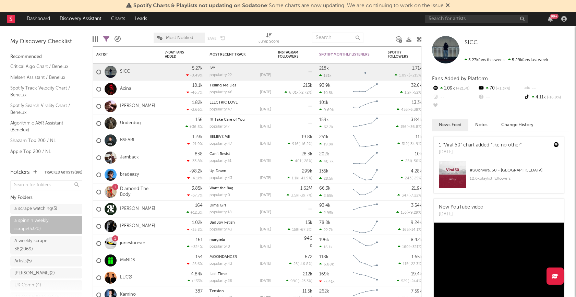
click at [107, 39] on icon at bounding box center [106, 39] width 6 height 6
select select "max"
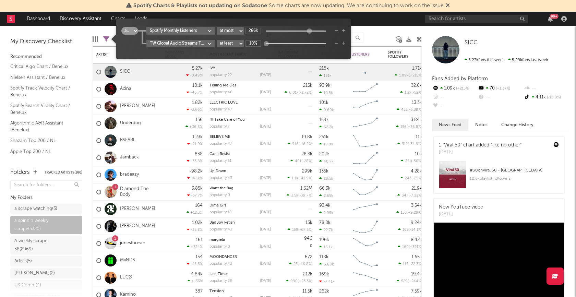
click at [206, 44] on body "Spotify Charts & Playlists not updating on Sodatone : Some charts are now updat…" at bounding box center [288, 148] width 576 height 297
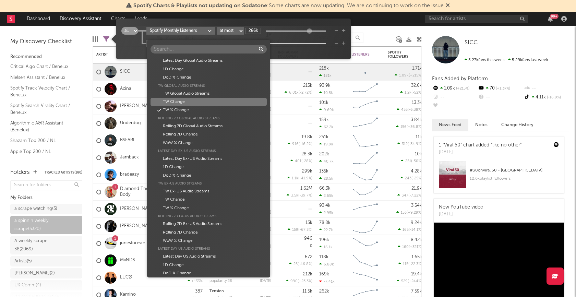
scroll to position [465, 0]
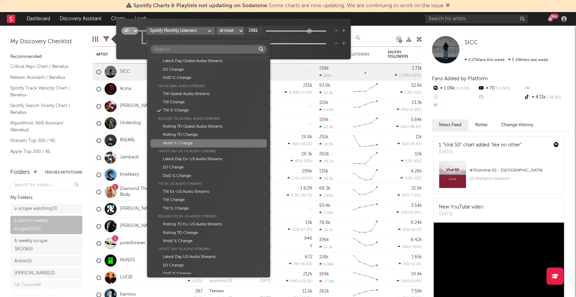
click at [194, 142] on div "WoW % Change" at bounding box center [208, 143] width 116 height 8
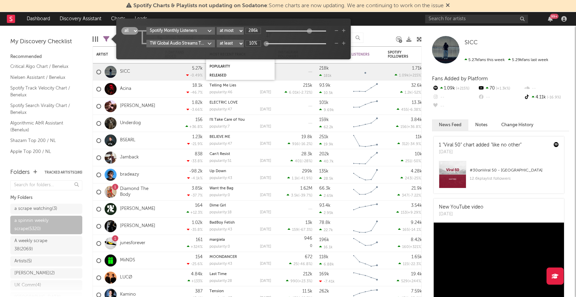
type input "-95.4%"
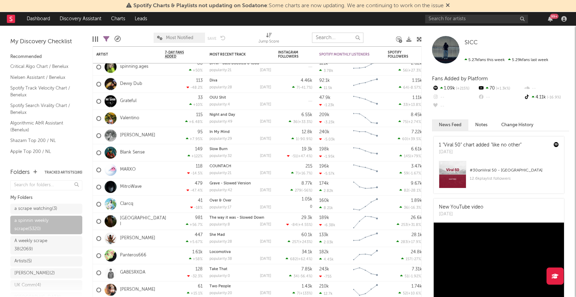
click at [329, 33] on input "text" at bounding box center [337, 38] width 51 height 10
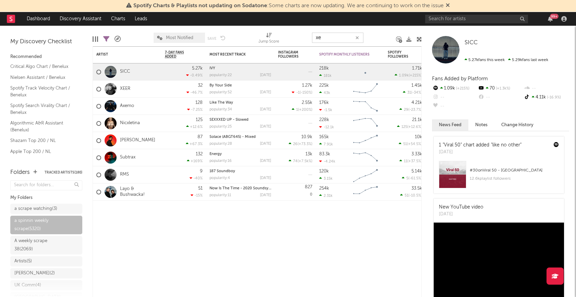
type input "xe"
click at [107, 38] on icon at bounding box center [106, 39] width 6 height 6
select select "max"
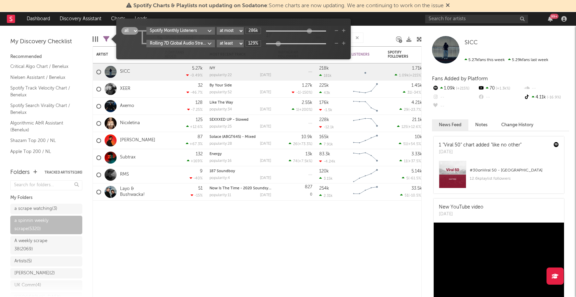
drag, startPoint x: 265, startPoint y: 43, endPoint x: 277, endPoint y: 43, distance: 12.3
click at [277, 43] on div at bounding box center [277, 43] width 5 height 5
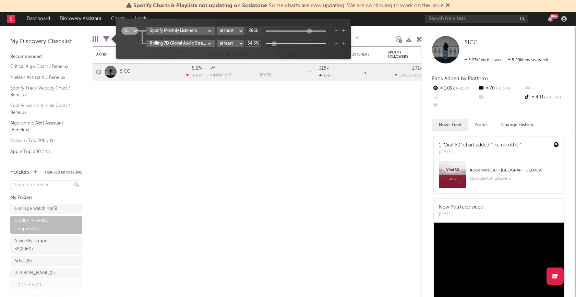
drag, startPoint x: 277, startPoint y: 43, endPoint x: 273, endPoint y: 44, distance: 4.2
click at [273, 44] on div at bounding box center [273, 43] width 5 height 5
click at [270, 44] on div at bounding box center [270, 43] width 5 height 5
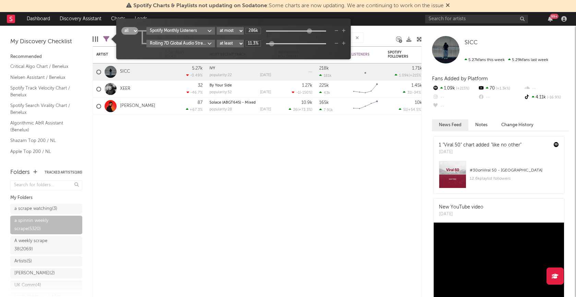
click at [271, 44] on div at bounding box center [271, 43] width 5 height 5
click at [270, 44] on div at bounding box center [270, 43] width 5 height 5
type input "5.11%"
click at [270, 44] on div at bounding box center [270, 43] width 5 height 5
click at [228, 134] on div at bounding box center [240, 125] width 69 height 21
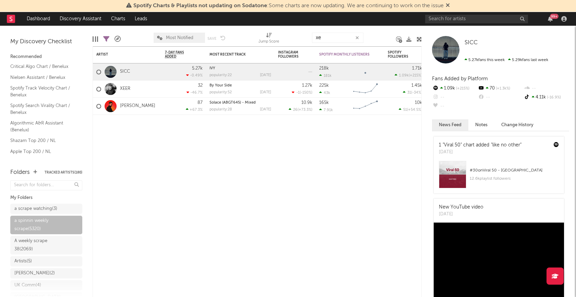
click at [106, 39] on icon at bounding box center [106, 39] width 6 height 6
select select "max"
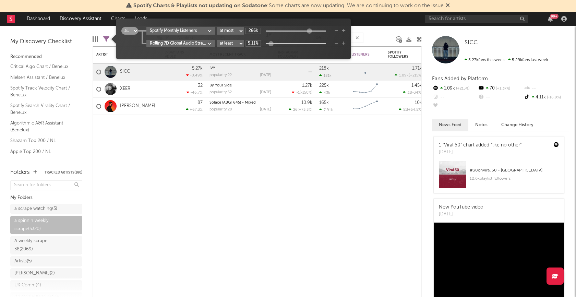
click at [210, 44] on body "Spotify Charts & Playlists not updating on Sodatone : Some charts are now updat…" at bounding box center [288, 148] width 576 height 297
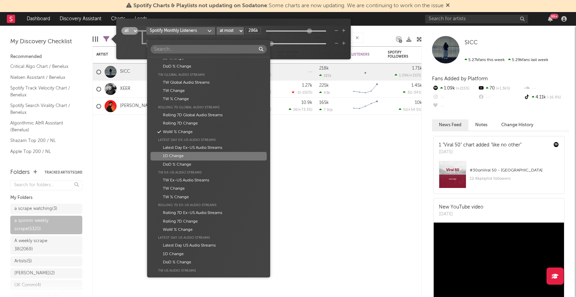
scroll to position [474, 0]
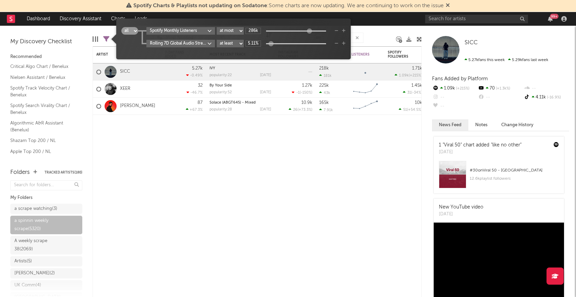
click at [307, 152] on div "Artist Artist Notifications Notes Potential Market Share Rights Holder Manageme…" at bounding box center [288, 148] width 576 height 297
click at [223, 143] on div "Artist Notifications 7-Day Fans Added WoW % Change Most Recent Track Popularity…" at bounding box center [257, 171] width 329 height 250
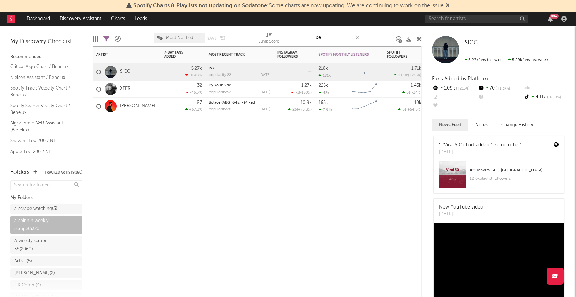
click at [357, 37] on icon "button" at bounding box center [356, 38] width 3 height 4
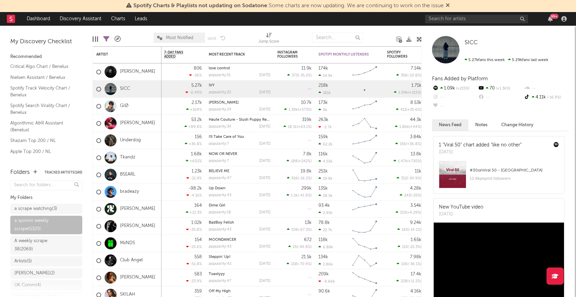
click at [106, 36] on icon at bounding box center [106, 39] width 6 height 6
select select "max"
click at [379, 32] on div at bounding box center [379, 37] width 23 height 17
click at [348, 34] on input "text" at bounding box center [337, 38] width 51 height 10
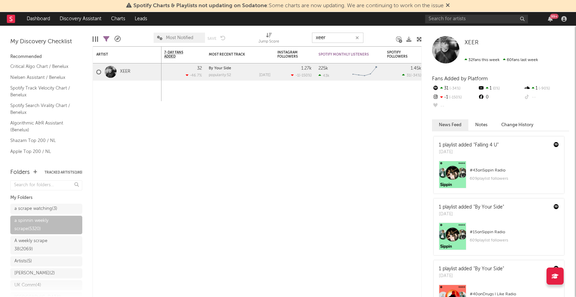
type input "xeer"
click at [107, 40] on icon at bounding box center [106, 39] width 6 height 6
select select "max"
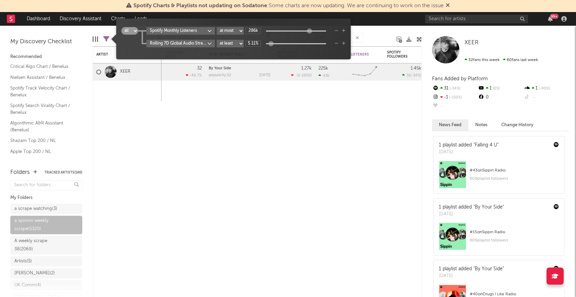
click at [273, 43] on div at bounding box center [270, 43] width 5 height 5
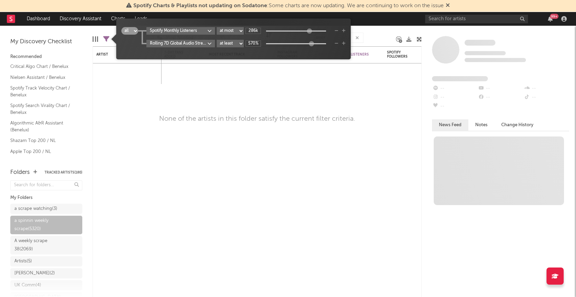
drag, startPoint x: 327, startPoint y: 43, endPoint x: 304, endPoint y: 43, distance: 23.6
click at [308, 43] on div at bounding box center [310, 43] width 5 height 5
drag, startPoint x: 304, startPoint y: 43, endPoint x: 291, endPoint y: 43, distance: 12.7
click at [291, 43] on div at bounding box center [289, 43] width 5 height 5
drag, startPoint x: 291, startPoint y: 43, endPoint x: 275, endPoint y: 43, distance: 15.4
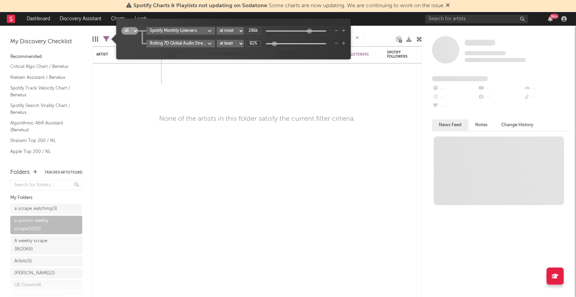
click at [275, 44] on div at bounding box center [273, 43] width 5 height 5
click at [274, 43] on div at bounding box center [272, 43] width 5 height 5
click at [273, 43] on div at bounding box center [271, 43] width 5 height 5
click at [272, 43] on div at bounding box center [270, 43] width 5 height 5
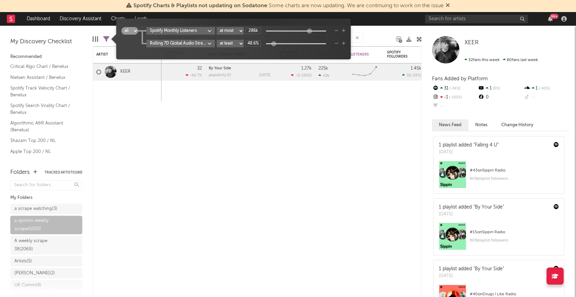
click at [275, 43] on div at bounding box center [273, 43] width 5 height 5
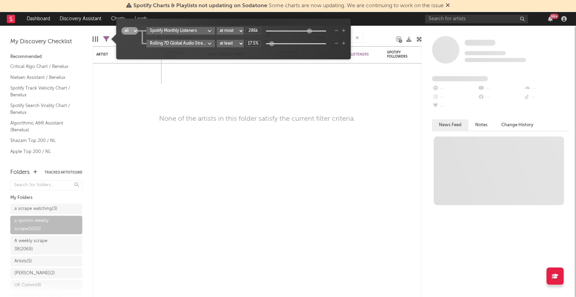
type input "23.8%"
click at [273, 44] on div at bounding box center [271, 43] width 5 height 5
click at [239, 70] on div "Popularity" at bounding box center [239, 66] width 69 height 9
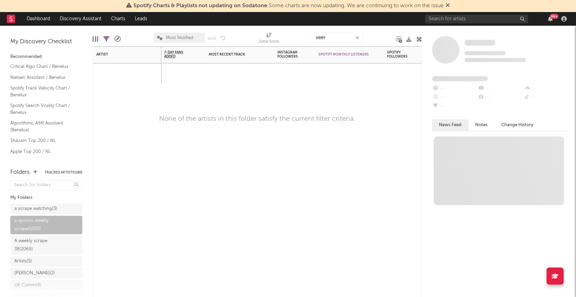
click at [357, 36] on icon "button" at bounding box center [356, 38] width 3 height 4
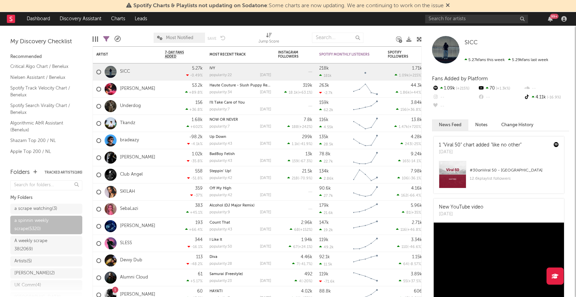
click at [96, 40] on div at bounding box center [95, 38] width 5 height 5
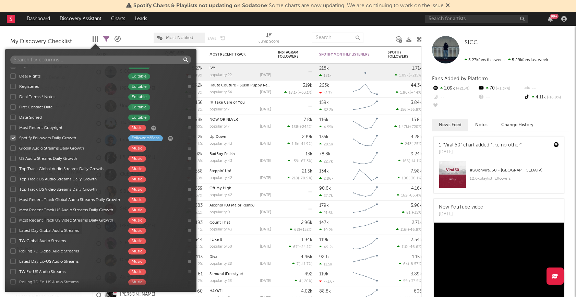
scroll to position [442, 0]
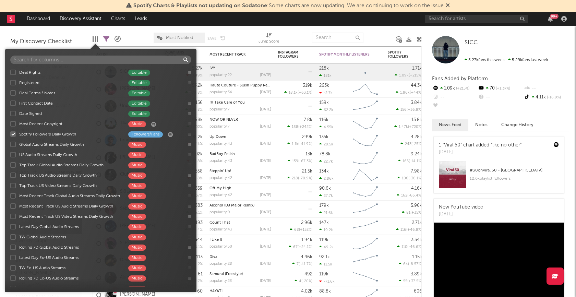
click at [14, 145] on div at bounding box center [12, 143] width 5 height 5
click at [10, 145] on input "Global Audio Streams Daily Growth Music" at bounding box center [10, 144] width 0 height 7
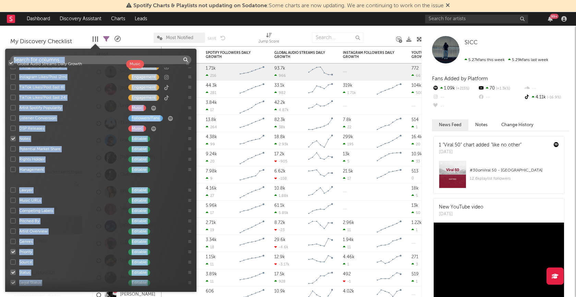
scroll to position [0, 0]
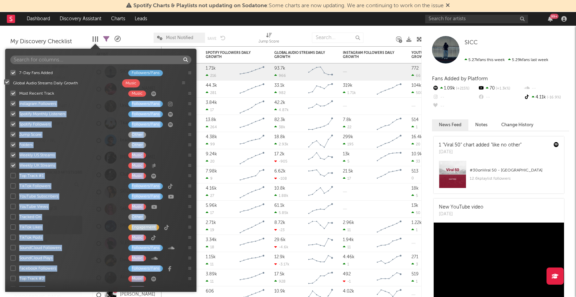
drag, startPoint x: 190, startPoint y: 143, endPoint x: 184, endPoint y: 81, distance: 62.0
click at [184, 81] on div "7-Day Fans Added Followers/Fans Most Recent Track Music Instagram Followers Fol…" at bounding box center [100, 176] width 191 height 219
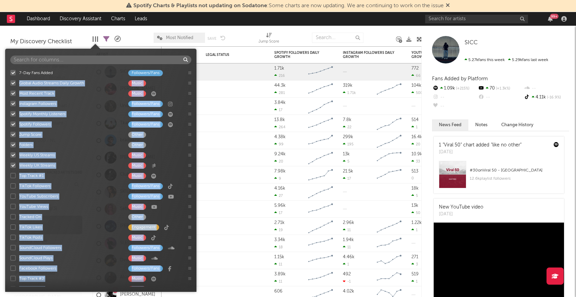
click at [246, 34] on div at bounding box center [242, 37] width 23 height 17
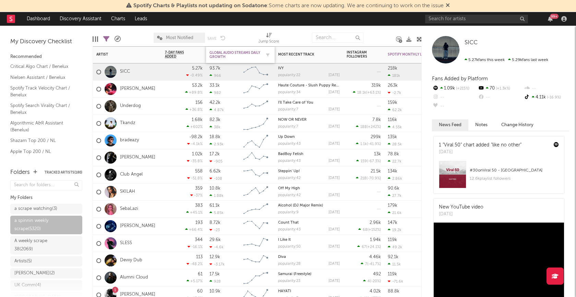
click at [237, 54] on div "Global Audio Streams Daily Growth" at bounding box center [234, 55] width 51 height 8
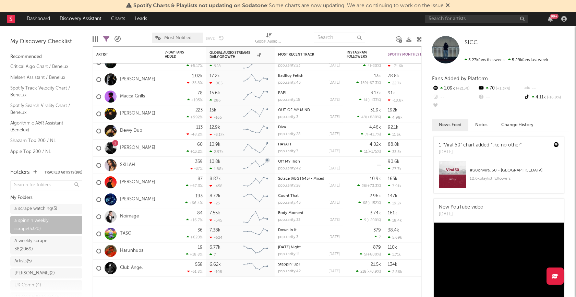
click at [96, 38] on div at bounding box center [95, 38] width 1 height 5
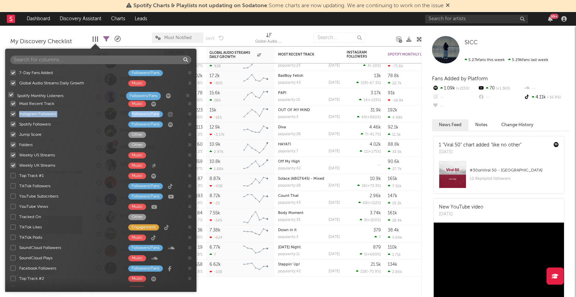
drag, startPoint x: 189, startPoint y: 113, endPoint x: 187, endPoint y: 94, distance: 19.0
click at [187, 94] on div "7-Day Fans Added Followers/Fans Global Audio Streams Daily Growth Music Most Re…" at bounding box center [100, 176] width 191 height 219
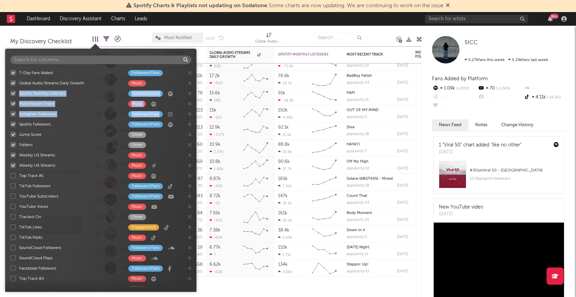
click at [189, 93] on icon at bounding box center [189, 92] width 3 height 3
click at [243, 31] on div at bounding box center [239, 37] width 21 height 17
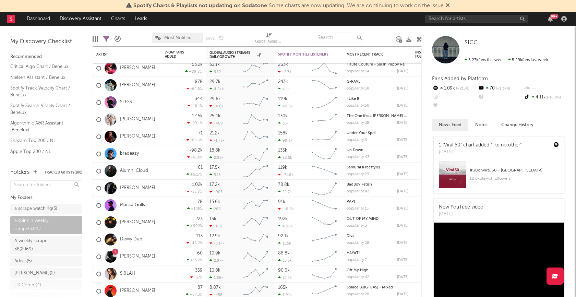
click at [96, 38] on div at bounding box center [95, 38] width 5 height 5
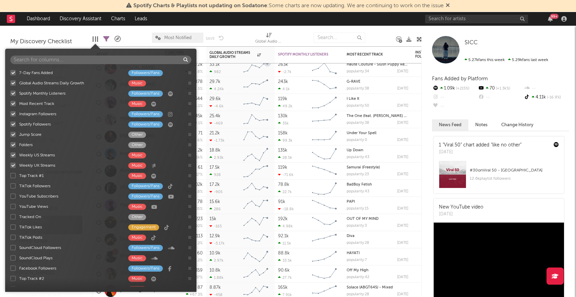
click at [378, 38] on div at bounding box center [380, 37] width 21 height 17
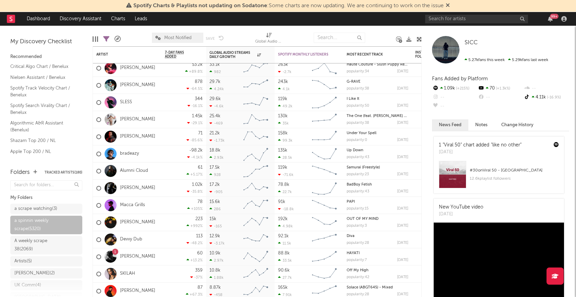
click at [95, 41] on div at bounding box center [95, 38] width 1 height 5
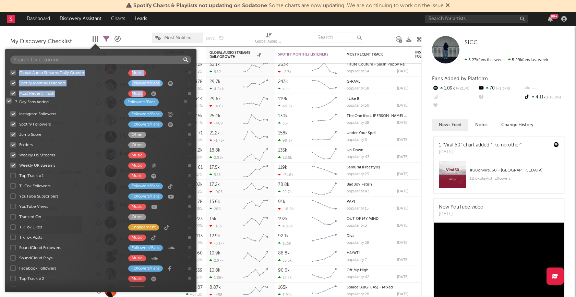
drag, startPoint x: 188, startPoint y: 73, endPoint x: 184, endPoint y: 102, distance: 29.4
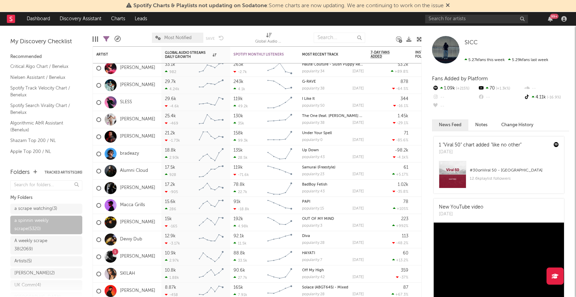
click at [382, 35] on div at bounding box center [380, 37] width 21 height 17
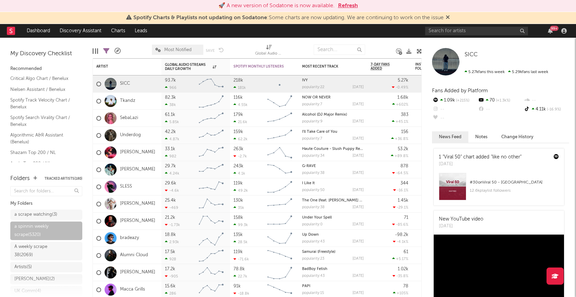
click at [98, 51] on div "Edit Columns Filters ( 23 of 5,320 ) A&R Pipeline Most Notified Save Save as Gl…" at bounding box center [257, 48] width 329 height 21
click at [96, 51] on div at bounding box center [95, 50] width 1 height 5
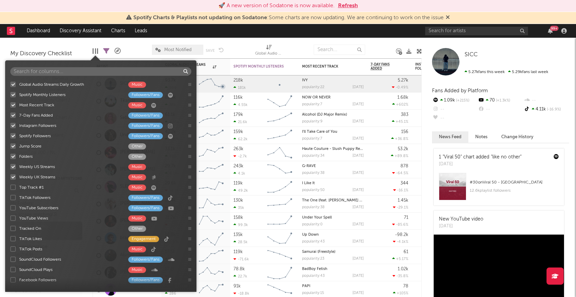
click at [240, 46] on div at bounding box center [239, 49] width 21 height 17
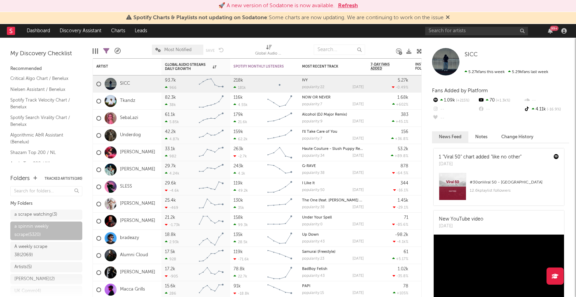
click at [107, 50] on icon at bounding box center [106, 51] width 6 height 6
select select "max"
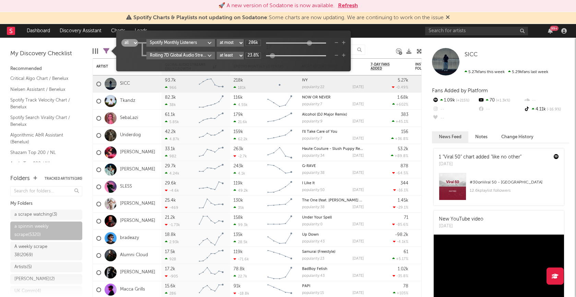
click at [209, 53] on body "🚀 A new version of Sodatone is now available. Refresh Spotify Charts & Playlist…" at bounding box center [288, 148] width 576 height 297
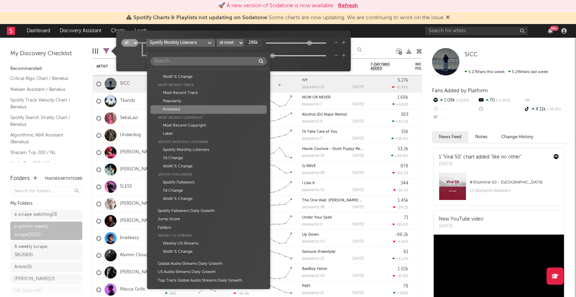
scroll to position [202, 0]
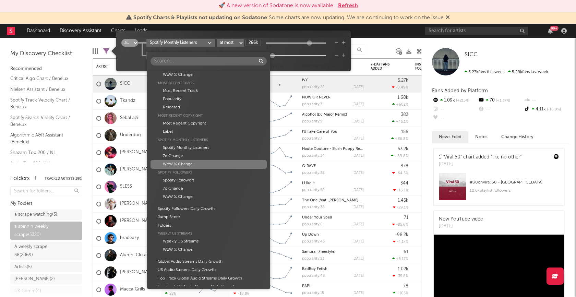
click at [191, 165] on div "WoW % Change" at bounding box center [208, 164] width 116 height 8
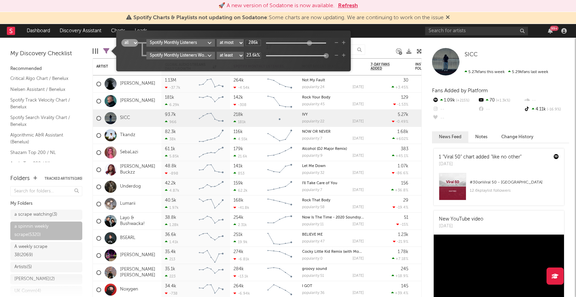
drag, startPoint x: 324, startPoint y: 54, endPoint x: 345, endPoint y: 54, distance: 21.6
click at [345, 54] on div "Spotify Monthly Listeners WoW % Change at least at most between 23.6k%" at bounding box center [245, 56] width 199 height 8
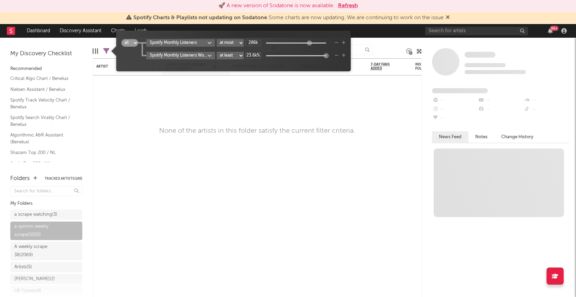
click at [242, 56] on select "at least at most between" at bounding box center [230, 56] width 27 height 8
click at [255, 56] on input "23.6k%" at bounding box center [252, 55] width 15 height 6
click at [255, 57] on input "23.6k%" at bounding box center [252, 55] width 15 height 6
type input "50%"
click at [267, 61] on div "all any Spotify Monthly Listeners at least at most between 286k Spotify Monthly…" at bounding box center [233, 53] width 224 height 29
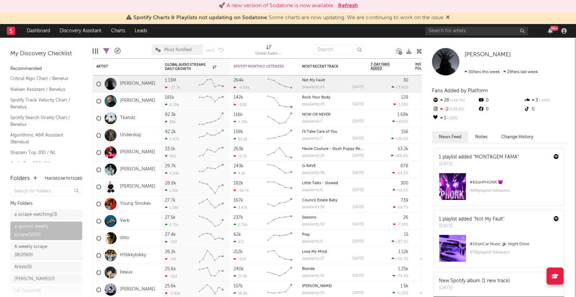
click at [377, 46] on div at bounding box center [380, 49] width 21 height 17
click at [195, 66] on div "Global Audio Streams Daily Growth" at bounding box center [190, 67] width 51 height 8
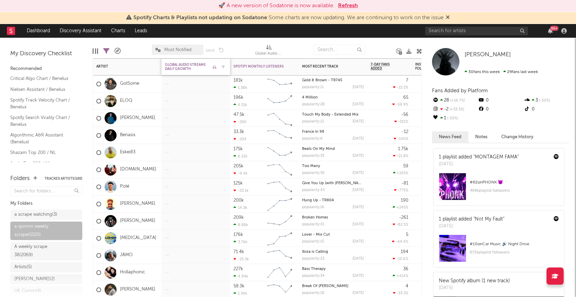
click at [191, 66] on div "Global Audio Streams Daily Growth" at bounding box center [190, 67] width 51 height 8
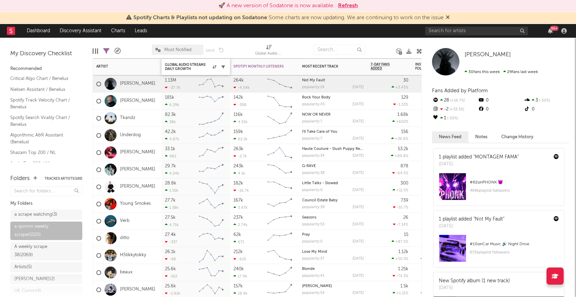
click at [222, 66] on icon "button" at bounding box center [222, 66] width 3 height 3
select select "max"
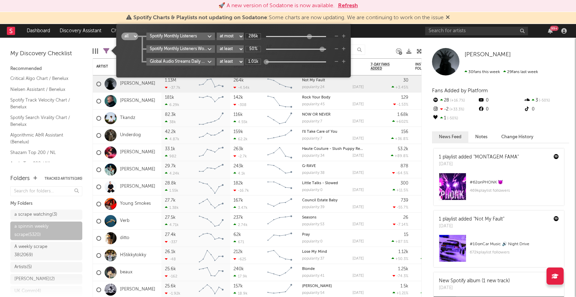
click at [211, 61] on body "🚀 A new version of Sodatone is now available. Refresh Spotify Charts & Playlist…" at bounding box center [288, 148] width 576 height 297
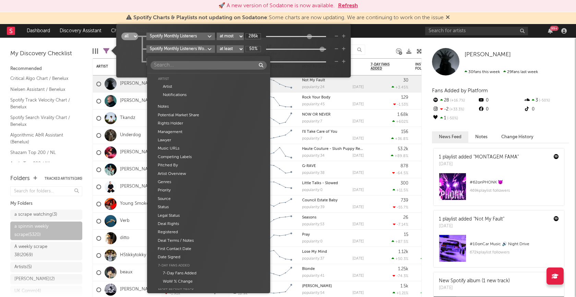
scroll to position [389, 0]
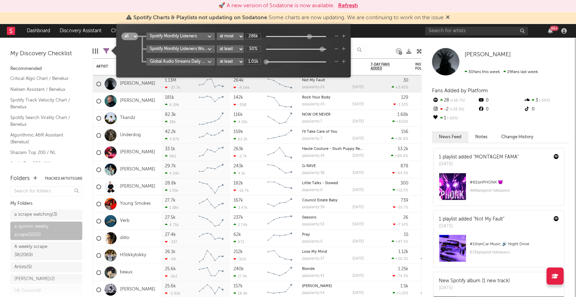
click at [296, 71] on div "Artist Artist Notifications Notes Potential Market Share Rights Holder Manageme…" at bounding box center [288, 148] width 576 height 297
click at [211, 62] on body "🚀 A new version of Sodatone is now available. Refresh Spotify Charts & Playlist…" at bounding box center [288, 148] width 576 height 297
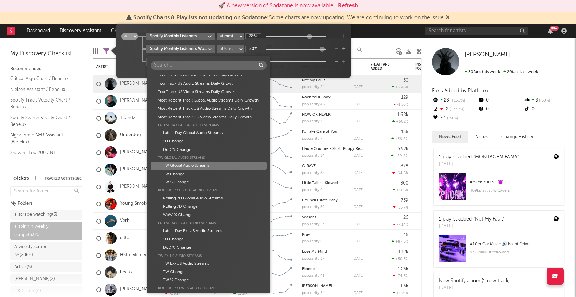
scroll to position [410, 0]
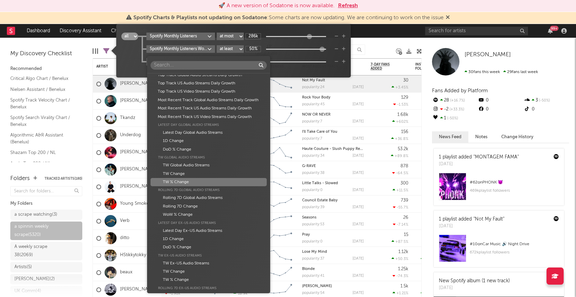
click at [187, 179] on div "TW % Change" at bounding box center [208, 182] width 116 height 8
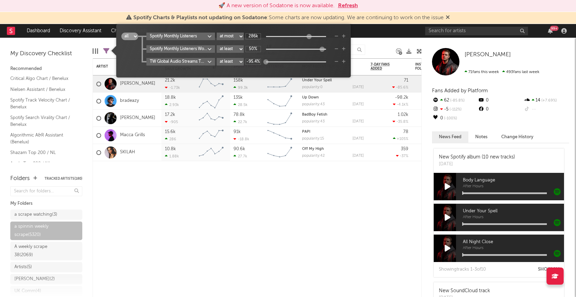
drag, startPoint x: 267, startPoint y: 62, endPoint x: 259, endPoint y: 63, distance: 8.0
click at [261, 63] on div "-95.4%" at bounding box center [288, 62] width 86 height 6
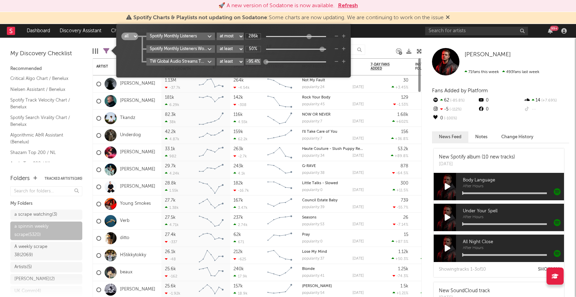
click at [257, 61] on input "-95.4%" at bounding box center [252, 62] width 15 height 6
click at [336, 49] on icon "button" at bounding box center [336, 49] width 4 height 4
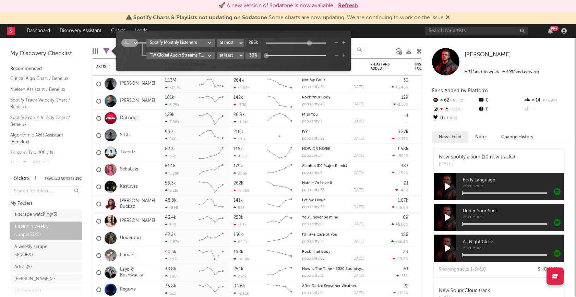
type input "30%"
click at [261, 65] on div "all any Spotify Monthly Listeners at least at most between 286k TW Global Audio…" at bounding box center [233, 53] width 224 height 29
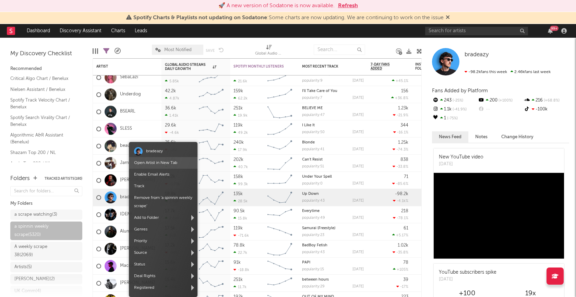
click at [170, 162] on link "Open Artist in New Tab" at bounding box center [155, 163] width 43 height 4
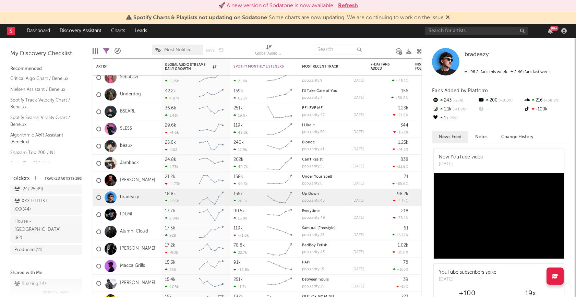
scroll to position [345, 0]
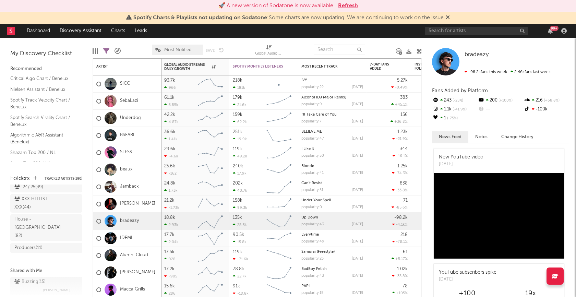
select select "max"
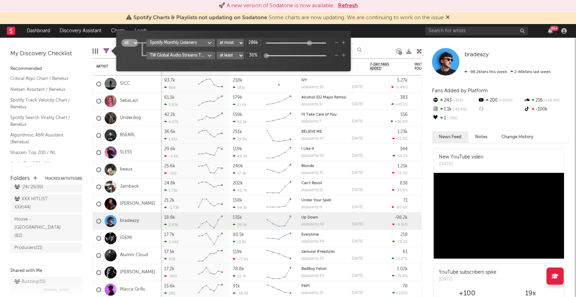
click at [108, 51] on icon at bounding box center [106, 51] width 6 height 6
type input "496k"
click at [313, 42] on div at bounding box center [311, 42] width 5 height 5
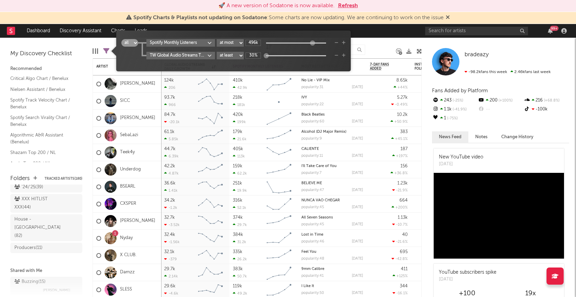
click at [368, 44] on div "Edit Columns Filters ( 46 of 5,320 ) A&R Pipeline Most Notified Save Save as Gl…" at bounding box center [257, 48] width 329 height 21
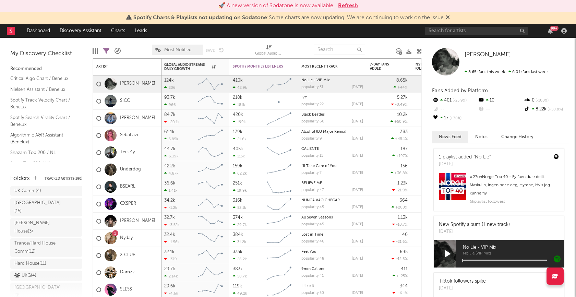
scroll to position [0, 0]
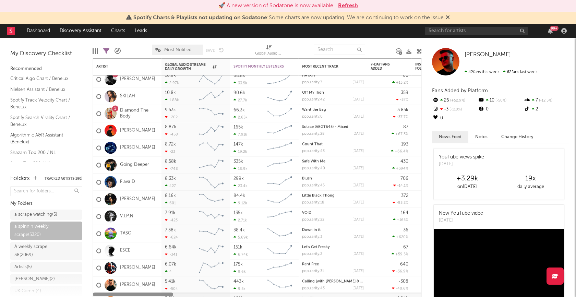
drag, startPoint x: 100, startPoint y: 233, endPoint x: 412, endPoint y: 296, distance: 319.0
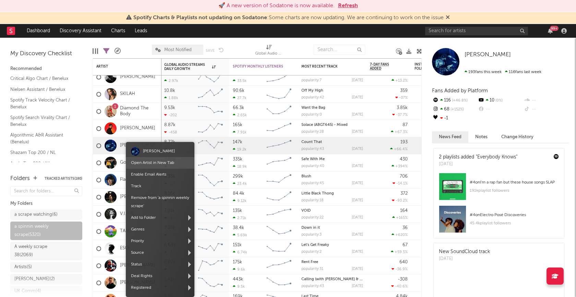
click at [148, 162] on link "Open Artist in New Tab" at bounding box center [152, 163] width 43 height 4
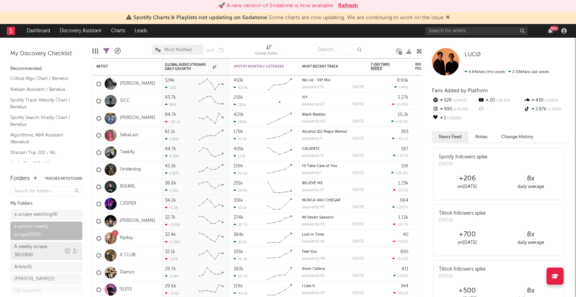
click at [37, 244] on div "A weekly scrape 38 ( 2069 )" at bounding box center [38, 251] width 48 height 16
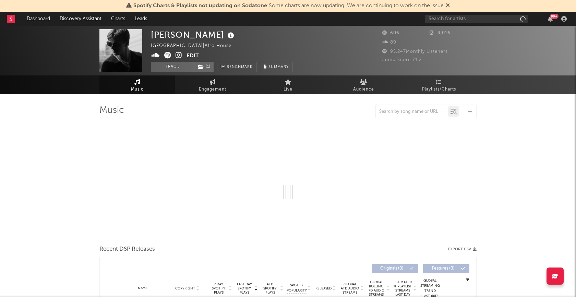
select select "1w"
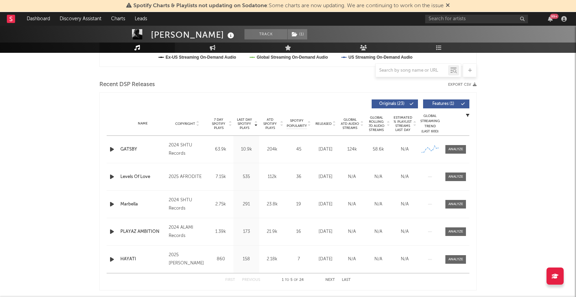
scroll to position [217, 0]
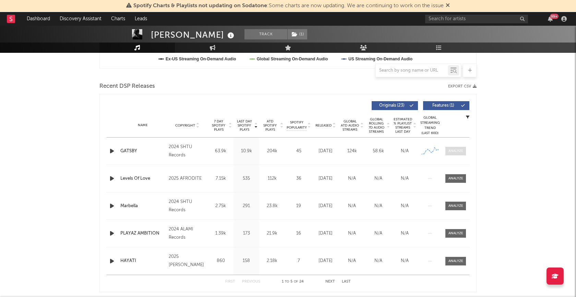
click at [456, 150] on div at bounding box center [455, 150] width 15 height 5
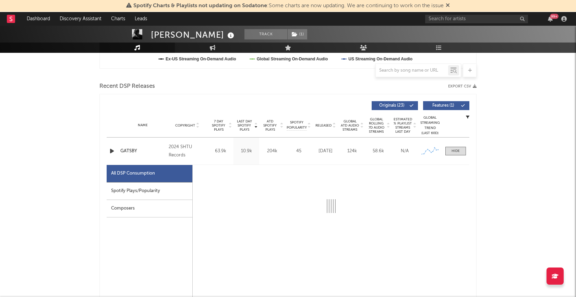
select select "1w"
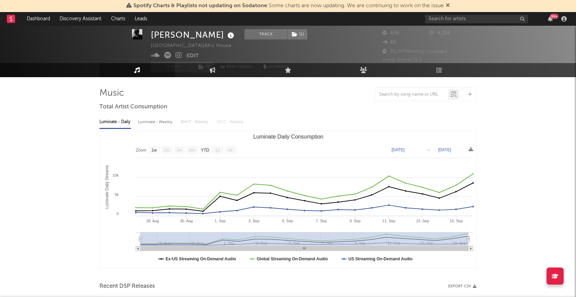
scroll to position [0, 0]
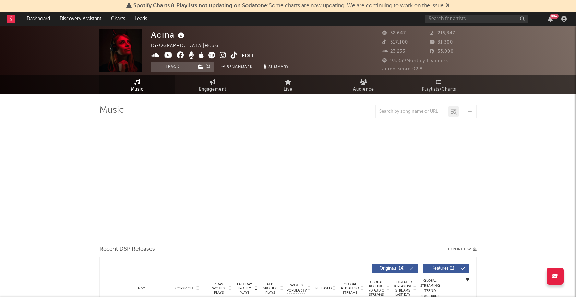
select select "6m"
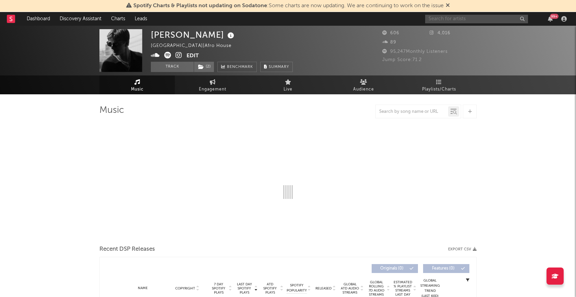
click at [443, 15] on input "text" at bounding box center [476, 19] width 103 height 9
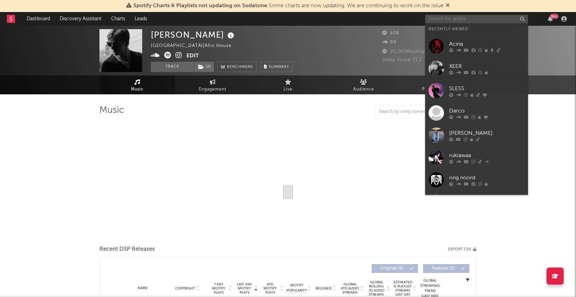
select select "1w"
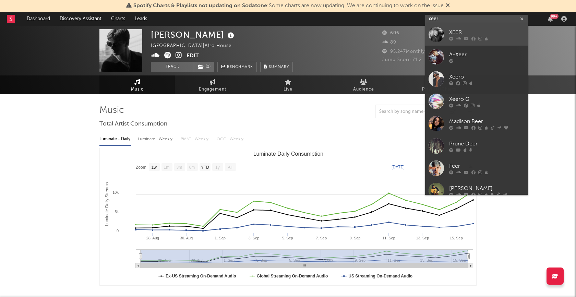
type input "xeer"
click at [454, 33] on div "XEER" at bounding box center [486, 32] width 75 height 8
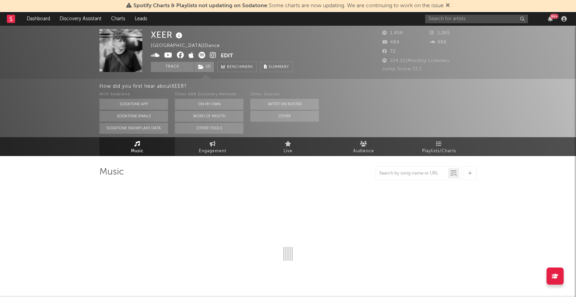
select select "6m"
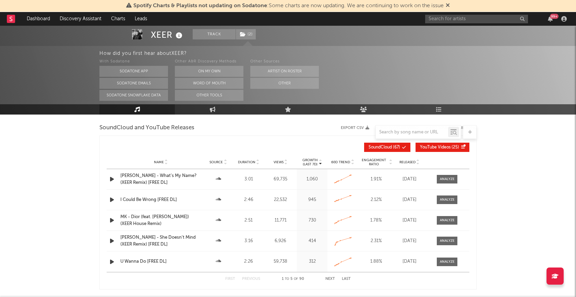
scroll to position [611, 0]
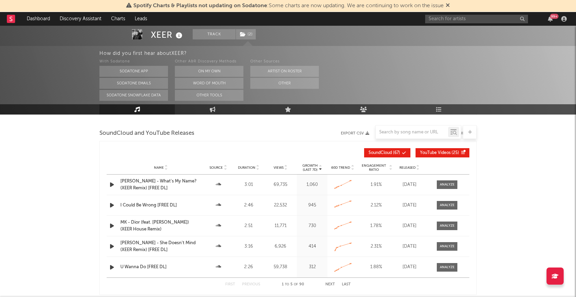
click at [112, 226] on icon "button" at bounding box center [111, 225] width 7 height 9
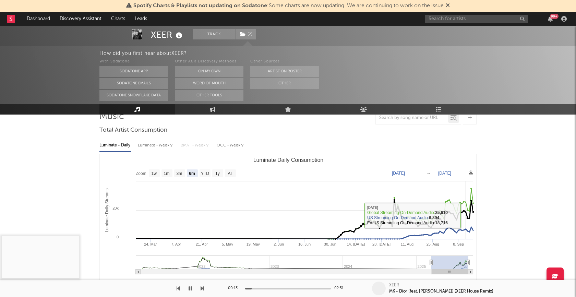
scroll to position [63, 0]
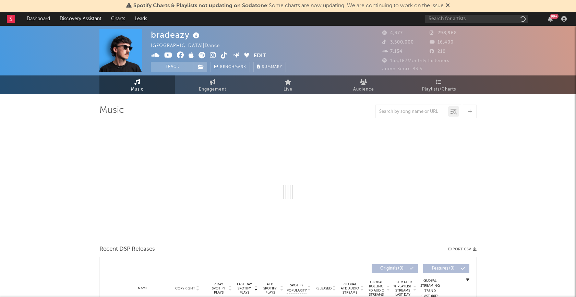
select select "6m"
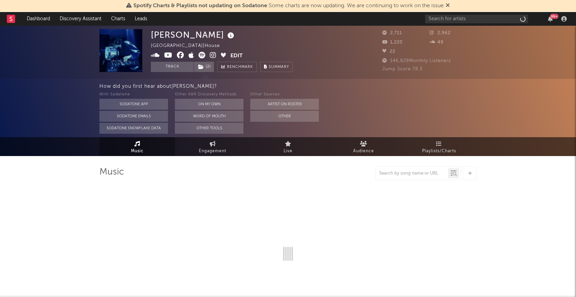
select select "6m"
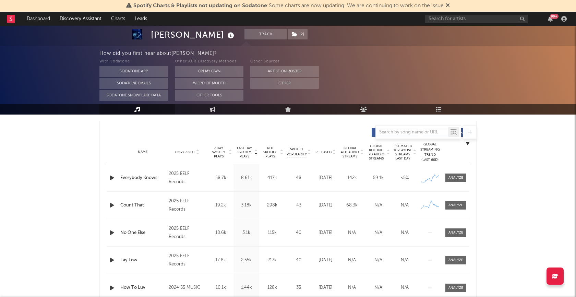
scroll to position [247, 0]
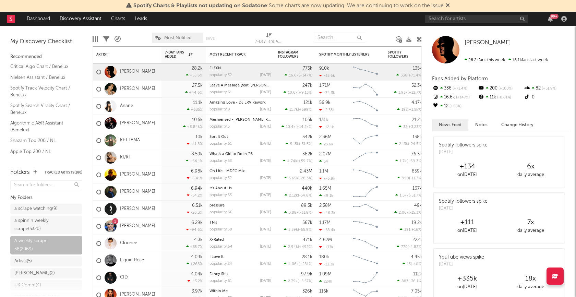
click at [107, 39] on icon at bounding box center [106, 39] width 6 height 6
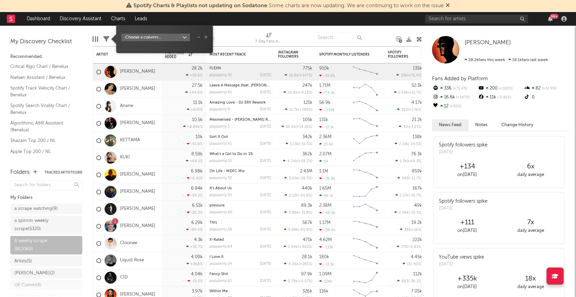
click at [173, 38] on body "Spotify Charts & Playlists not updating on Sodatone : Some charts are now updat…" at bounding box center [288, 148] width 576 height 297
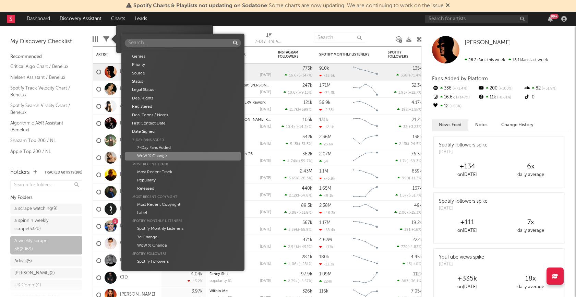
scroll to position [119, 0]
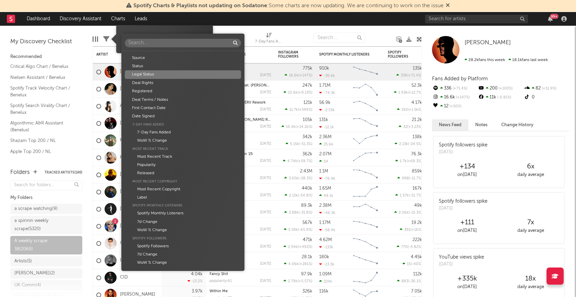
click at [298, 33] on div "Artist Artist Notifications Notes Potential Market Share Rights Holder Manageme…" at bounding box center [288, 148] width 576 height 297
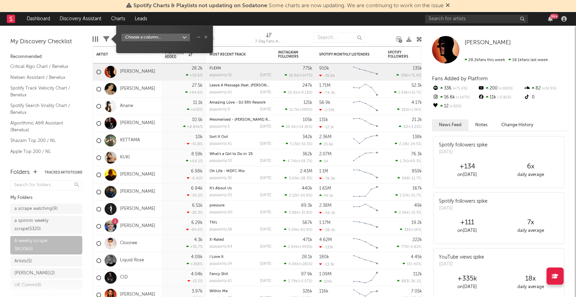
click at [295, 38] on div at bounding box center [297, 37] width 21 height 17
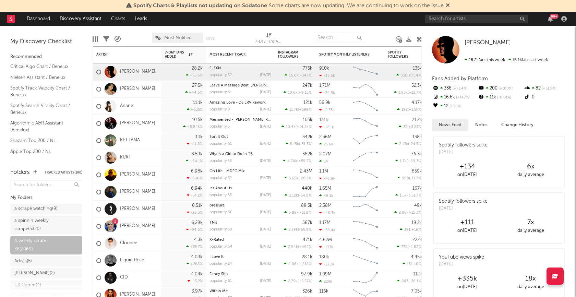
click at [92, 37] on div "My Discovery Checklist Recommended Critical Algo Chart / [PERSON_NAME] Assistan…" at bounding box center [46, 94] width 93 height 136
click at [93, 38] on div at bounding box center [93, 38] width 1 height 5
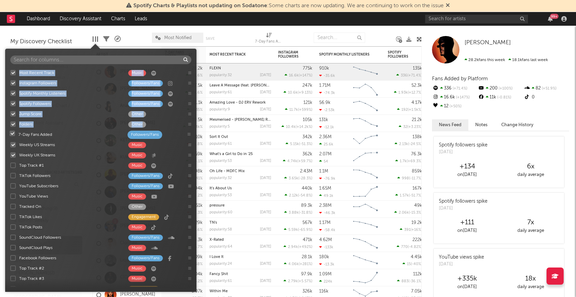
drag, startPoint x: 189, startPoint y: 72, endPoint x: 189, endPoint y: 134, distance: 61.7
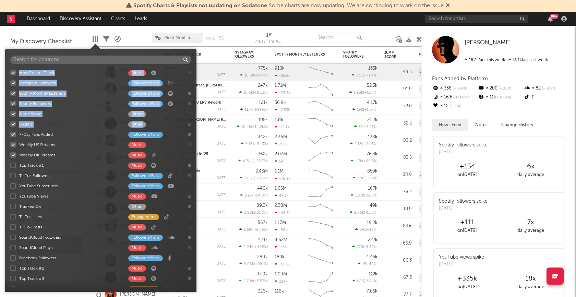
click at [188, 124] on icon at bounding box center [189, 123] width 3 height 3
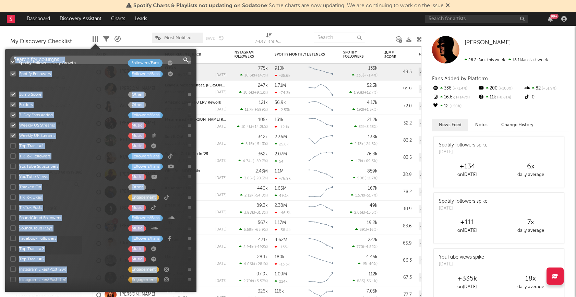
scroll to position [0, 0]
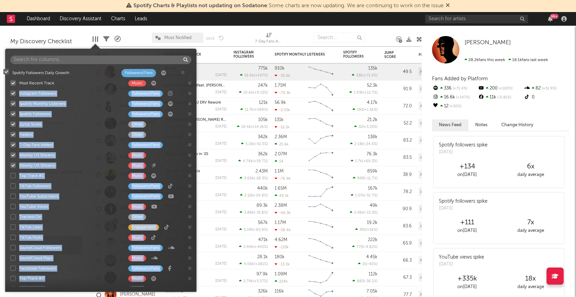
drag, startPoint x: 189, startPoint y: 191, endPoint x: 182, endPoint y: 72, distance: 119.8
click at [182, 72] on div "Most Recent Track Music Instagram Followers Followers/Fans Spotify Monthly List…" at bounding box center [100, 176] width 191 height 219
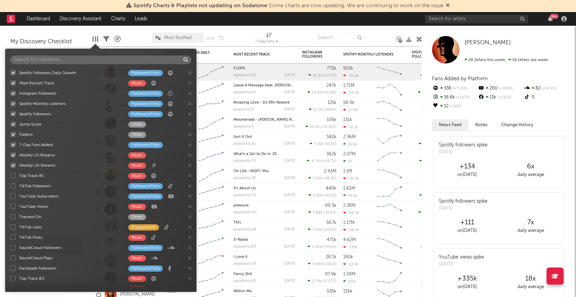
click at [147, 52] on div "Spotify Followers Daily Growth Followers/Fans Most Recent Track Music Instagram…" at bounding box center [100, 170] width 181 height 236
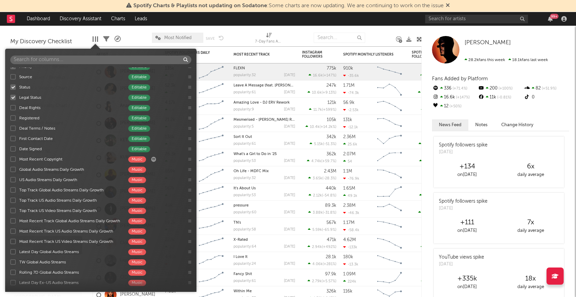
scroll to position [422, 0]
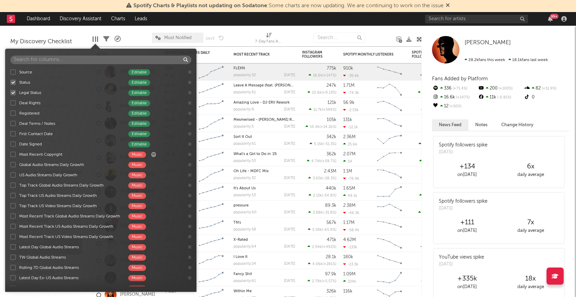
click at [13, 164] on div at bounding box center [12, 164] width 5 height 5
click at [10, 164] on input "Global Audio Streams Daily Growth Music" at bounding box center [10, 164] width 0 height 7
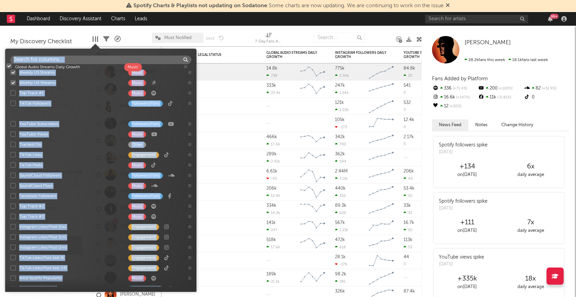
scroll to position [0, 0]
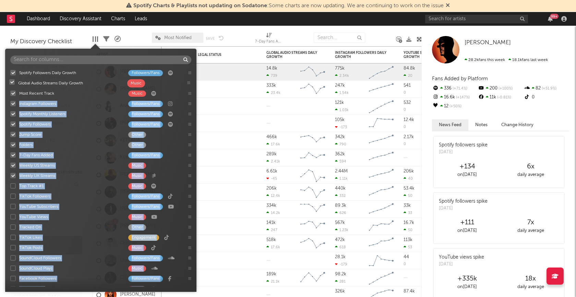
drag, startPoint x: 189, startPoint y: 164, endPoint x: 188, endPoint y: 83, distance: 81.9
click at [188, 83] on div "Spotify Followers Daily Growth Followers/Fans Most Recent Track Music Instagram…" at bounding box center [100, 176] width 191 height 219
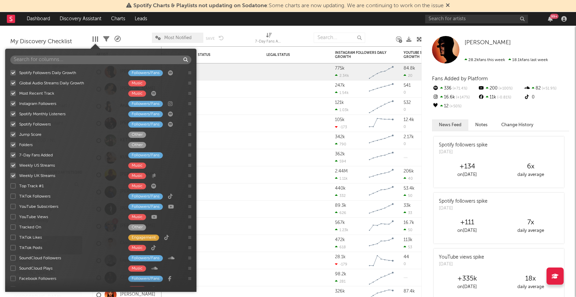
click at [159, 66] on div at bounding box center [100, 61] width 181 height 14
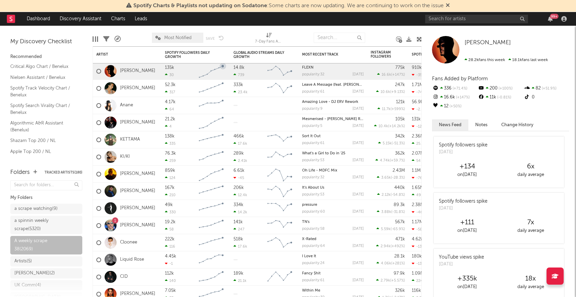
click at [108, 37] on icon at bounding box center [106, 39] width 6 height 6
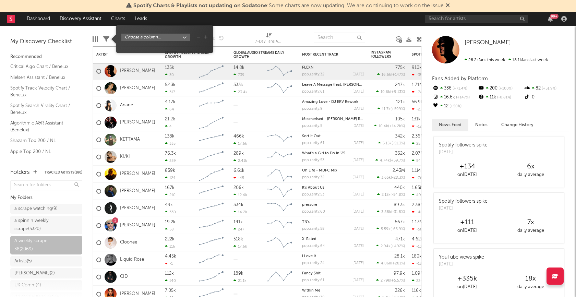
click at [205, 38] on icon "button" at bounding box center [206, 37] width 4 height 4
click at [181, 36] on body "Spotify Charts & Playlists not updating on Sodatone : Some charts are now updat…" at bounding box center [288, 148] width 576 height 297
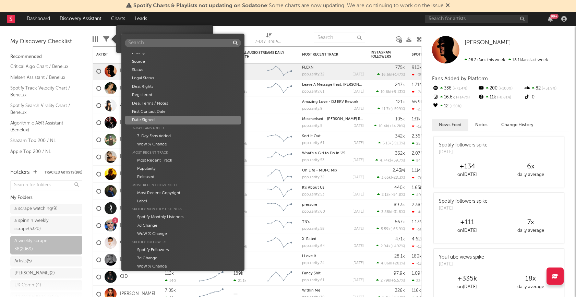
scroll to position [116, 0]
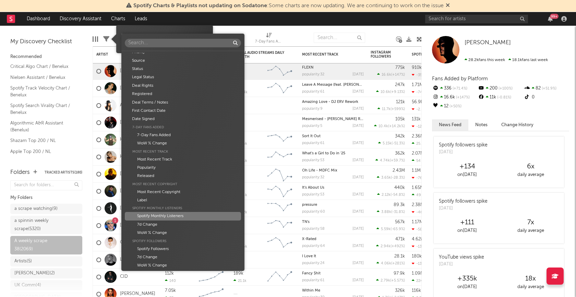
click at [167, 214] on div "Spotify Monthly Listeners" at bounding box center [183, 216] width 116 height 8
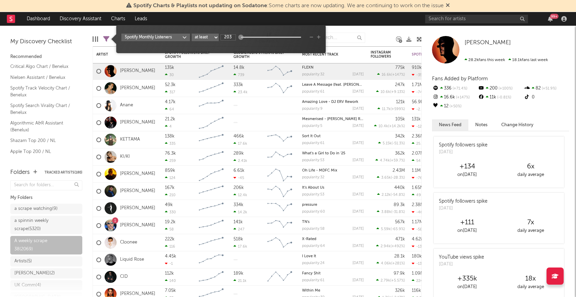
click at [215, 36] on select "at least at most between" at bounding box center [205, 38] width 27 height 8
select select "max"
click at [192, 34] on select "at least at most between" at bounding box center [205, 38] width 27 height 8
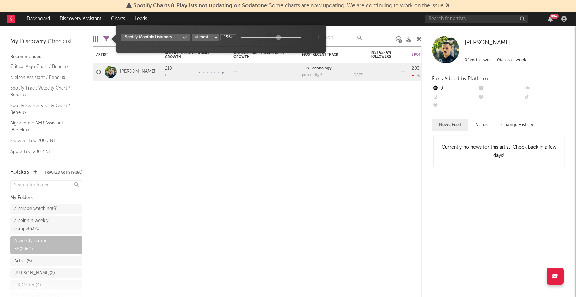
type input "208k"
drag, startPoint x: 246, startPoint y: 37, endPoint x: 281, endPoint y: 39, distance: 35.3
click at [281, 39] on div at bounding box center [280, 37] width 5 height 5
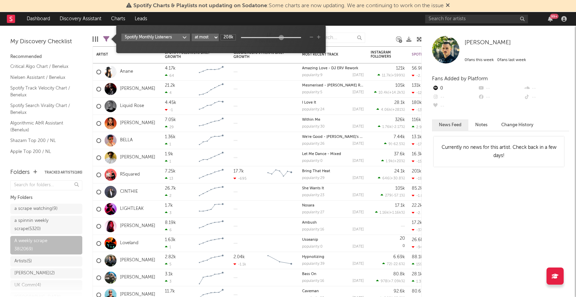
click at [99, 28] on div "Edit Columns Filters ( 1,451 of 2,069 ) A&R Pipeline Most Notified Save Save as…" at bounding box center [257, 36] width 329 height 21
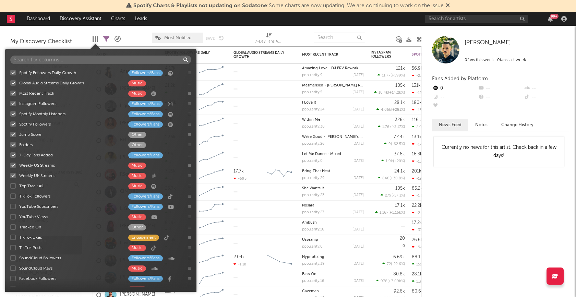
click at [97, 37] on div at bounding box center [95, 38] width 5 height 5
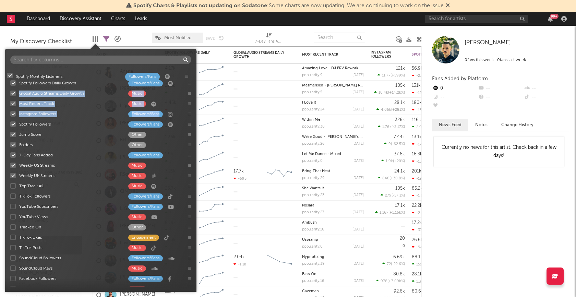
drag, startPoint x: 189, startPoint y: 114, endPoint x: 186, endPoint y: 76, distance: 38.2
click at [186, 76] on div "Spotify Followers Daily Growth Followers/Fans Global Audio Streams Daily Growth…" at bounding box center [100, 176] width 191 height 219
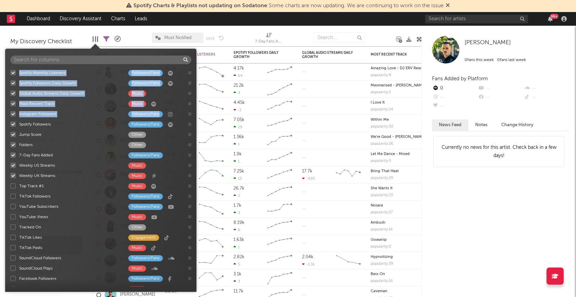
click at [291, 36] on div at bounding box center [297, 37] width 21 height 17
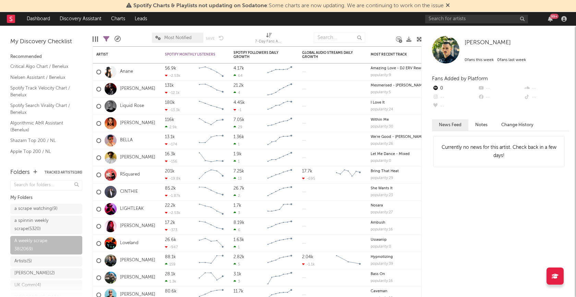
select select "max"
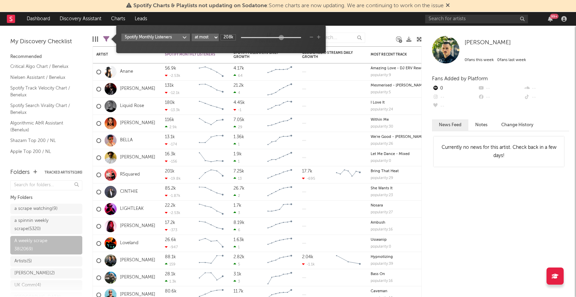
click at [107, 39] on icon at bounding box center [106, 39] width 6 height 6
click at [320, 38] on icon "button" at bounding box center [319, 37] width 4 height 4
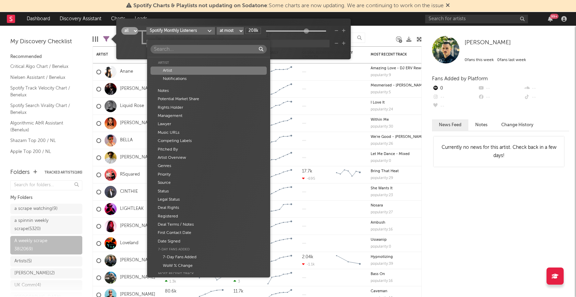
click at [213, 43] on body "Spotify Charts & Playlists not updating on Sodatone : Some charts are now updat…" at bounding box center [288, 148] width 576 height 297
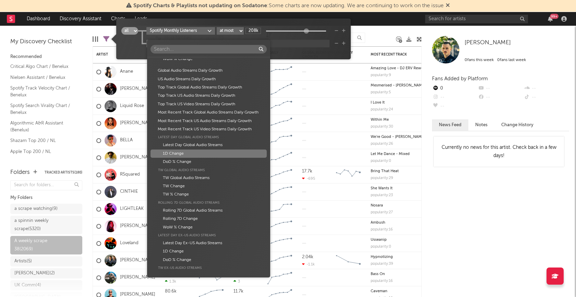
scroll to position [398, 0]
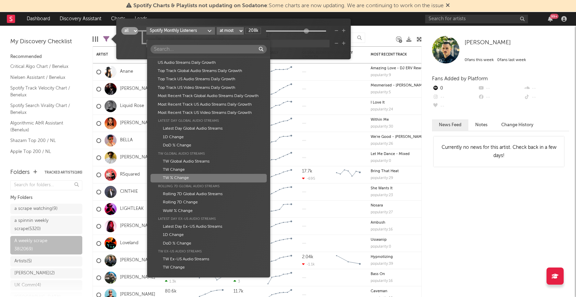
click at [184, 177] on div "TW % Change" at bounding box center [208, 178] width 116 height 8
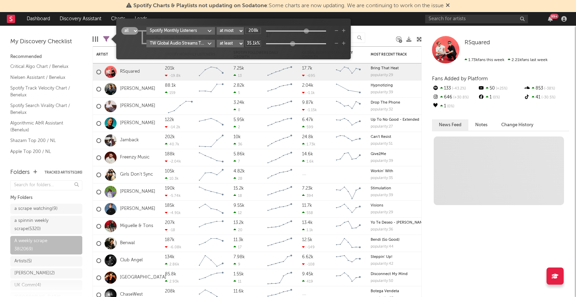
drag, startPoint x: 267, startPoint y: 44, endPoint x: 293, endPoint y: 44, distance: 26.4
click at [293, 44] on div at bounding box center [291, 43] width 5 height 5
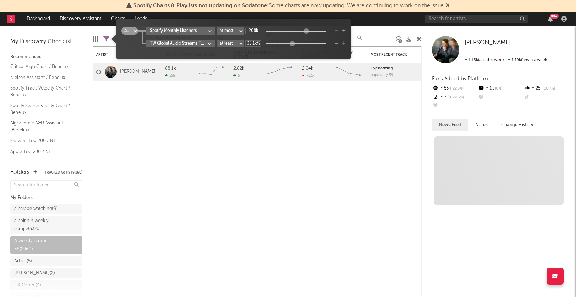
click at [253, 44] on input "35.1k%" at bounding box center [252, 43] width 15 height 6
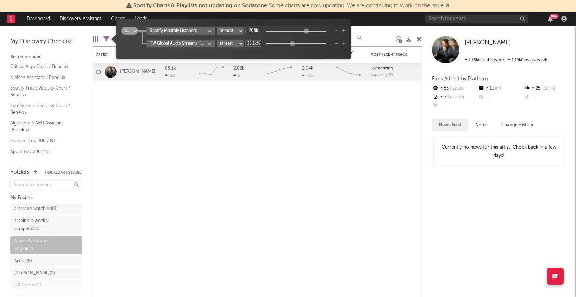
click at [253, 44] on input "35.1k%" at bounding box center [252, 43] width 15 height 6
type input "30%"
click at [259, 52] on div "all any Spotify Monthly Listeners at least at most between 208k TW Global Audio…" at bounding box center [233, 41] width 224 height 29
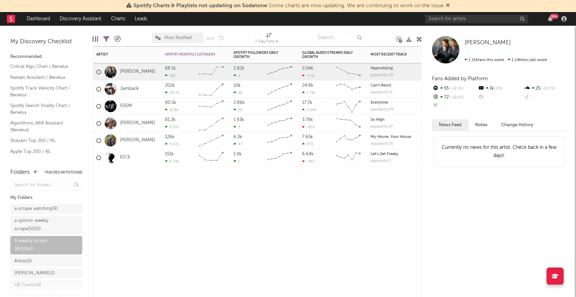
click at [241, 205] on div "Artist Notifications Spotify Monthly Listeners 7d Change WoW % Change Spotify F…" at bounding box center [257, 171] width 329 height 250
click at [107, 39] on icon at bounding box center [106, 39] width 6 height 6
select select "max"
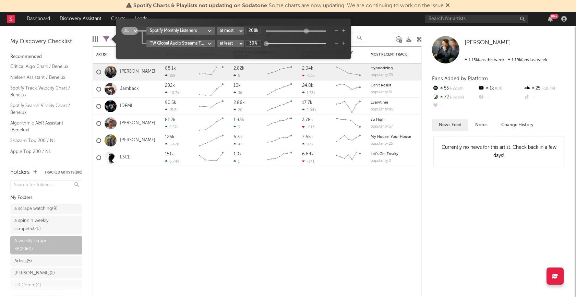
click at [209, 44] on body "Spotify Charts & Playlists not updating on Sodatone : Some charts are now updat…" at bounding box center [288, 148] width 576 height 297
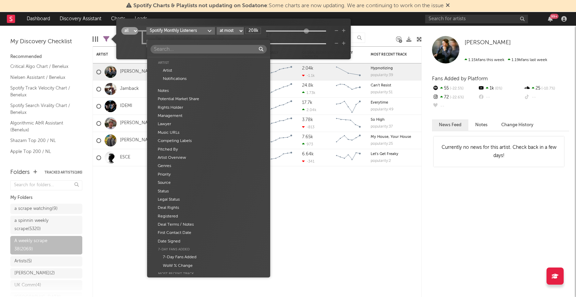
scroll to position [488, 0]
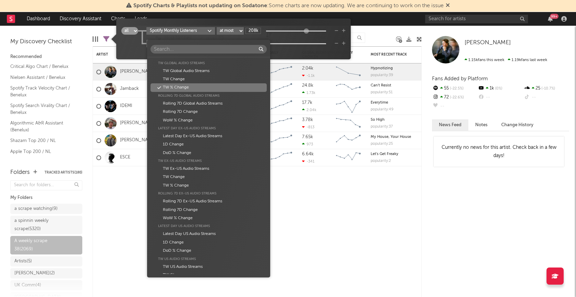
click at [301, 50] on div "Artist Artist Notifications Notes Potential Market Share Rights Holder Manageme…" at bounding box center [288, 148] width 576 height 297
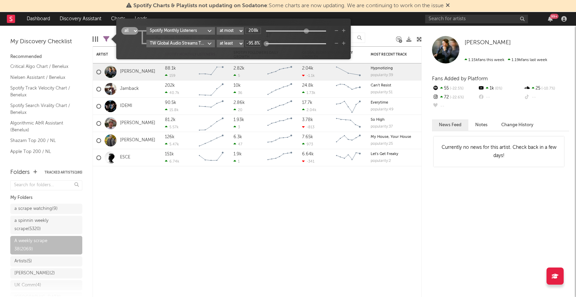
click at [267, 42] on div at bounding box center [265, 43] width 5 height 5
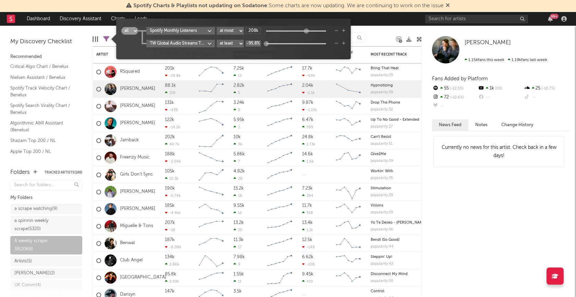
click at [255, 44] on input "-95.8%" at bounding box center [252, 43] width 15 height 6
click at [257, 44] on input "-95.8%" at bounding box center [252, 43] width 15 height 6
drag, startPoint x: 257, startPoint y: 44, endPoint x: 244, endPoint y: 44, distance: 13.4
click at [244, 44] on div "TW Global Audio Streams TW % Change at least at most between -95.8%" at bounding box center [245, 44] width 199 height 8
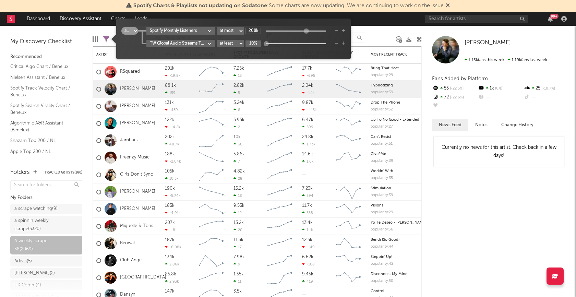
type input "10%"
click at [257, 52] on div "all any Spotify Monthly Listeners at least at most between 208k TW Global Audio…" at bounding box center [233, 41] width 224 height 29
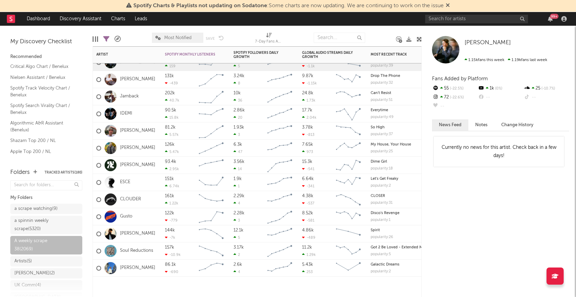
click at [222, 286] on div at bounding box center [195, 286] width 69 height 21
click at [93, 38] on div at bounding box center [93, 38] width 1 height 5
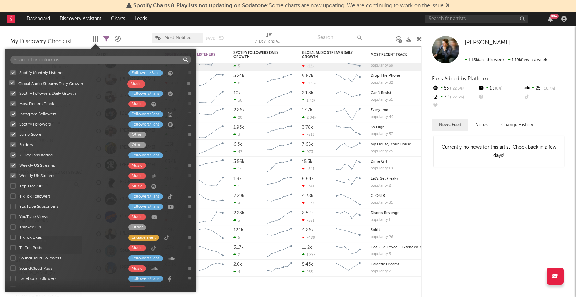
drag, startPoint x: 189, startPoint y: 92, endPoint x: 188, endPoint y: 82, distance: 10.3
click at [188, 82] on div "Spotify Monthly Listeners Followers/Fans Spotify Followers Daily Growth Followe…" at bounding box center [100, 176] width 191 height 219
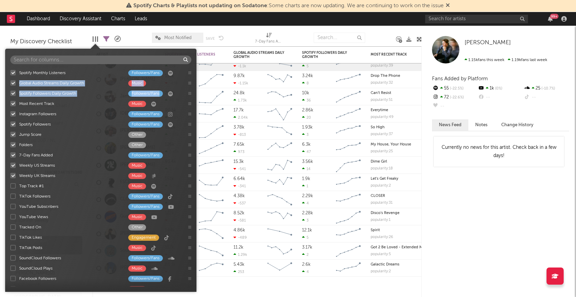
click at [300, 34] on div at bounding box center [297, 37] width 21 height 17
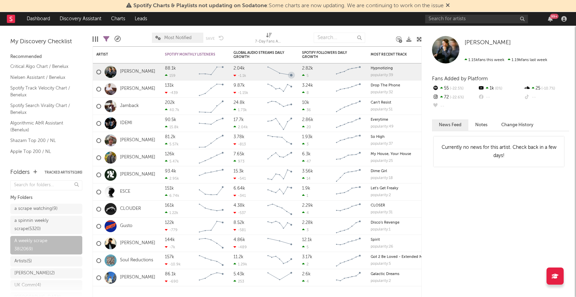
click at [300, 40] on div at bounding box center [297, 37] width 21 height 17
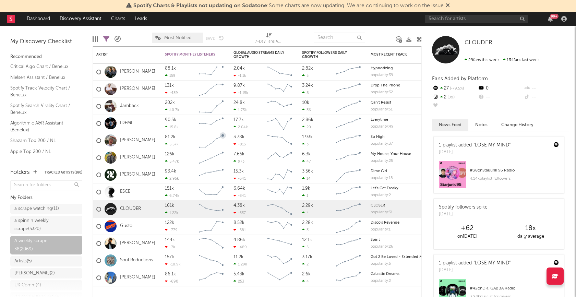
click at [106, 36] on icon at bounding box center [106, 39] width 6 height 6
select select "max"
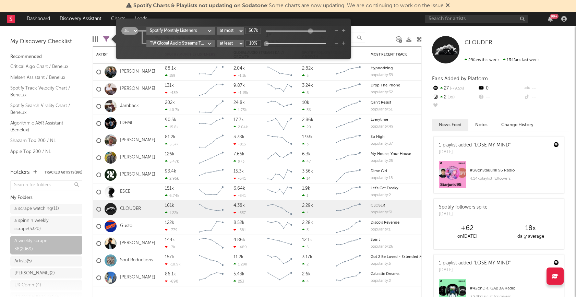
type input "538k"
drag, startPoint x: 306, startPoint y: 31, endPoint x: 311, endPoint y: 30, distance: 5.5
click at [311, 30] on div at bounding box center [311, 30] width 5 height 5
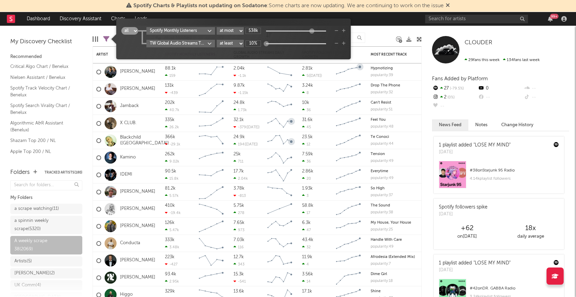
click at [373, 34] on div at bounding box center [380, 37] width 21 height 17
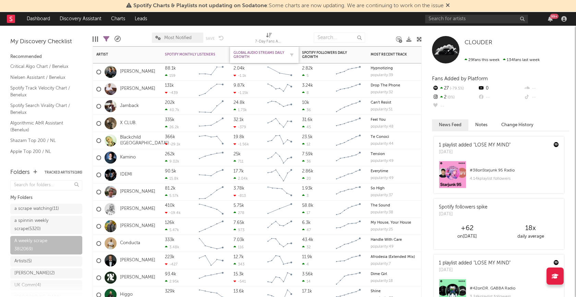
click at [245, 57] on div "Global Audio Streams Daily Growth" at bounding box center [258, 55] width 51 height 8
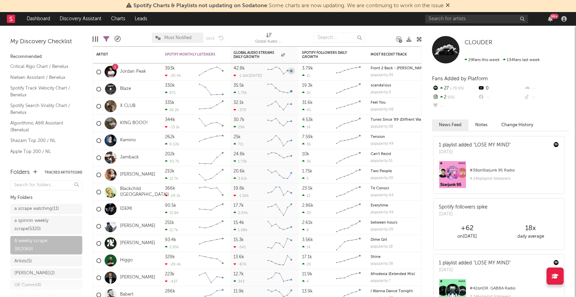
click at [300, 37] on div at bounding box center [297, 37] width 21 height 17
click at [92, 39] on div "My Discovery Checklist Recommended Critical Algo Chart / Benelux Nielsen Assist…" at bounding box center [46, 94] width 93 height 136
click at [95, 40] on div at bounding box center [95, 38] width 1 height 5
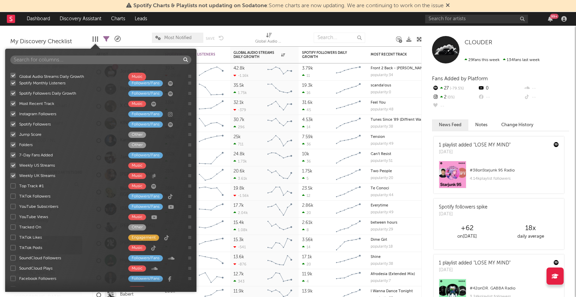
drag, startPoint x: 189, startPoint y: 83, endPoint x: 188, endPoint y: 71, distance: 11.3
click at [188, 71] on div "Spotify Monthly Listeners Followers/Fans Global Audio Streams Daily Growth Musi…" at bounding box center [100, 176] width 191 height 219
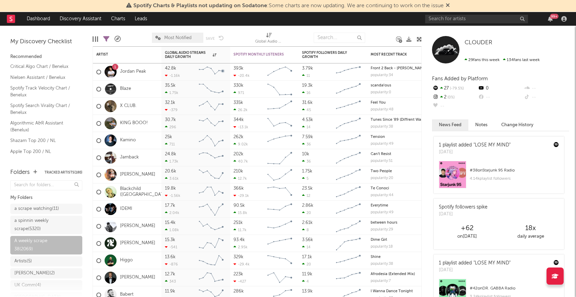
click at [300, 35] on div at bounding box center [297, 37] width 21 height 17
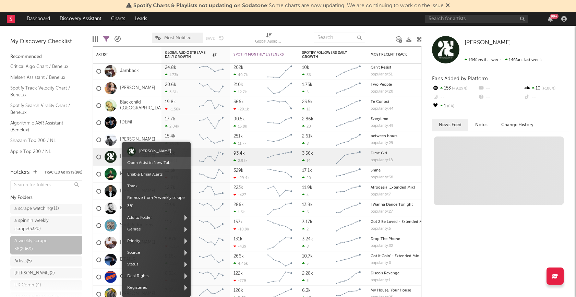
click at [137, 160] on span "Open Artist in New Tab" at bounding box center [156, 163] width 69 height 12
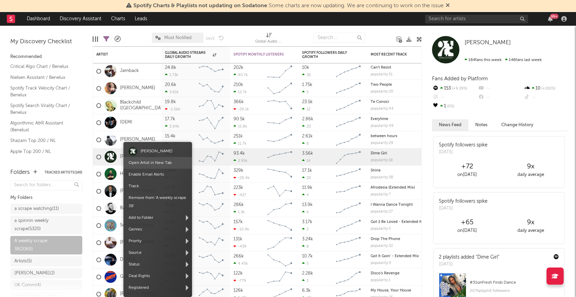
click at [141, 163] on link "Open Artist in New Tab" at bounding box center [149, 163] width 43 height 4
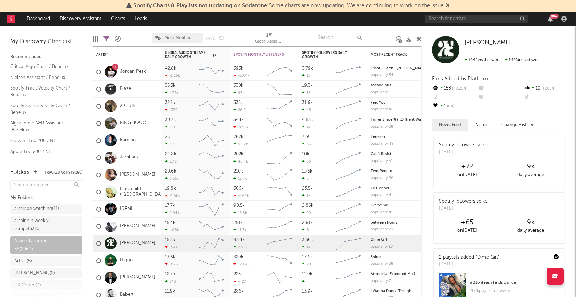
select select "max"
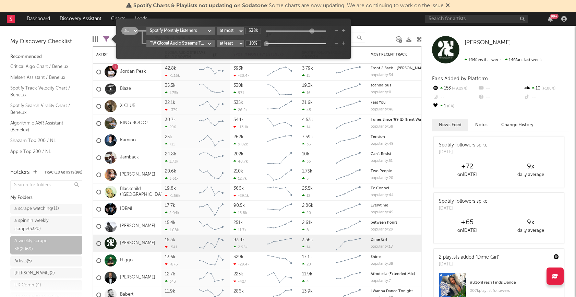
click at [106, 39] on icon at bounding box center [106, 39] width 6 height 6
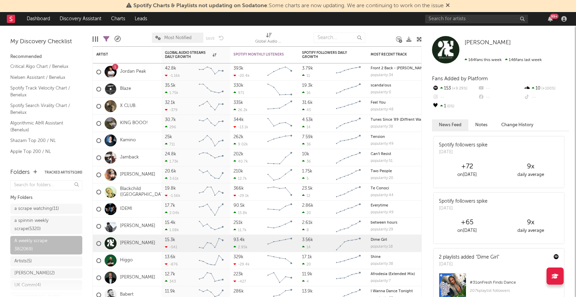
click at [374, 33] on div at bounding box center [380, 37] width 21 height 17
select select "max"
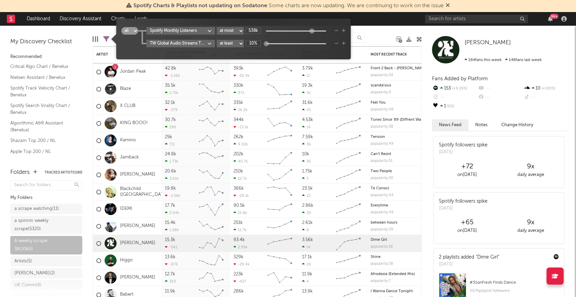
click at [106, 40] on icon at bounding box center [106, 39] width 6 height 6
click at [211, 42] on body "Spotify Charts & Playlists not updating on Sodatone : Some charts are now updat…" at bounding box center [288, 148] width 576 height 297
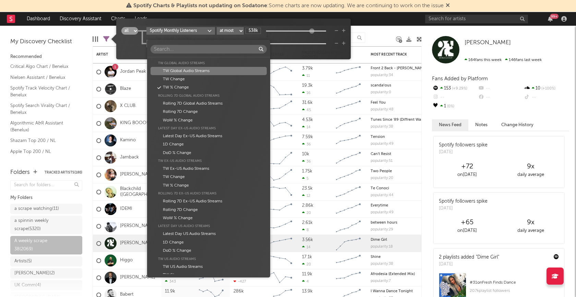
click at [374, 38] on div "Artist Artist Notifications Notes Potential Market Share Rights Holder Manageme…" at bounding box center [288, 148] width 576 height 297
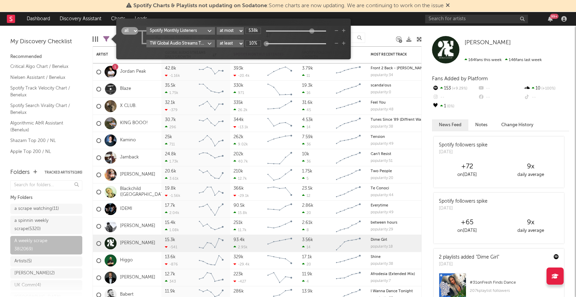
click at [377, 38] on div at bounding box center [380, 37] width 21 height 17
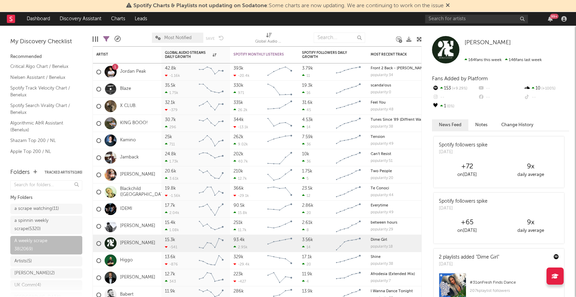
select select "max"
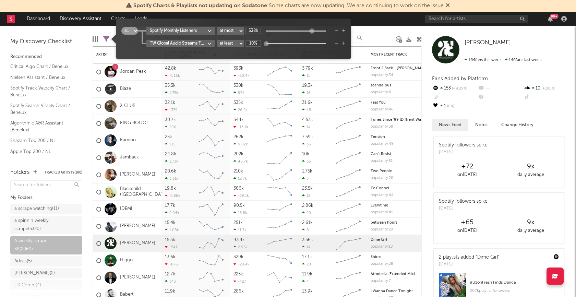
click at [107, 37] on icon at bounding box center [106, 39] width 6 height 6
click at [345, 44] on icon "button" at bounding box center [344, 43] width 4 height 4
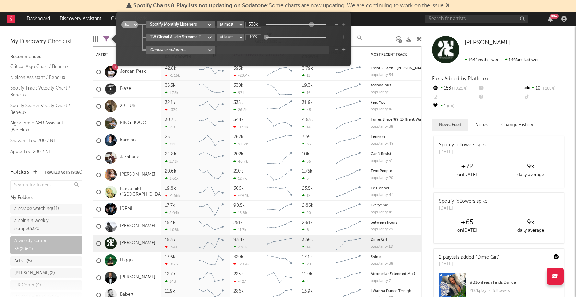
click at [210, 50] on body "Spotify Charts & Playlists not updating on Sodatone : Some charts are now updat…" at bounding box center [288, 148] width 576 height 297
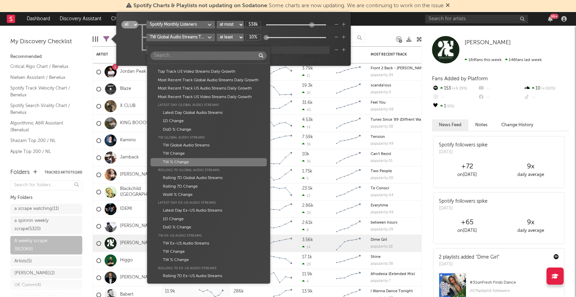
scroll to position [410, 0]
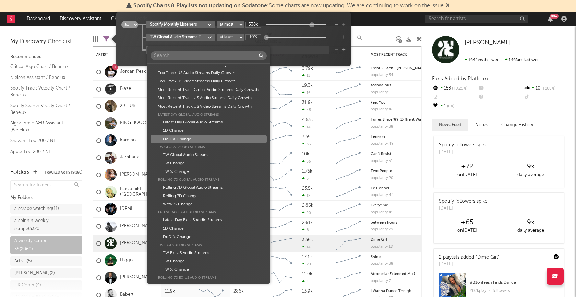
click at [184, 139] on div "DoD % Change" at bounding box center [208, 139] width 116 height 8
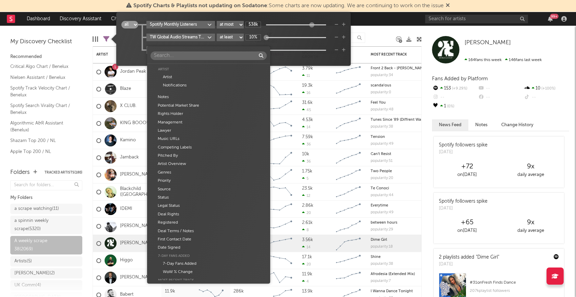
click at [211, 49] on body "Spotify Charts & Playlists not updating on Sodatone : Some charts are now updat…" at bounding box center [288, 148] width 576 height 297
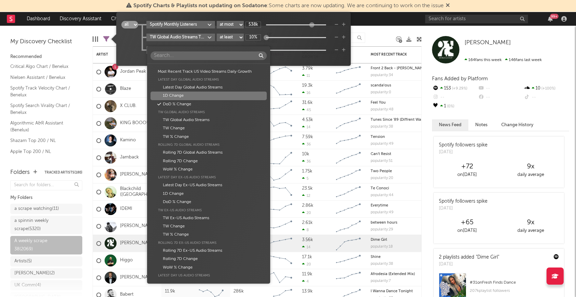
scroll to position [443, 0]
click at [189, 96] on div "1D Change" at bounding box center [208, 98] width 116 height 8
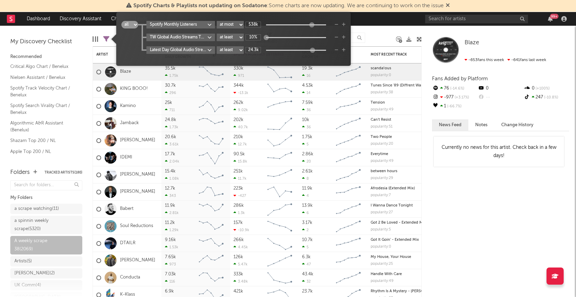
drag, startPoint x: 287, startPoint y: 49, endPoint x: 313, endPoint y: 49, distance: 25.4
click at [313, 49] on div at bounding box center [311, 49] width 5 height 5
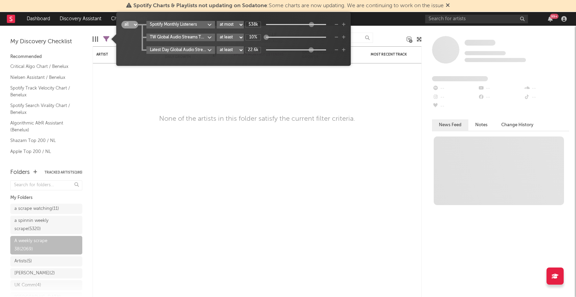
click at [311, 49] on div at bounding box center [310, 49] width 5 height 5
click at [309, 49] on div at bounding box center [310, 49] width 5 height 5
drag, startPoint x: 309, startPoint y: 49, endPoint x: 304, endPoint y: 49, distance: 5.2
click at [305, 49] on div at bounding box center [307, 49] width 5 height 5
drag, startPoint x: 304, startPoint y: 49, endPoint x: 299, endPoint y: 49, distance: 5.5
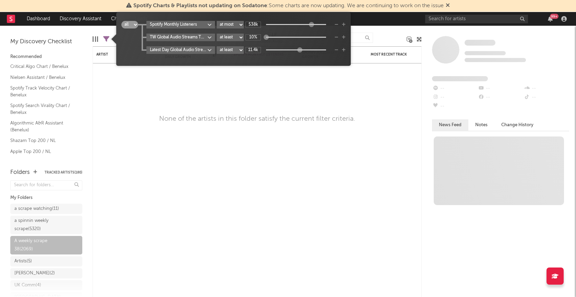
click at [299, 49] on div at bounding box center [299, 49] width 5 height 5
drag, startPoint x: 299, startPoint y: 49, endPoint x: 291, endPoint y: 49, distance: 7.9
click at [296, 49] on div at bounding box center [298, 49] width 5 height 5
click at [275, 56] on div "all any Spotify Monthly Listeners at least at most between 538k TW Global Audio…" at bounding box center [233, 41] width 224 height 41
drag, startPoint x: 293, startPoint y: 51, endPoint x: 283, endPoint y: 51, distance: 10.3
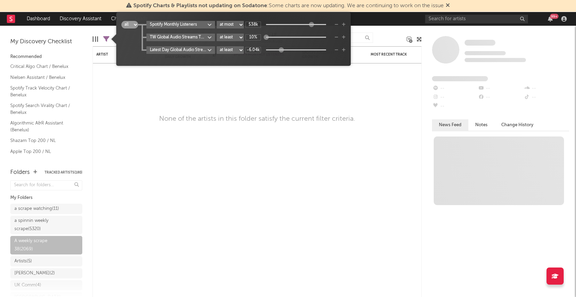
click at [283, 51] on div at bounding box center [281, 49] width 5 height 5
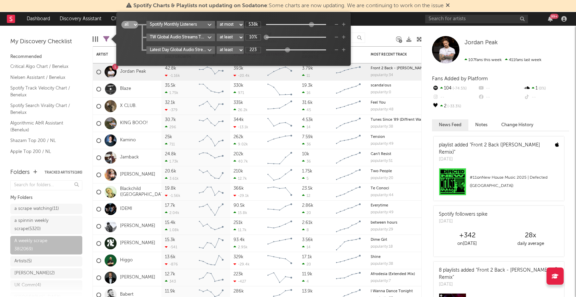
type input "553"
drag, startPoint x: 282, startPoint y: 50, endPoint x: 289, endPoint y: 50, distance: 6.9
click at [289, 50] on div at bounding box center [287, 49] width 5 height 5
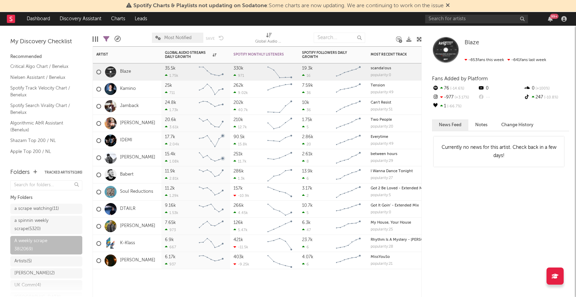
click at [163, 282] on div at bounding box center [195, 279] width 69 height 21
click at [105, 38] on icon at bounding box center [106, 39] width 6 height 6
select select "max"
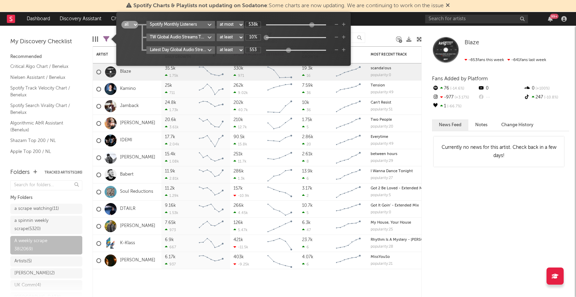
click at [338, 35] on icon "button" at bounding box center [336, 37] width 4 height 4
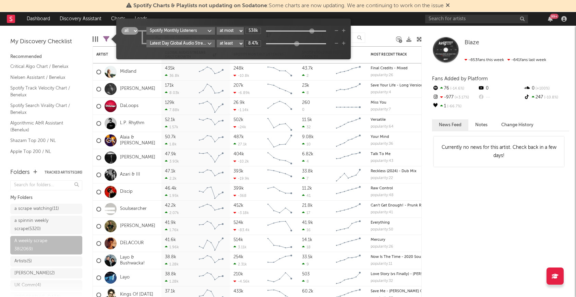
drag, startPoint x: 289, startPoint y: 44, endPoint x: 297, endPoint y: 44, distance: 8.2
click at [297, 44] on div at bounding box center [296, 43] width 5 height 5
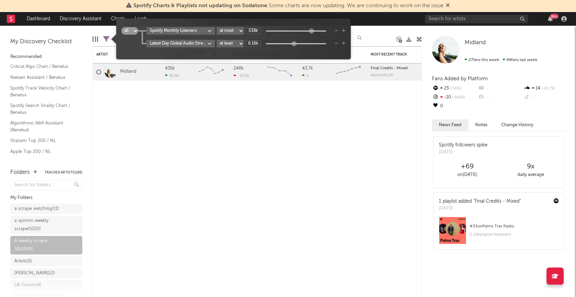
click at [295, 44] on div at bounding box center [293, 43] width 5 height 5
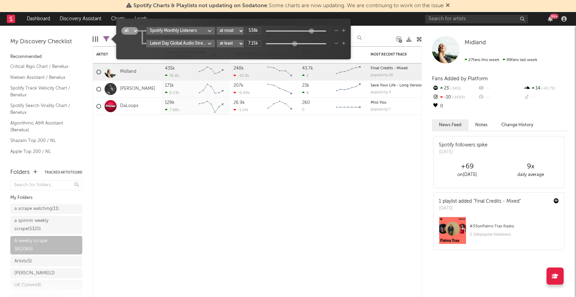
type input "7.48k"
click at [296, 44] on div at bounding box center [295, 43] width 5 height 5
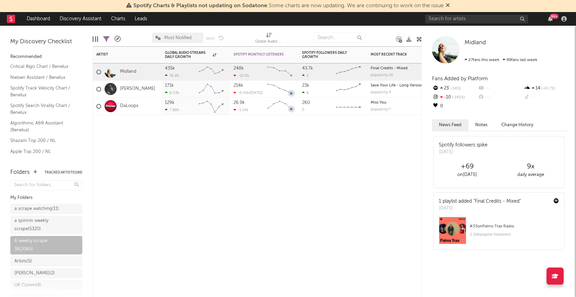
click at [280, 144] on div "Artist Notifications Global Audio Streams Daily Growth Spotify Monthly Listener…" at bounding box center [257, 171] width 329 height 250
click at [107, 39] on icon at bounding box center [106, 39] width 6 height 6
select select "max"
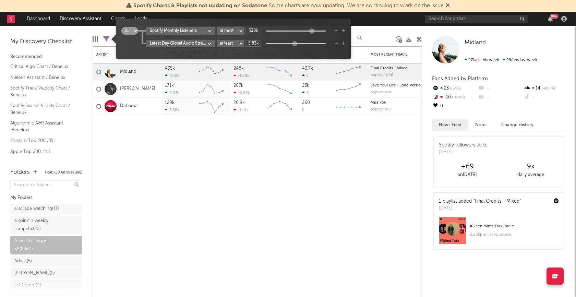
click at [293, 44] on div at bounding box center [294, 43] width 5 height 5
click at [292, 44] on div at bounding box center [291, 43] width 5 height 5
click at [280, 48] on div "all any Spotify Monthly Listeners at least at most between 538k Latest Day Glob…" at bounding box center [233, 41] width 224 height 29
type input "553"
drag, startPoint x: 292, startPoint y: 42, endPoint x: 287, endPoint y: 45, distance: 5.4
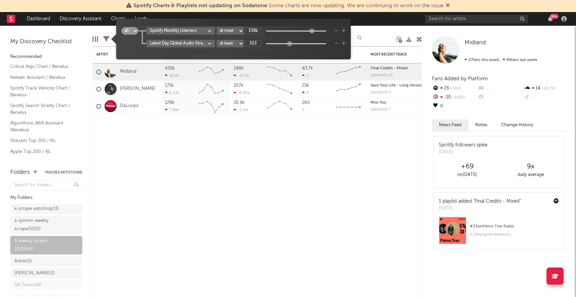
click at [288, 42] on div at bounding box center [288, 43] width 5 height 5
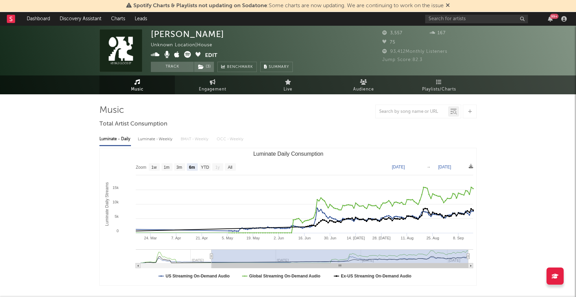
select select "6m"
